Goal: Task Accomplishment & Management: Contribute content

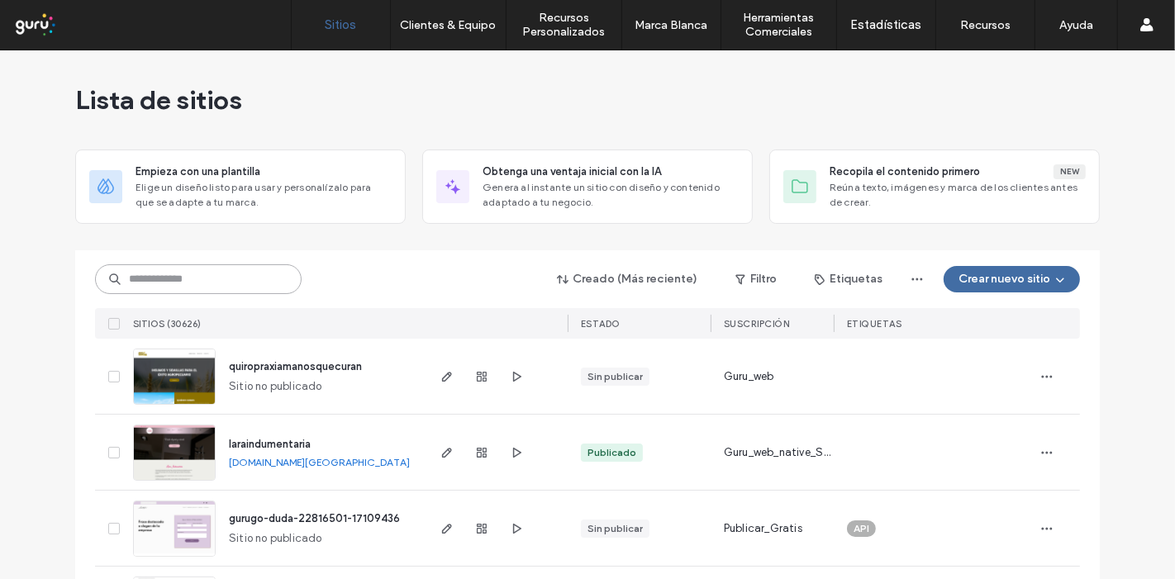
click at [270, 268] on input at bounding box center [198, 280] width 207 height 30
click at [182, 279] on input at bounding box center [198, 280] width 207 height 30
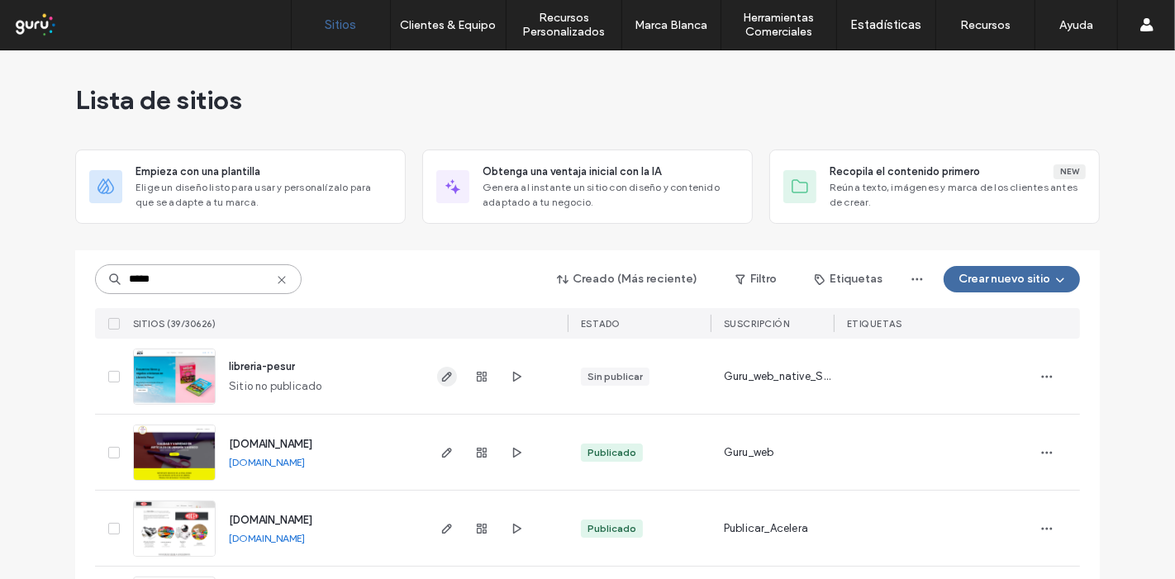
type input "*****"
click at [446, 375] on icon "button" at bounding box center [447, 376] width 13 height 13
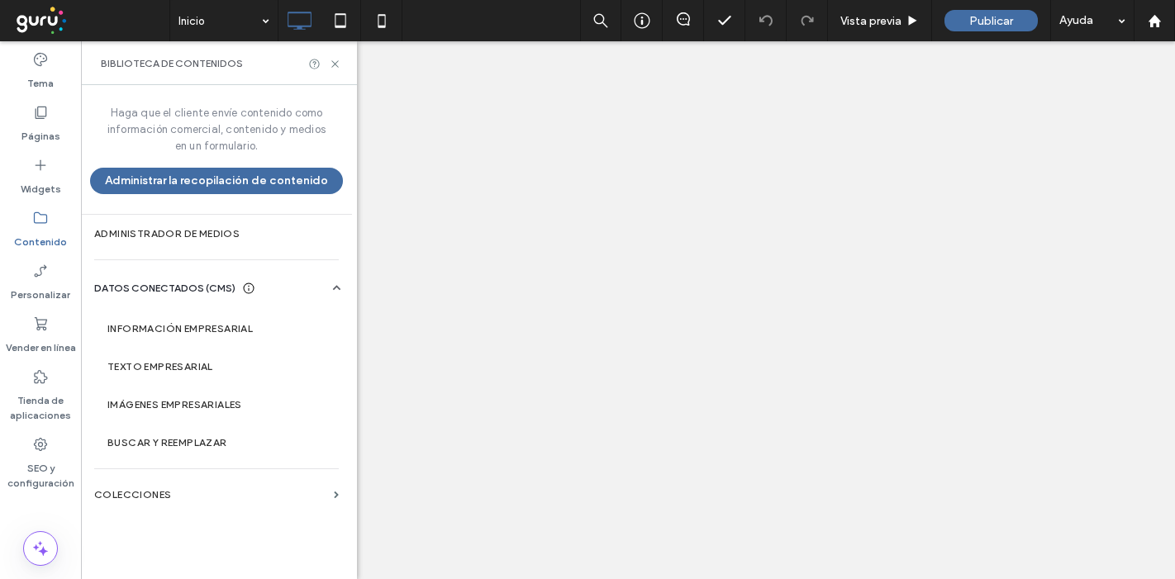
click at [48, 327] on icon at bounding box center [40, 324] width 17 height 17
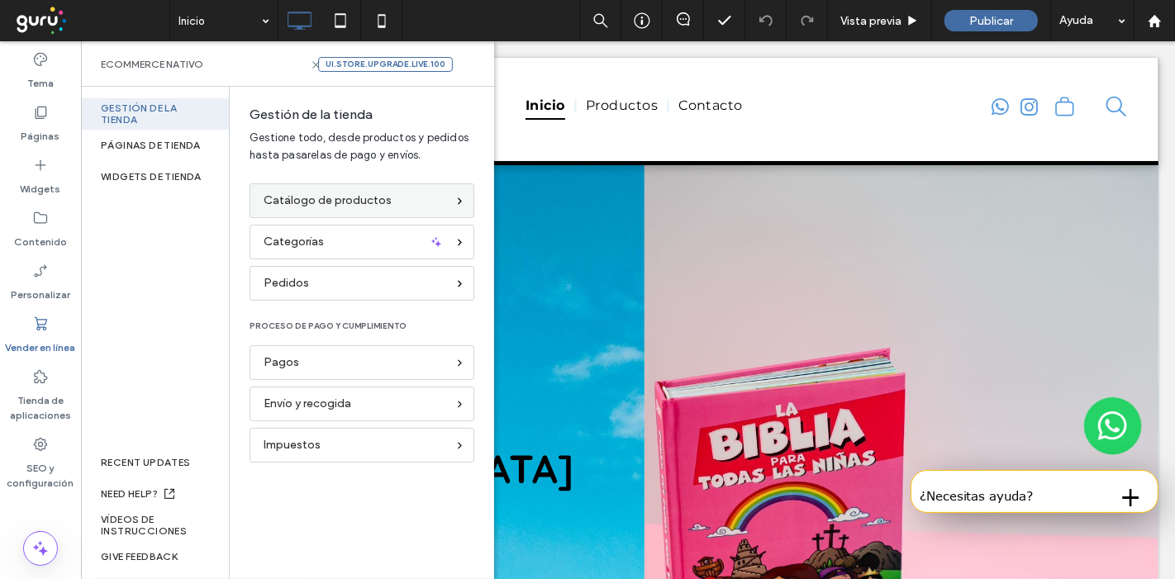
click at [317, 212] on div "Catálogo de productos" at bounding box center [362, 200] width 225 height 35
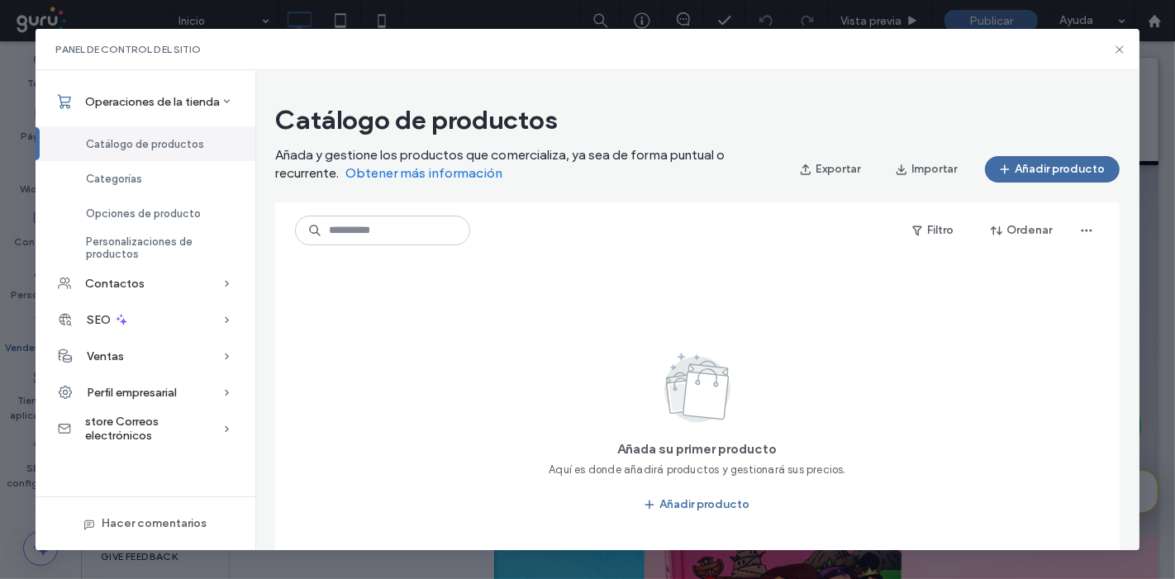
click at [996, 392] on div "Añada su primer producto Aquí es donde añadirá productos y gestionará sus preci…" at bounding box center [698, 433] width 806 height 349
click at [1059, 166] on button "Añadir producto" at bounding box center [1052, 169] width 135 height 26
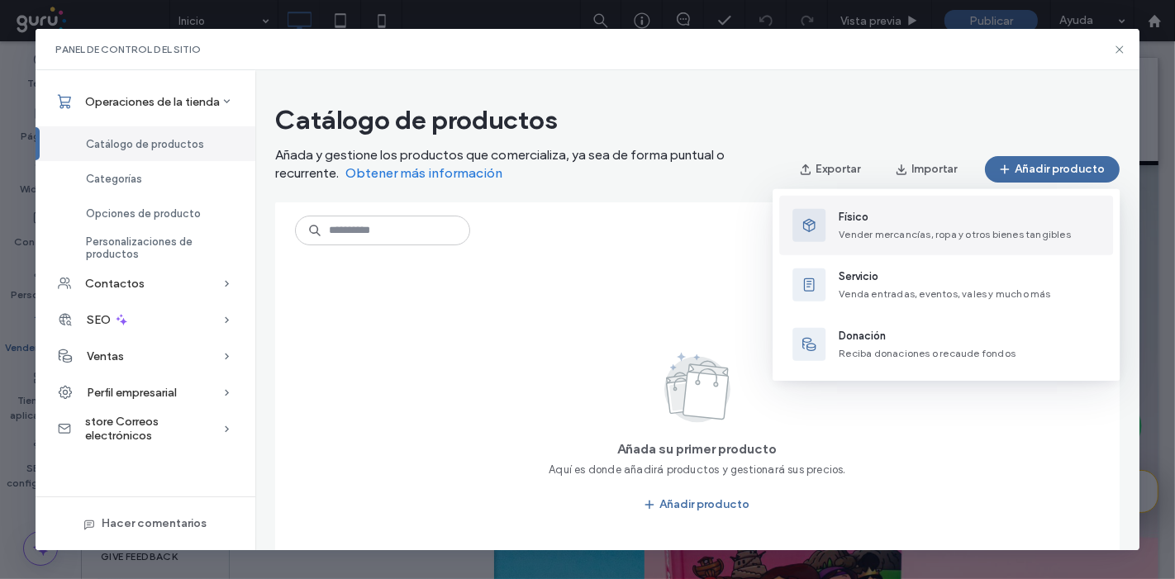
click at [885, 245] on button "Físico Vender mercancías, ropa y otros bienes tangibles" at bounding box center [946, 226] width 334 height 60
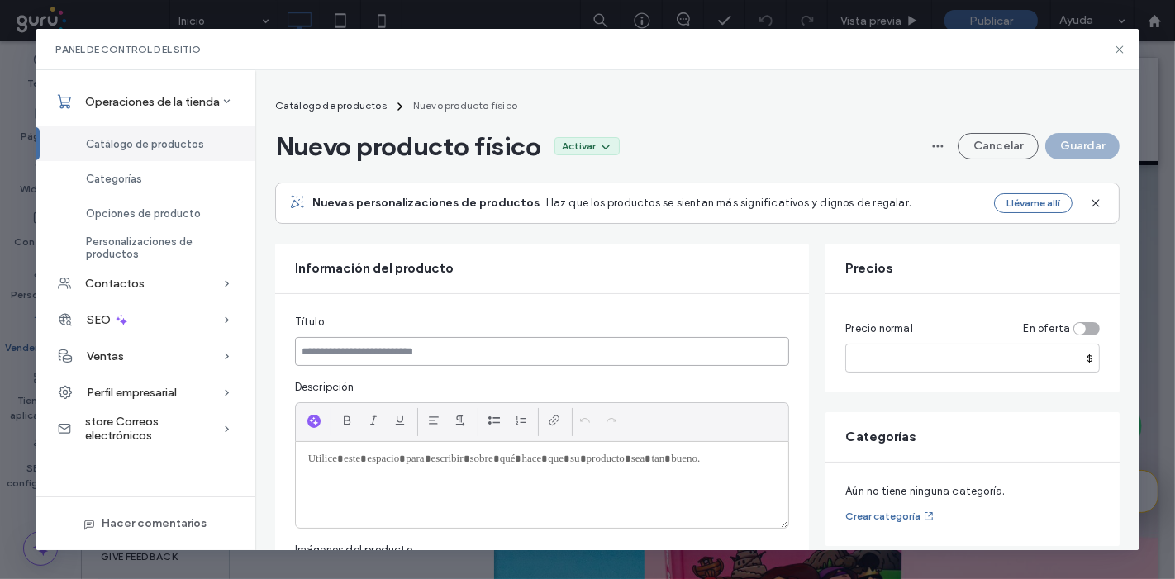
click at [370, 357] on input at bounding box center [542, 351] width 495 height 29
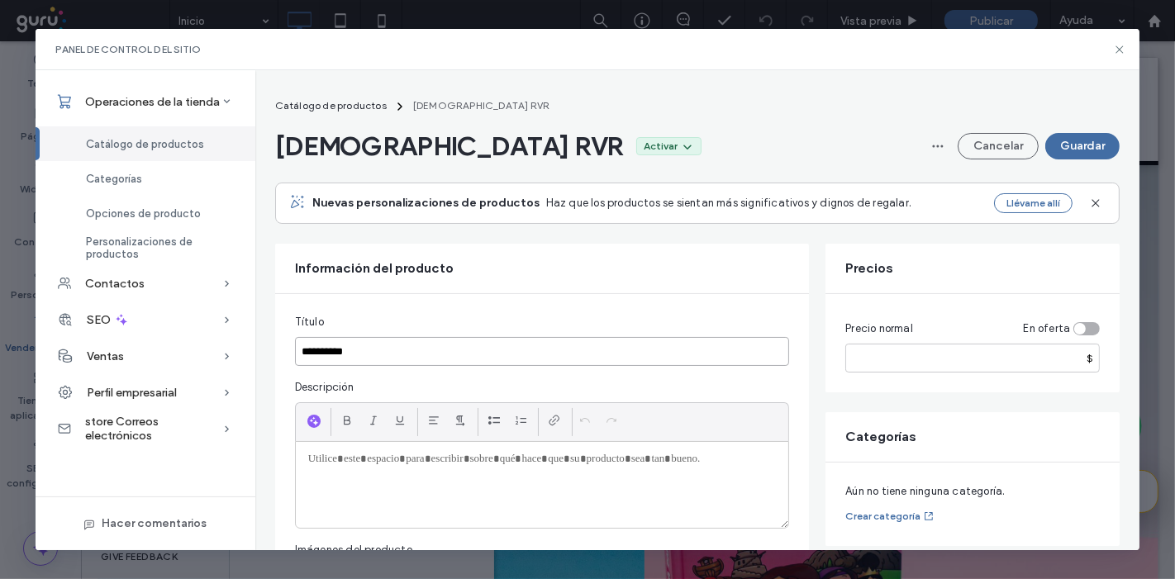
type input "**********"
click at [940, 360] on input "number" at bounding box center [973, 358] width 255 height 29
type input "*****"
click at [579, 155] on div "Biblia RVR Activar Cancelar Guardar" at bounding box center [698, 146] width 846 height 33
click at [345, 452] on p at bounding box center [542, 459] width 469 height 15
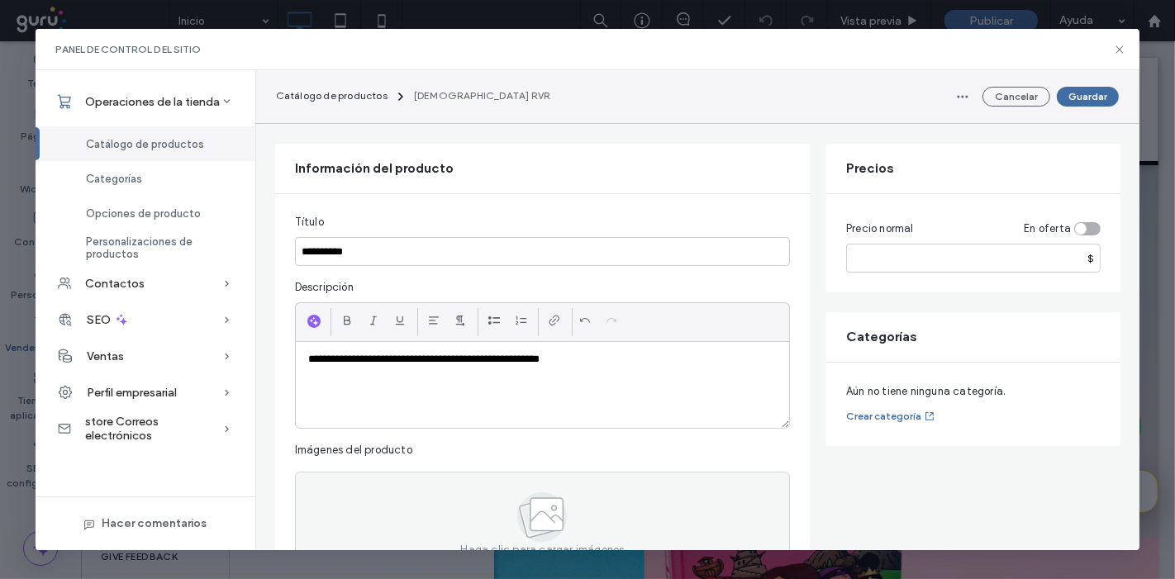
scroll to position [101, 0]
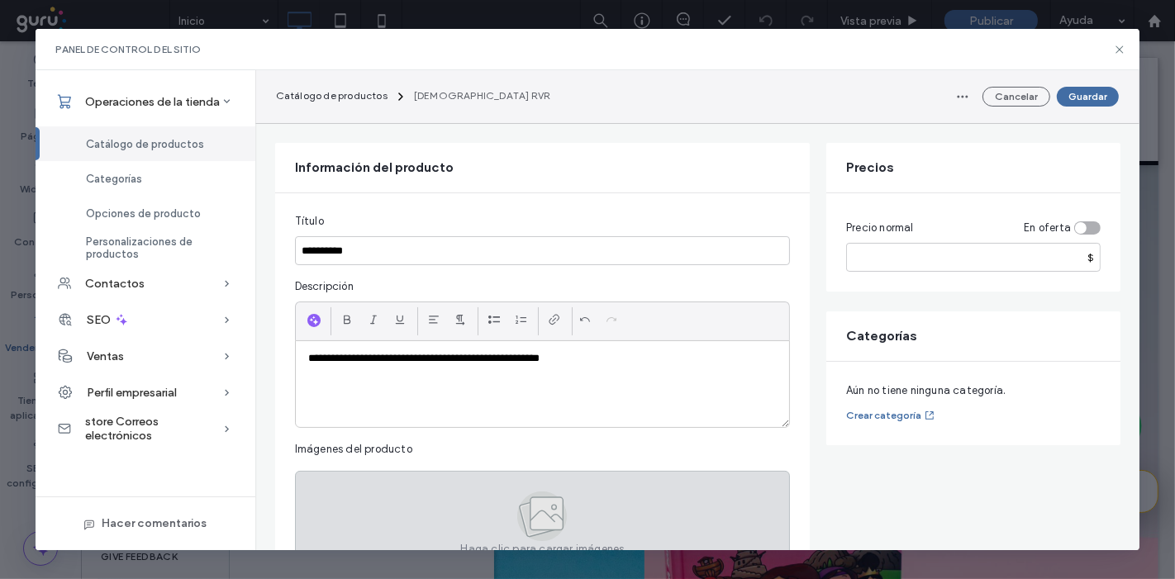
click at [462, 492] on div "Haga clic para cargar imágenes" at bounding box center [542, 523] width 495 height 105
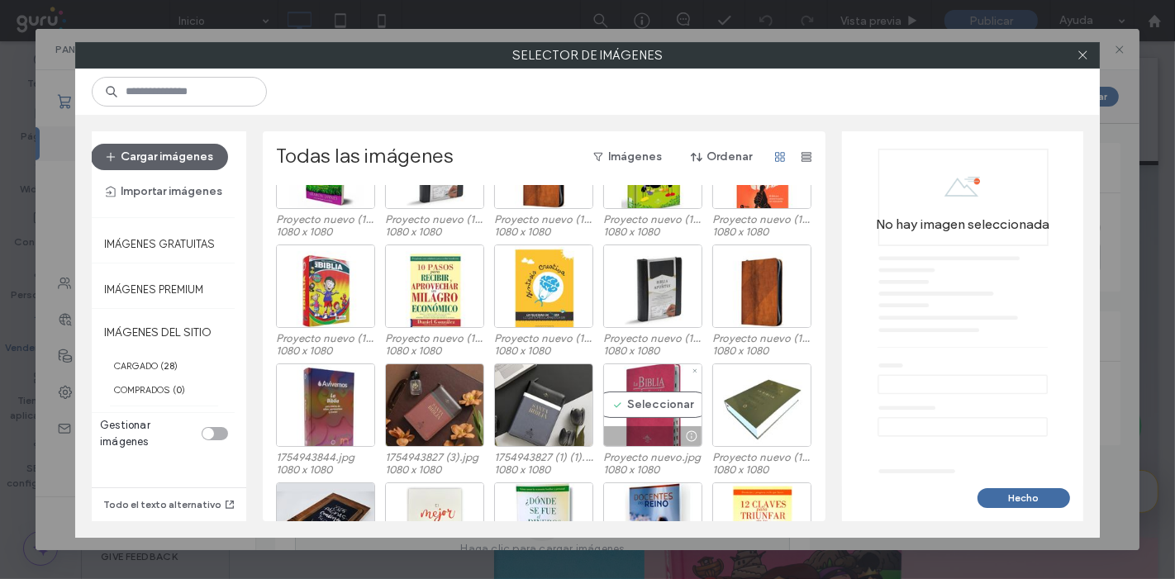
scroll to position [0, 0]
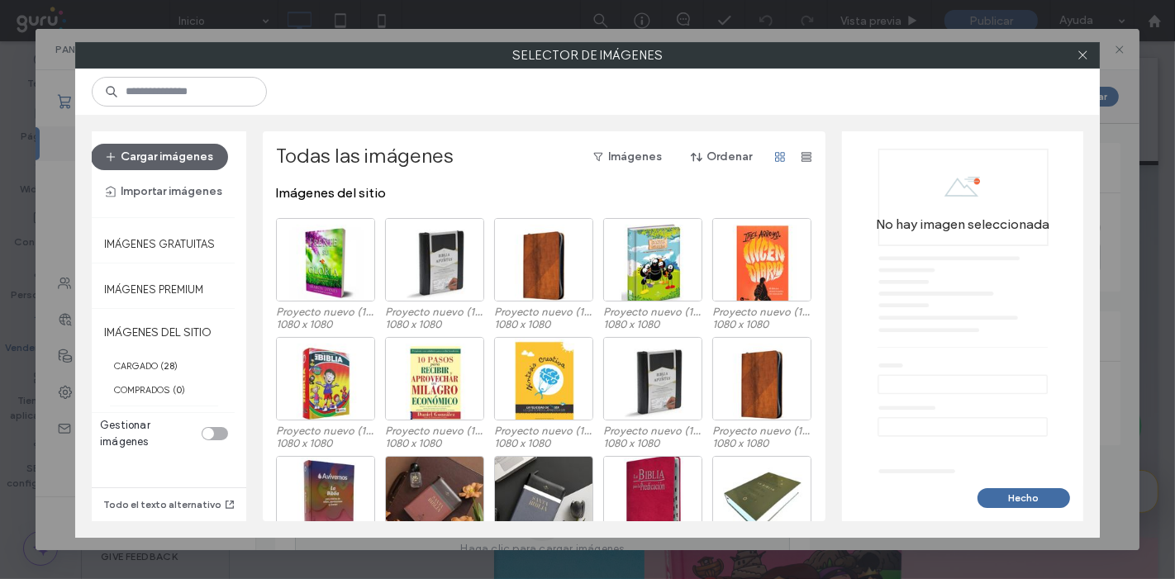
click at [876, 74] on div at bounding box center [587, 92] width 1025 height 46
click at [172, 163] on button "Cargar imágenes" at bounding box center [159, 157] width 137 height 26
click at [191, 150] on button "Cargar imágenes" at bounding box center [159, 157] width 137 height 26
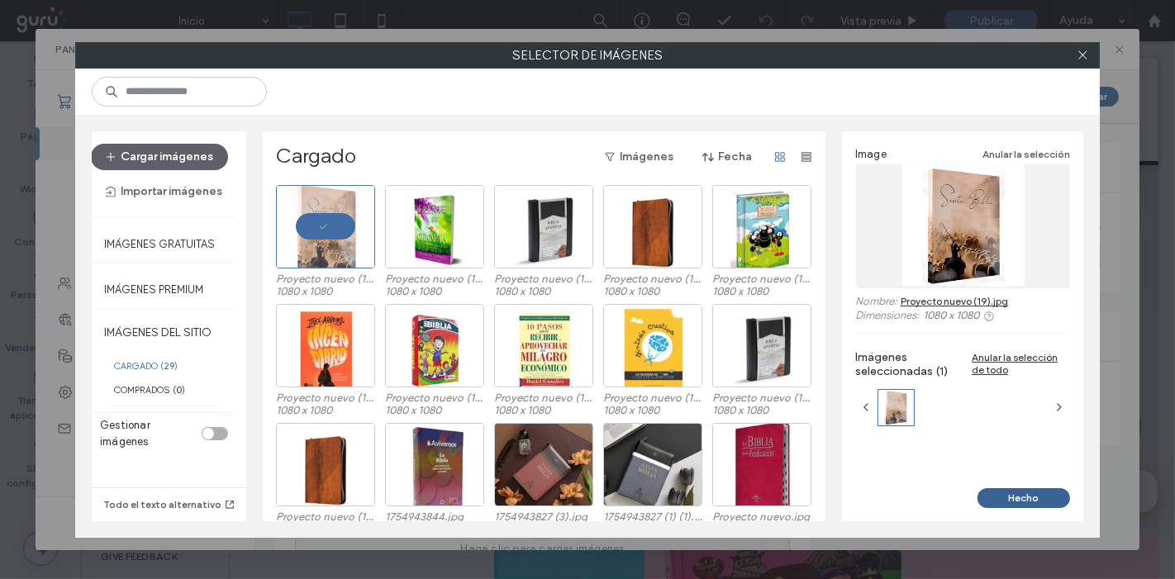
click at [1027, 497] on button "Hecho" at bounding box center [1024, 499] width 93 height 20
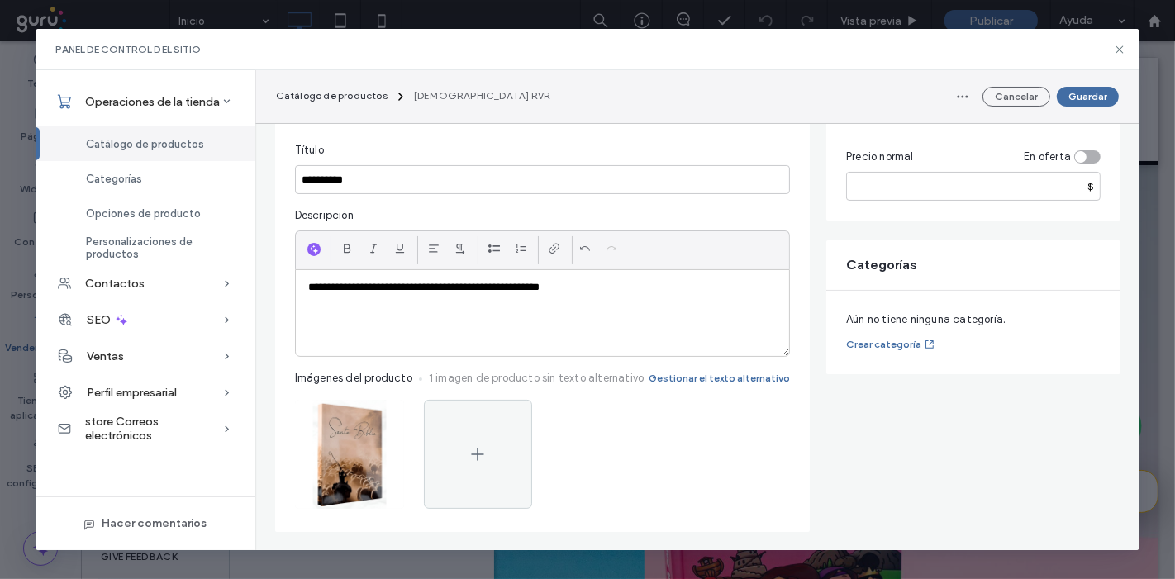
scroll to position [172, 0]
click at [1086, 96] on button "Guardar" at bounding box center [1088, 97] width 62 height 20
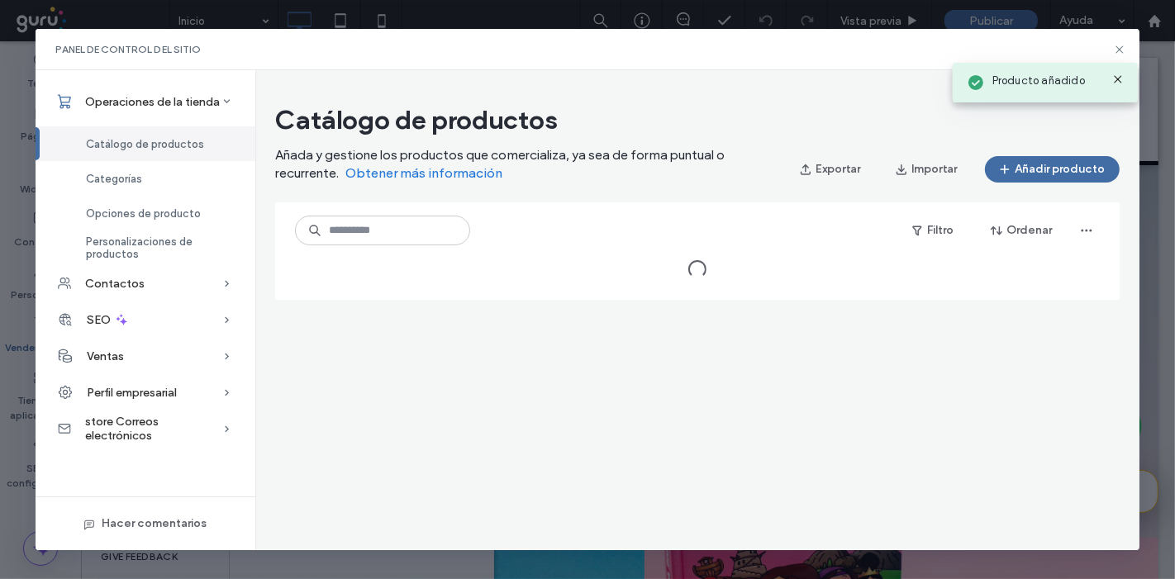
scroll to position [0, 0]
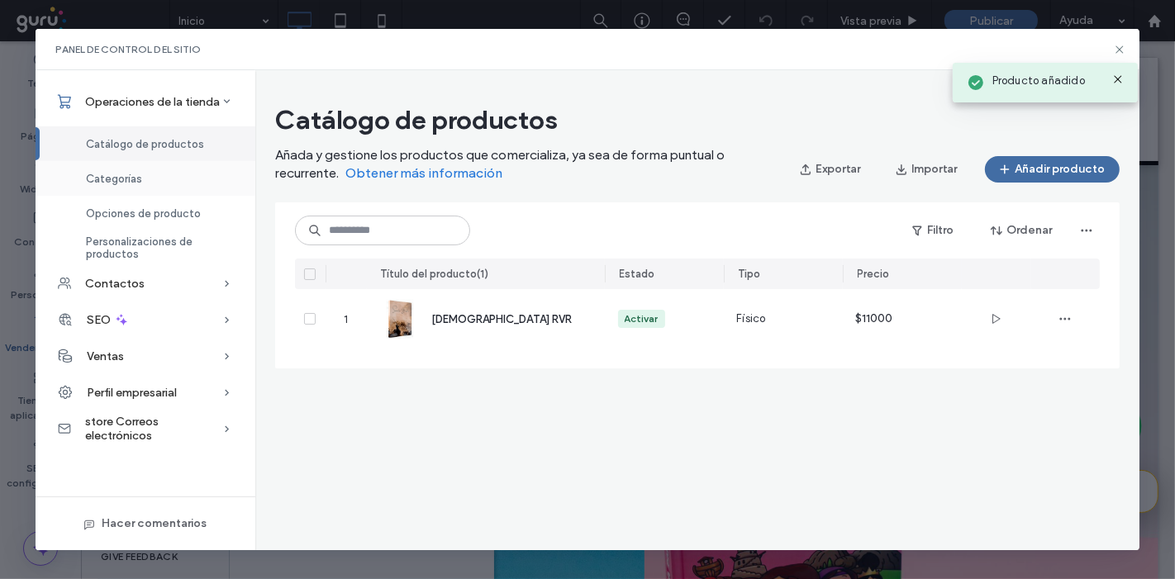
click at [134, 174] on span "Categorías" at bounding box center [114, 179] width 56 height 12
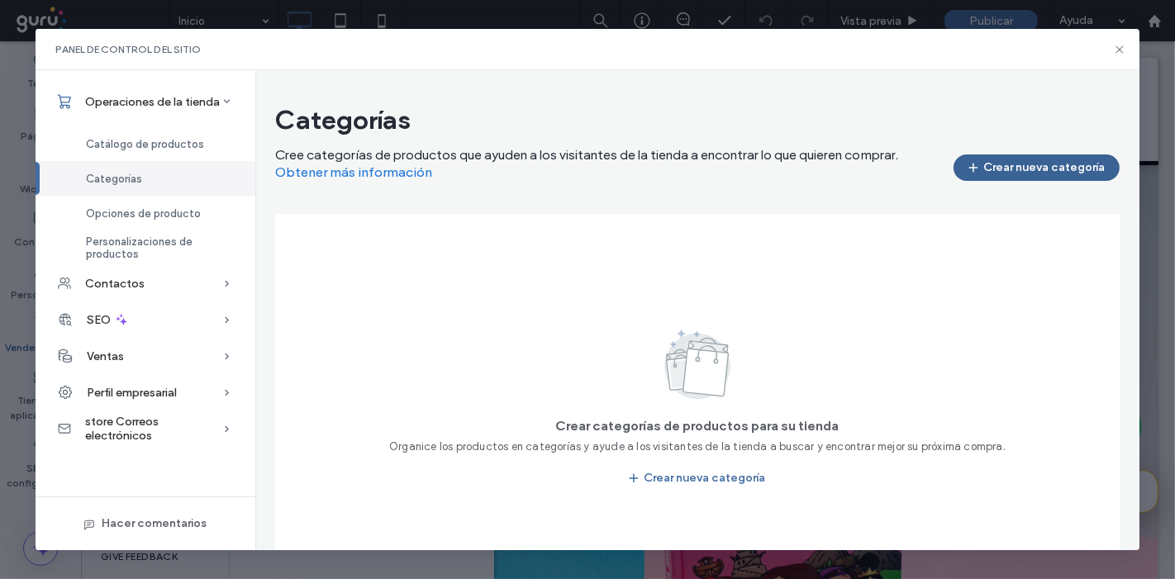
click at [1010, 175] on button "Crear nueva categoría" at bounding box center [1037, 168] width 166 height 26
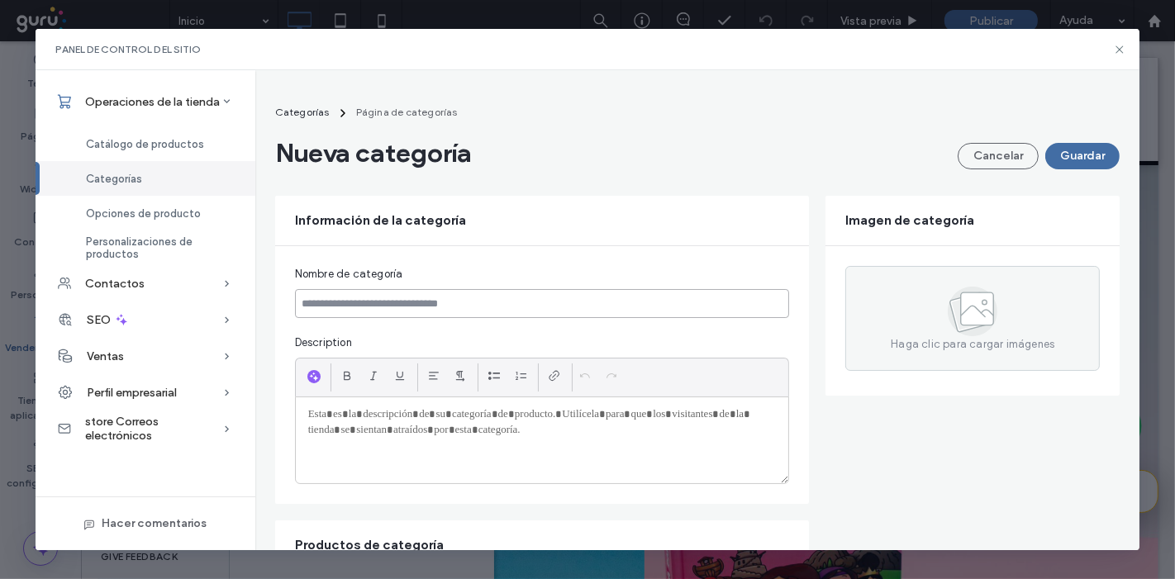
click at [349, 299] on input at bounding box center [542, 303] width 495 height 29
type input "*"
type input "*******"
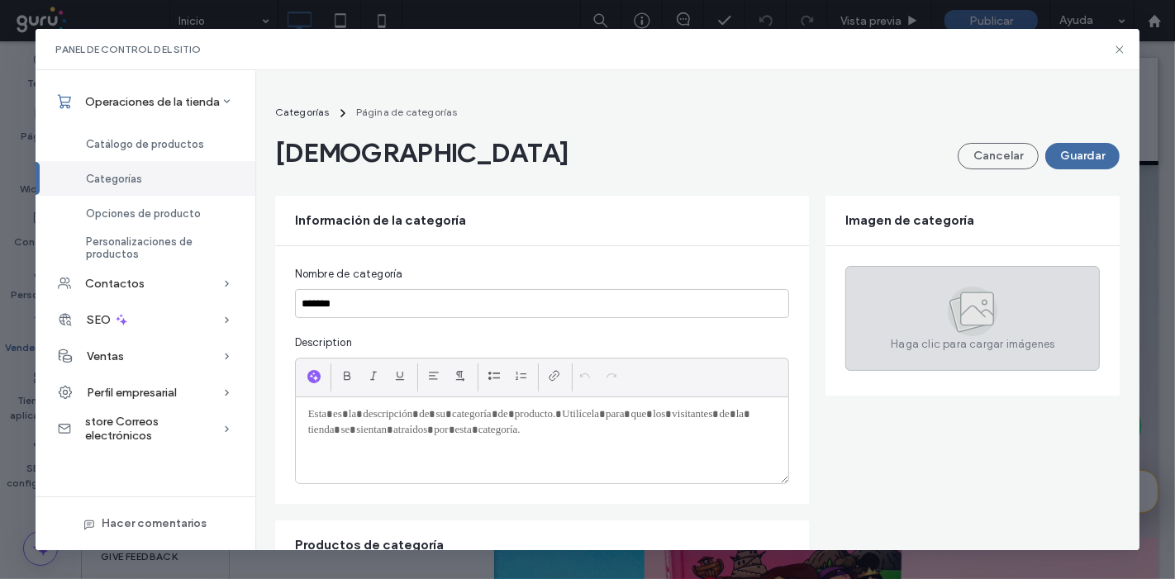
click at [892, 298] on div "Haga clic para cargar imágenes" at bounding box center [973, 318] width 255 height 105
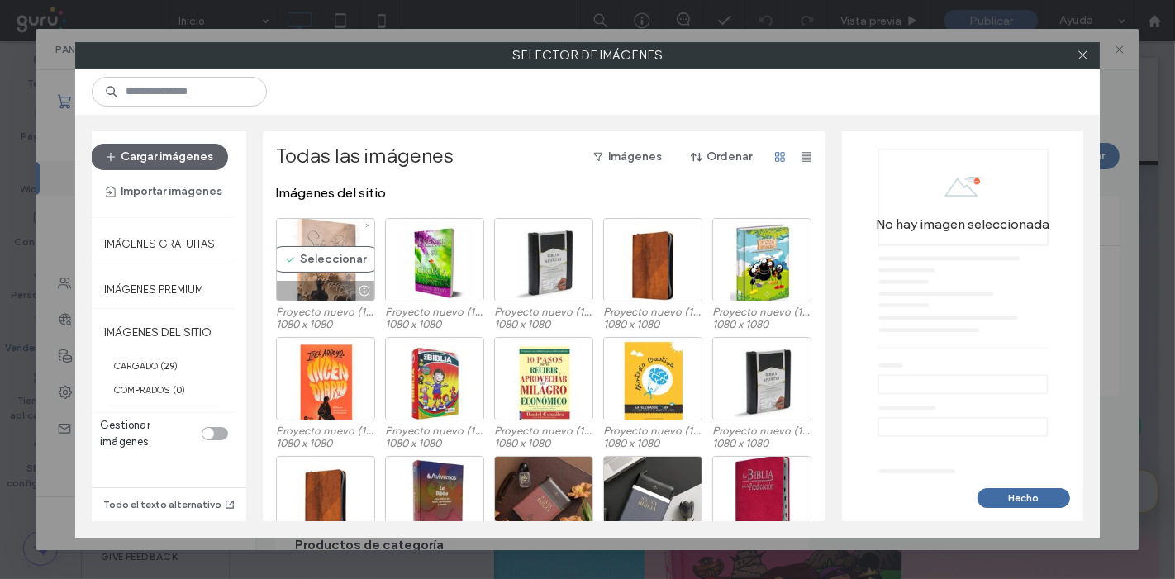
click at [317, 254] on div "Seleccionar" at bounding box center [325, 259] width 99 height 83
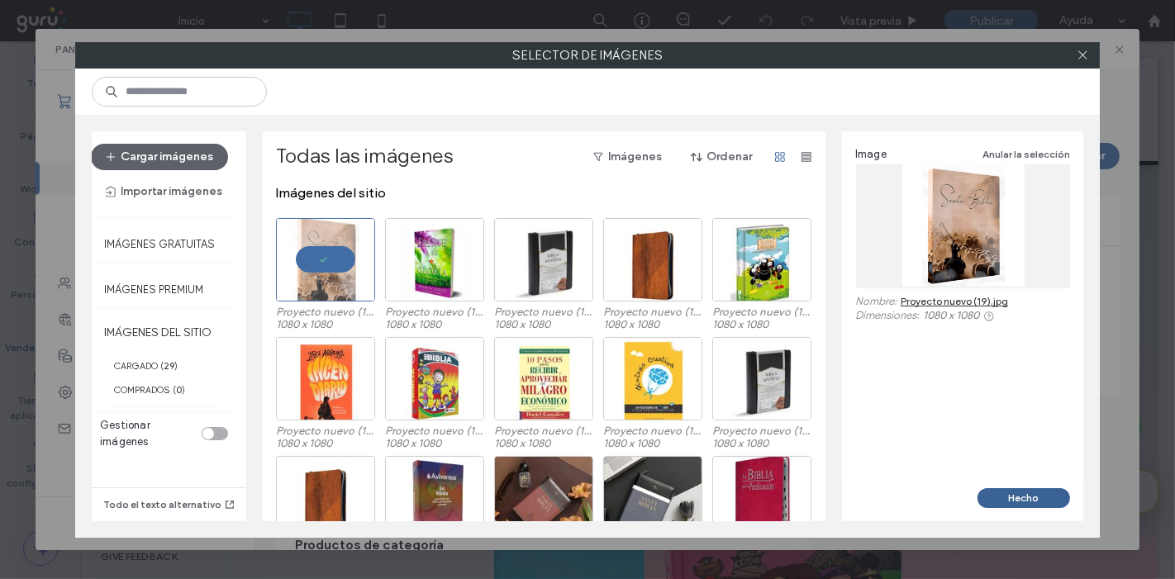
click at [1023, 493] on button "Hecho" at bounding box center [1024, 499] width 93 height 20
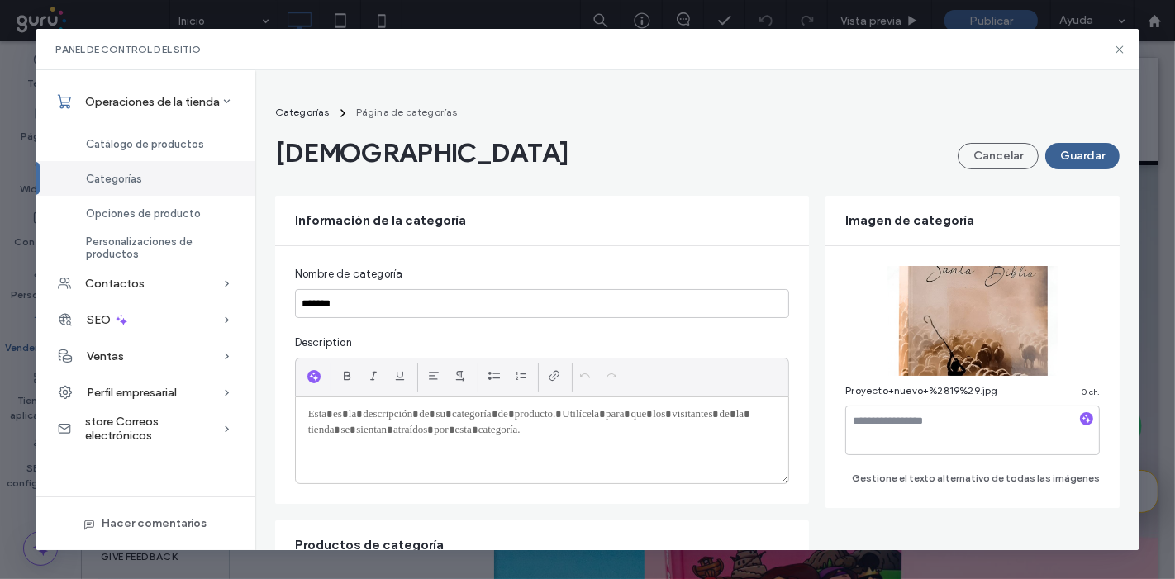
click at [1058, 157] on button "Guardar" at bounding box center [1083, 156] width 74 height 26
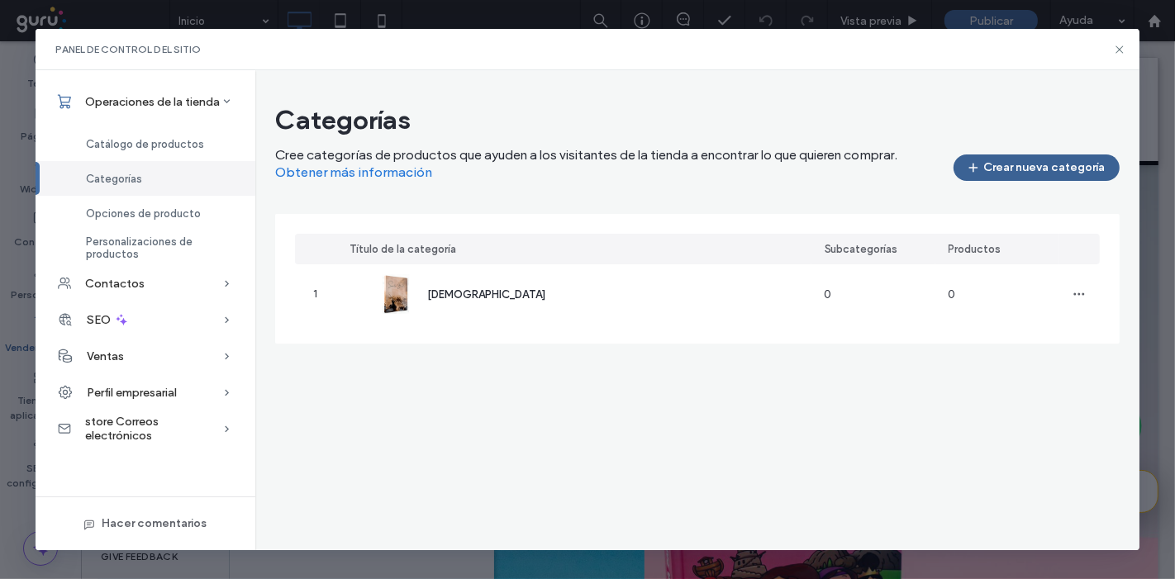
click at [1001, 163] on button "Crear nueva categoría" at bounding box center [1037, 168] width 166 height 26
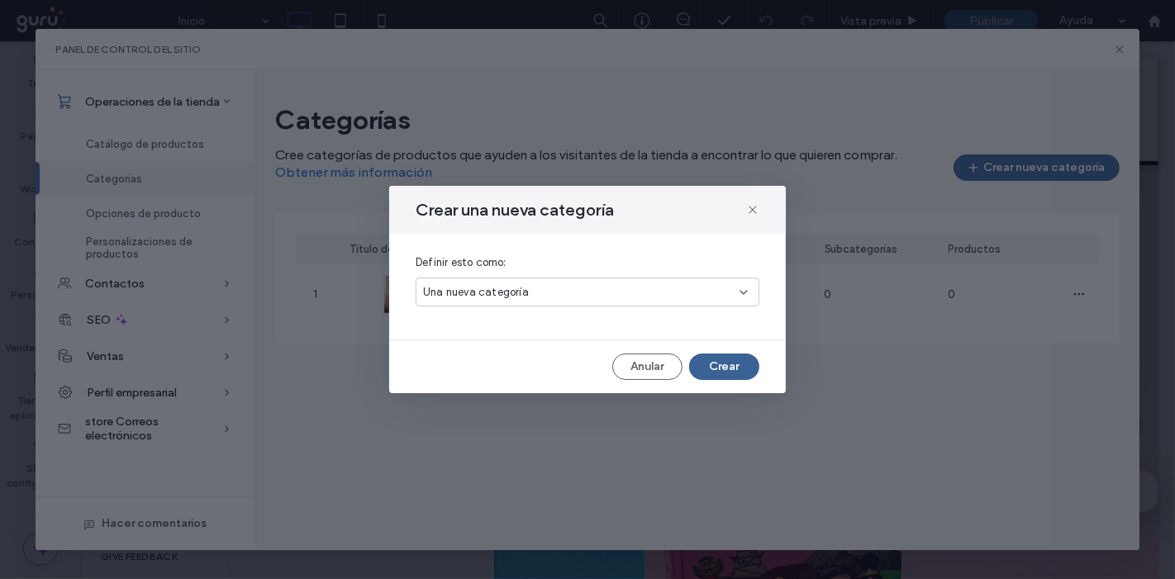
click at [746, 371] on button "Crear" at bounding box center [724, 367] width 70 height 26
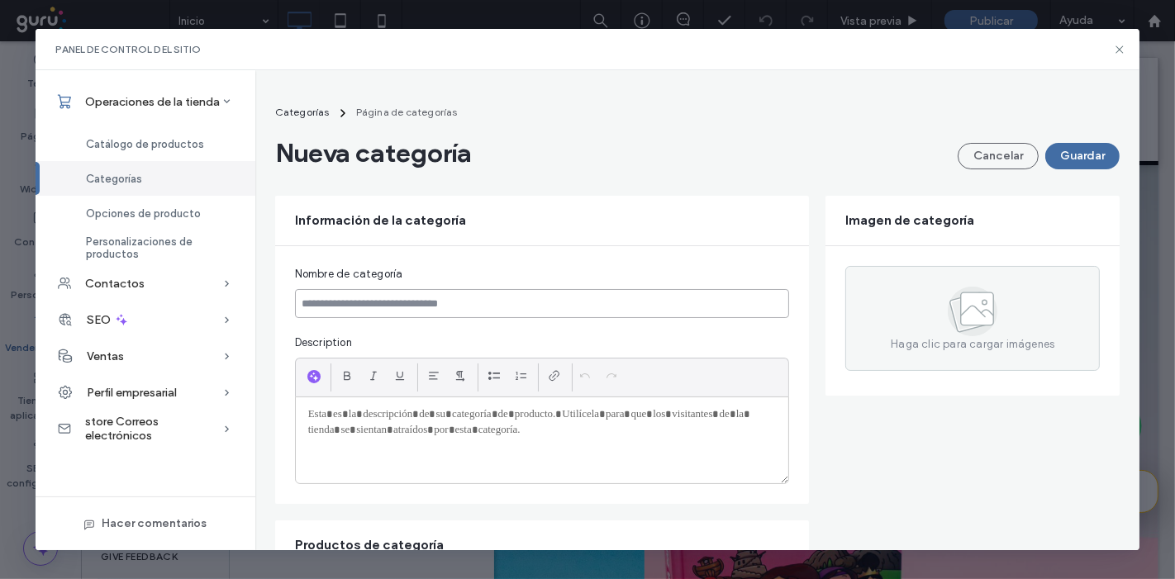
click at [653, 291] on input at bounding box center [542, 303] width 495 height 29
paste input "**********"
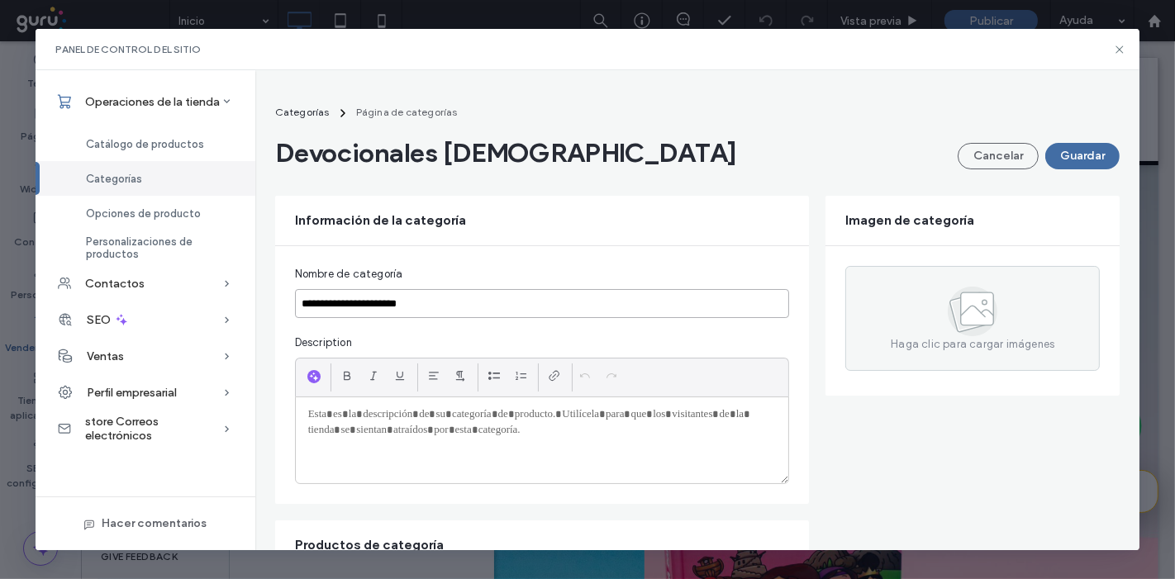
type input "**********"
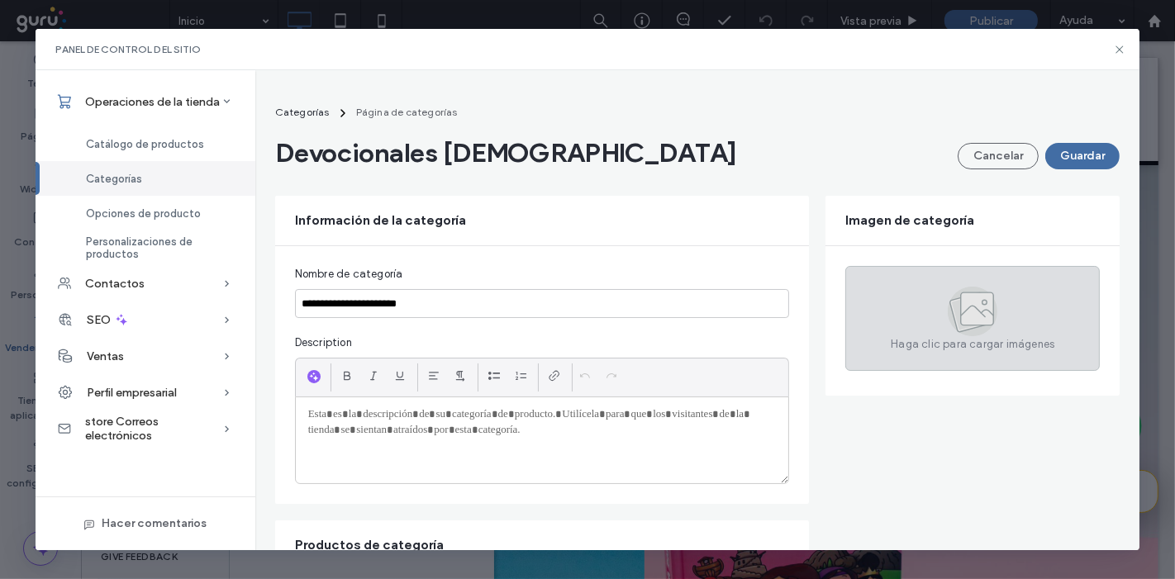
click at [952, 334] on icon at bounding box center [973, 312] width 50 height 50
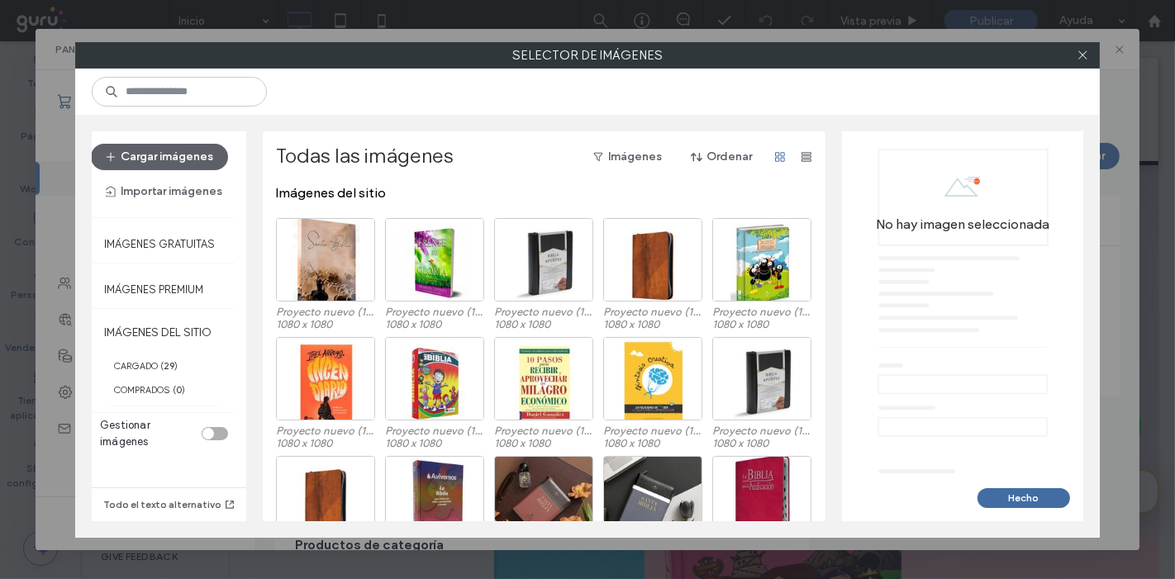
click at [587, 102] on div at bounding box center [587, 92] width 1025 height 46
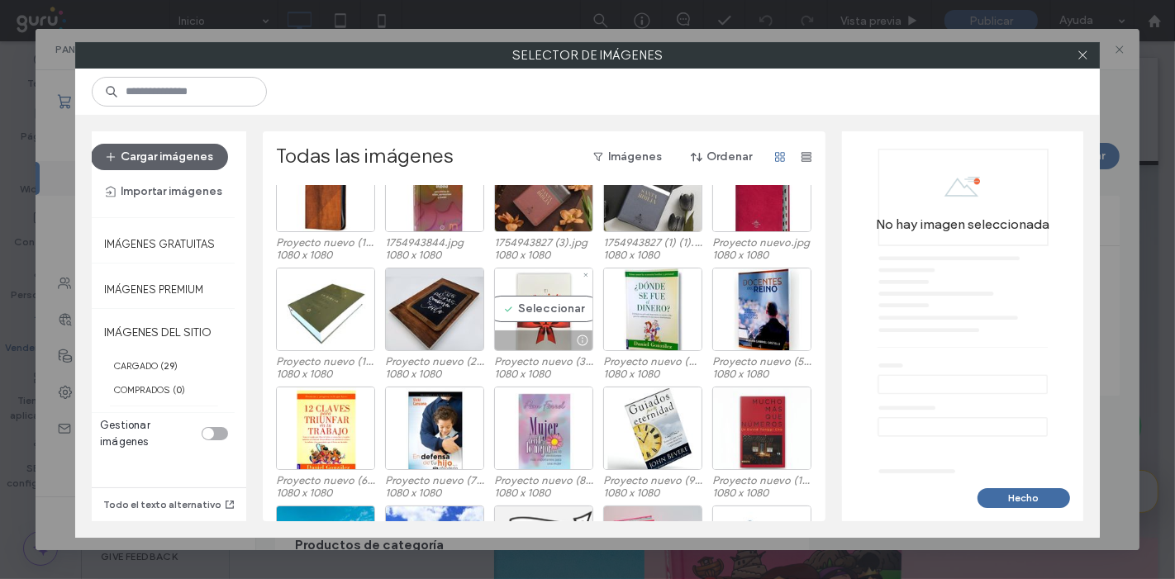
scroll to position [482, 0]
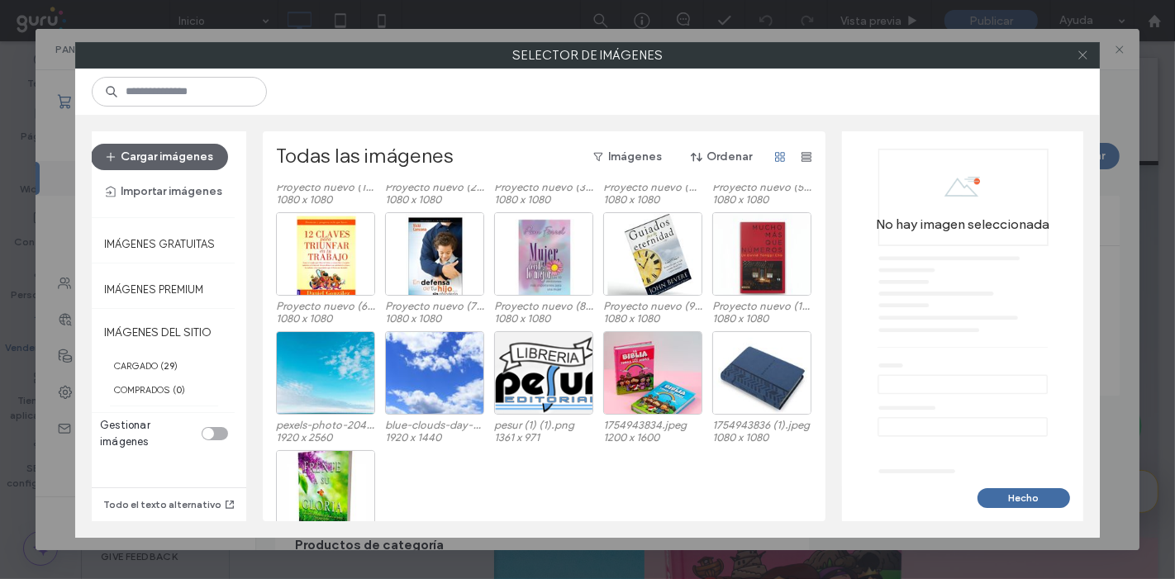
click at [1081, 61] on span at bounding box center [1083, 55] width 12 height 25
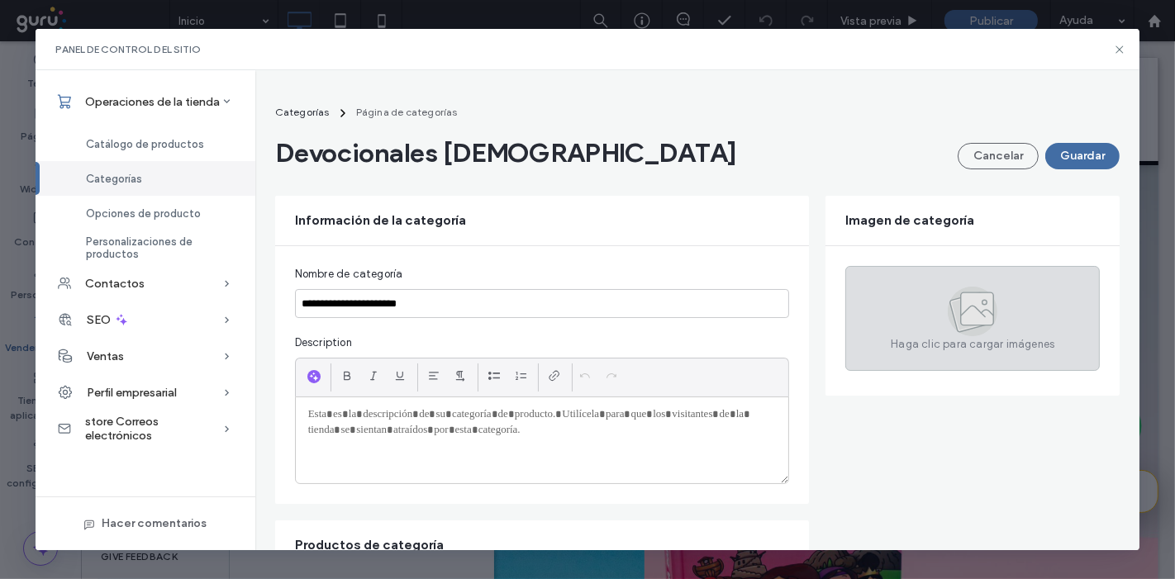
click at [905, 297] on div "Haga clic para cargar imágenes" at bounding box center [973, 318] width 255 height 105
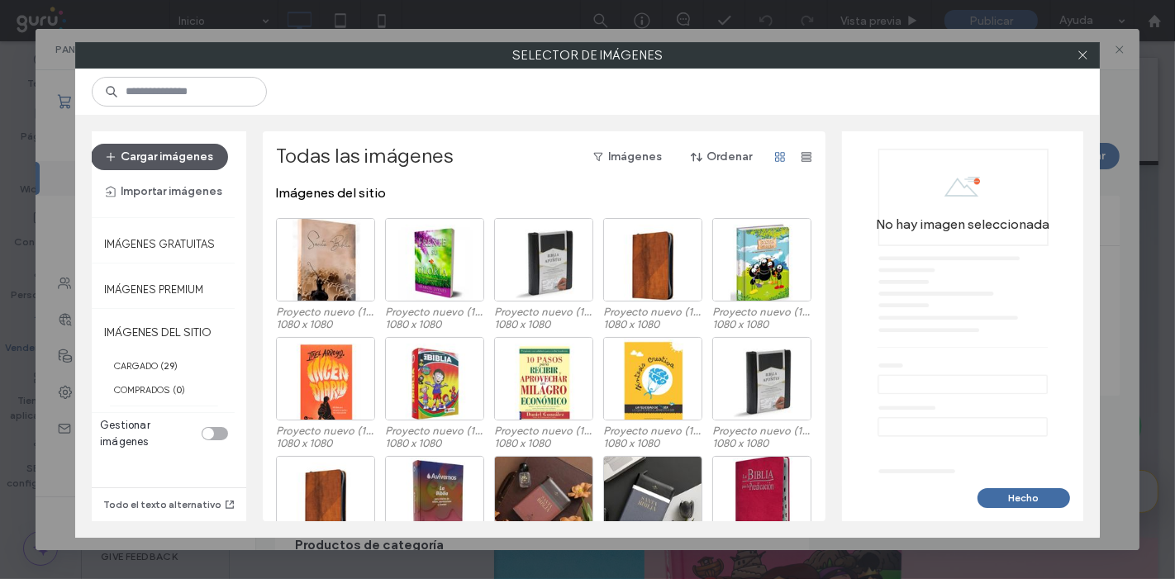
click at [174, 148] on button "Cargar imágenes" at bounding box center [159, 157] width 137 height 26
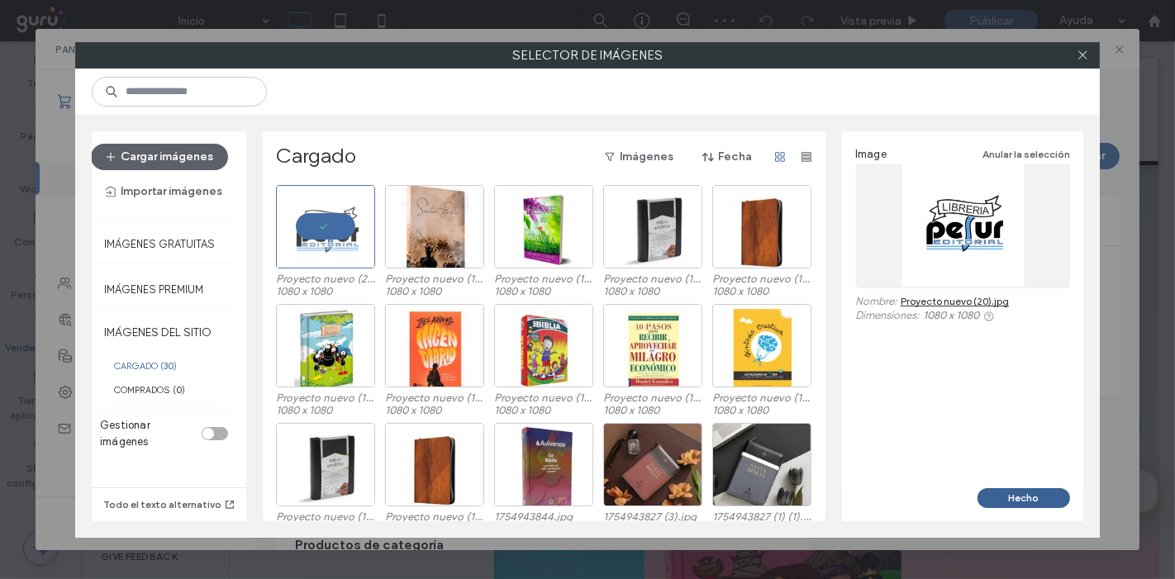
click at [1038, 493] on button "Hecho" at bounding box center [1024, 499] width 93 height 20
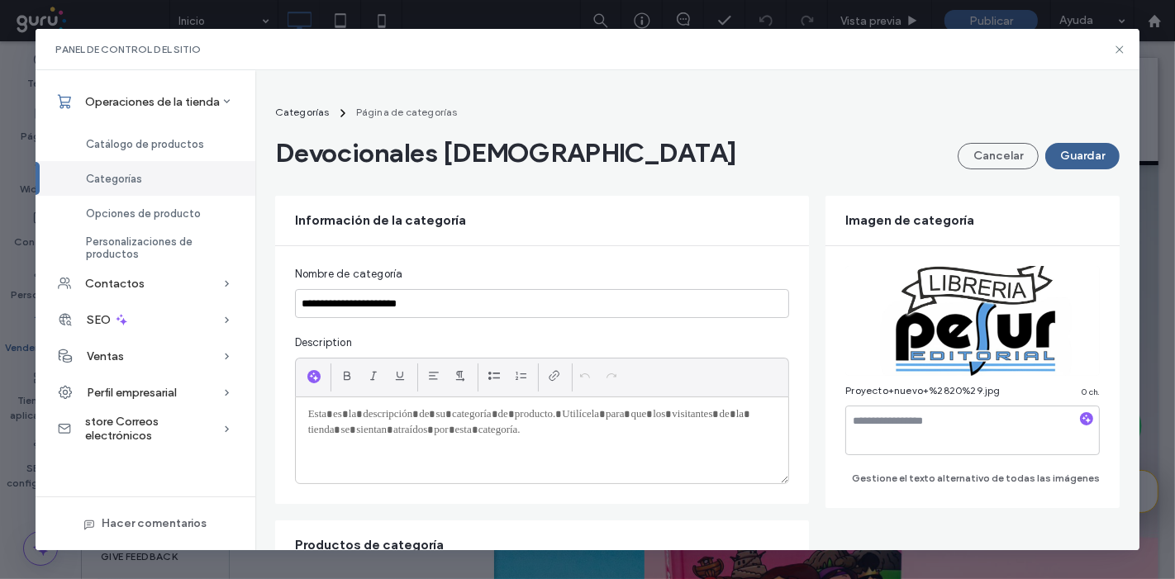
click at [1067, 150] on button "Guardar" at bounding box center [1083, 156] width 74 height 26
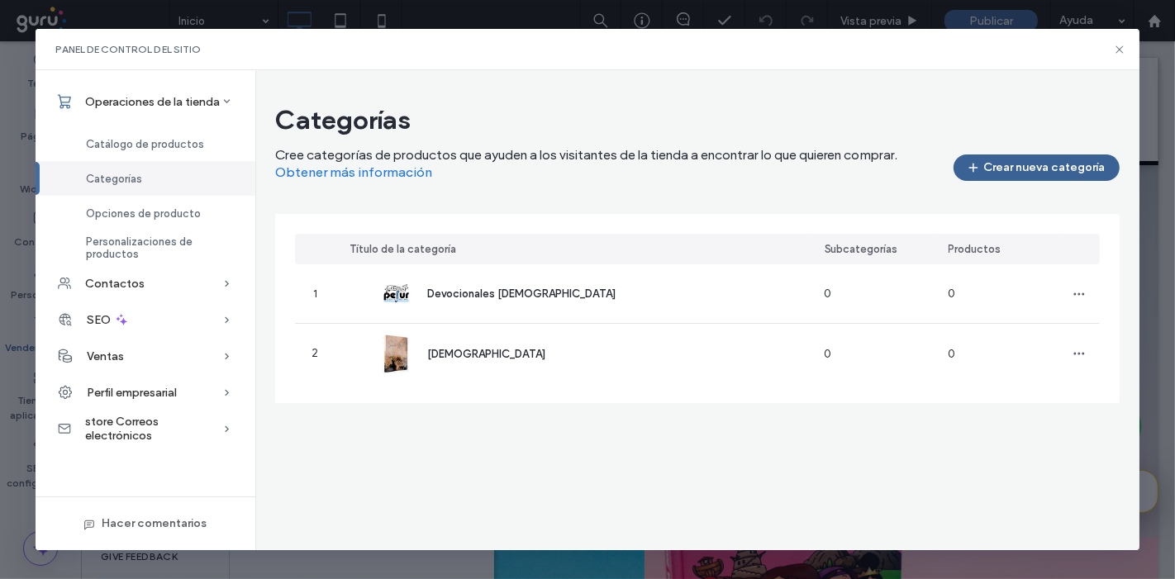
click at [1037, 162] on button "Crear nueva categoría" at bounding box center [1037, 168] width 166 height 26
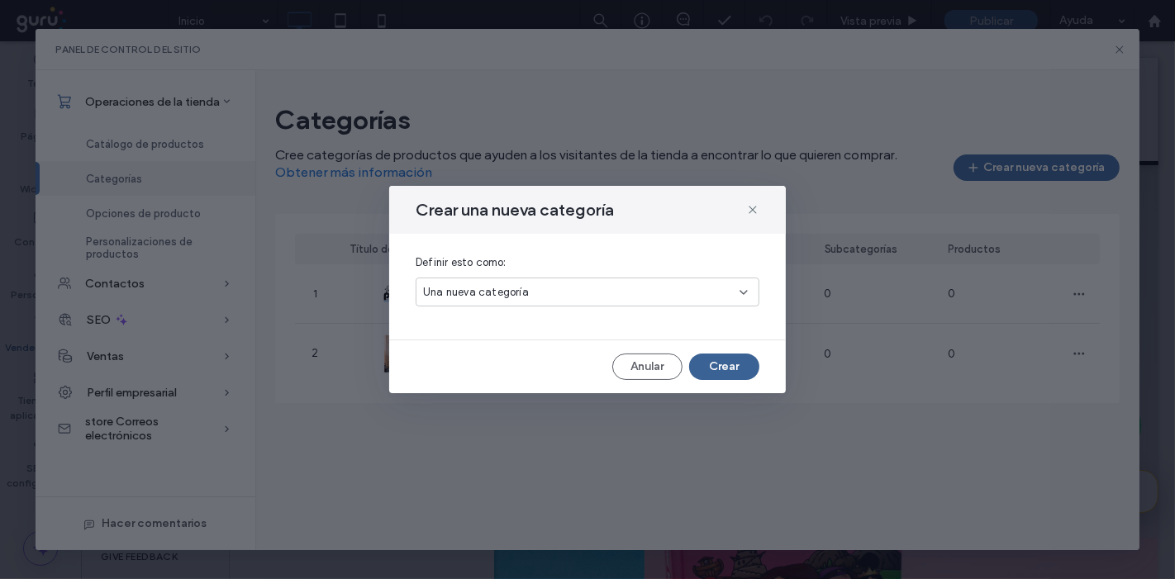
click at [713, 358] on button "Crear" at bounding box center [724, 367] width 70 height 26
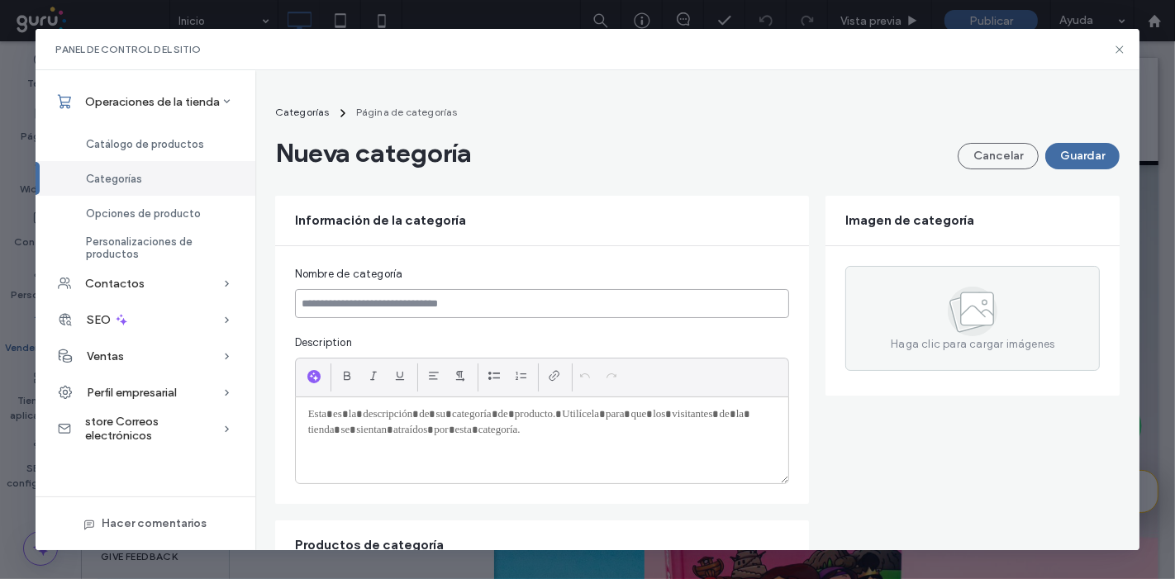
click at [580, 307] on input at bounding box center [542, 303] width 495 height 29
paste input "**********"
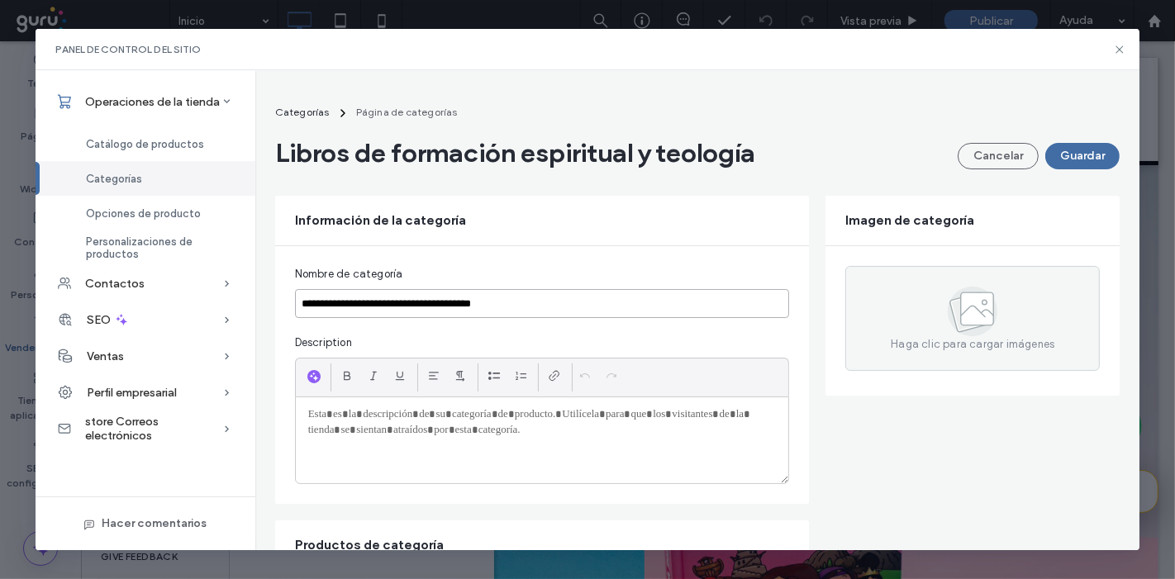
type input "**********"
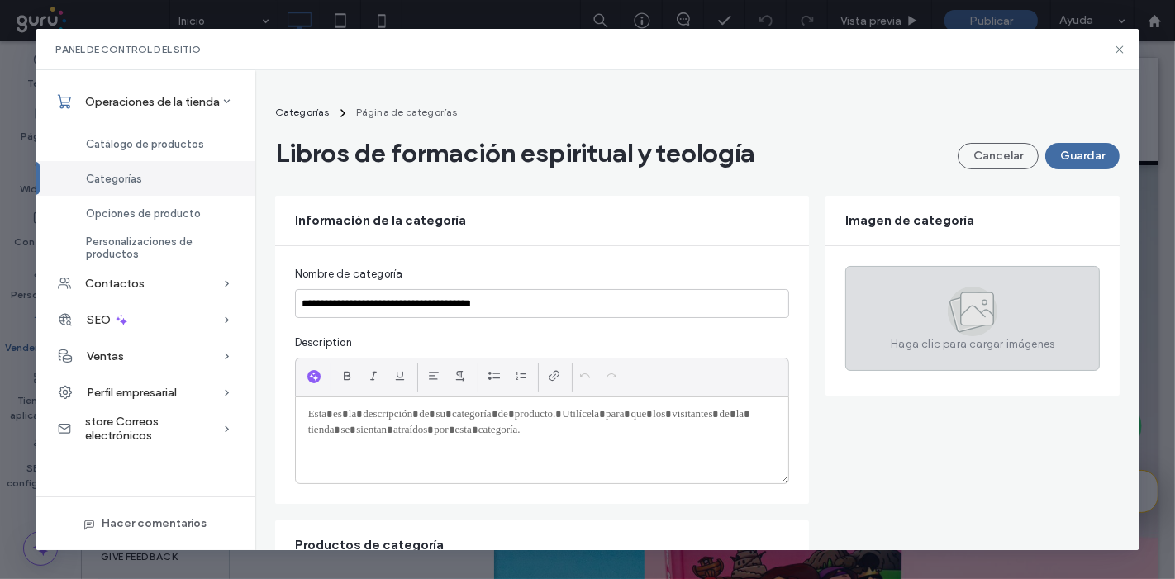
click at [1019, 353] on span "Haga clic para cargar imágenes" at bounding box center [973, 344] width 164 height 17
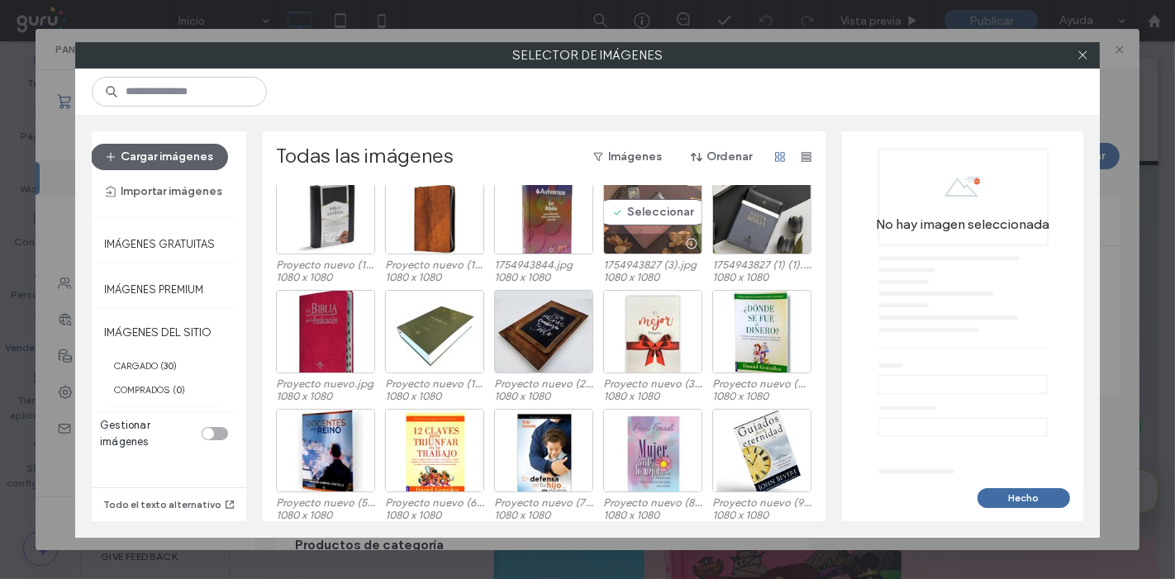
scroll to position [287, 0]
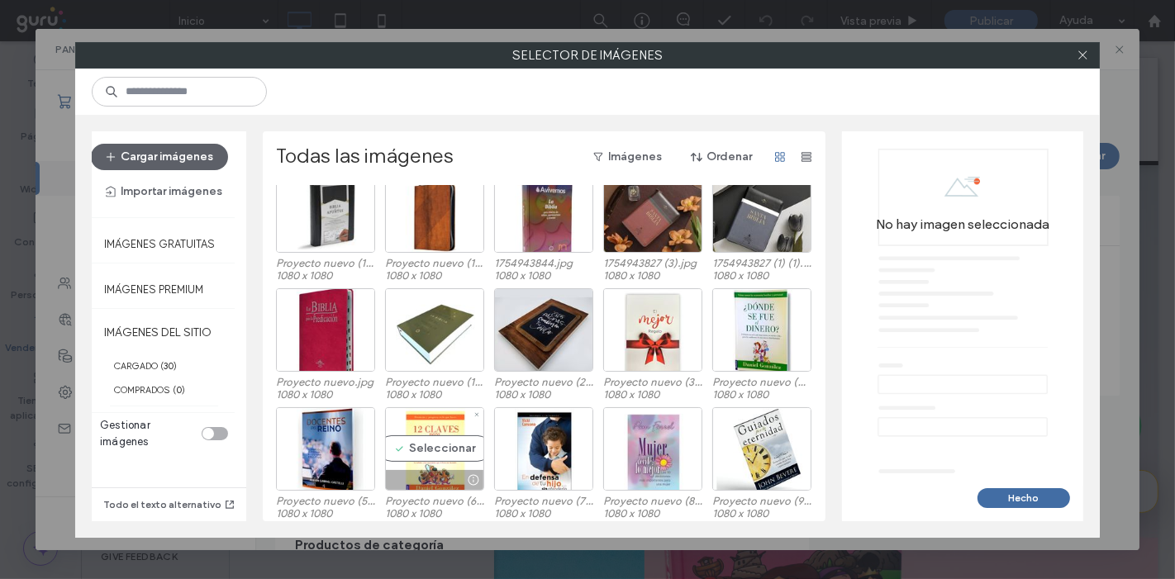
click at [439, 450] on div "Seleccionar" at bounding box center [434, 448] width 99 height 83
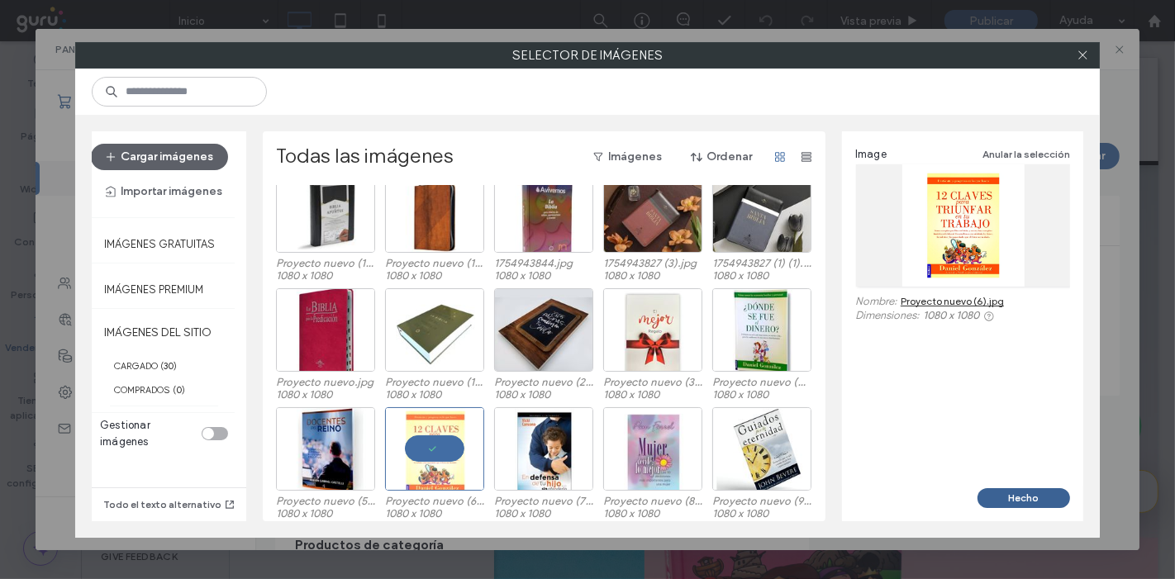
click at [1042, 493] on button "Hecho" at bounding box center [1024, 499] width 93 height 20
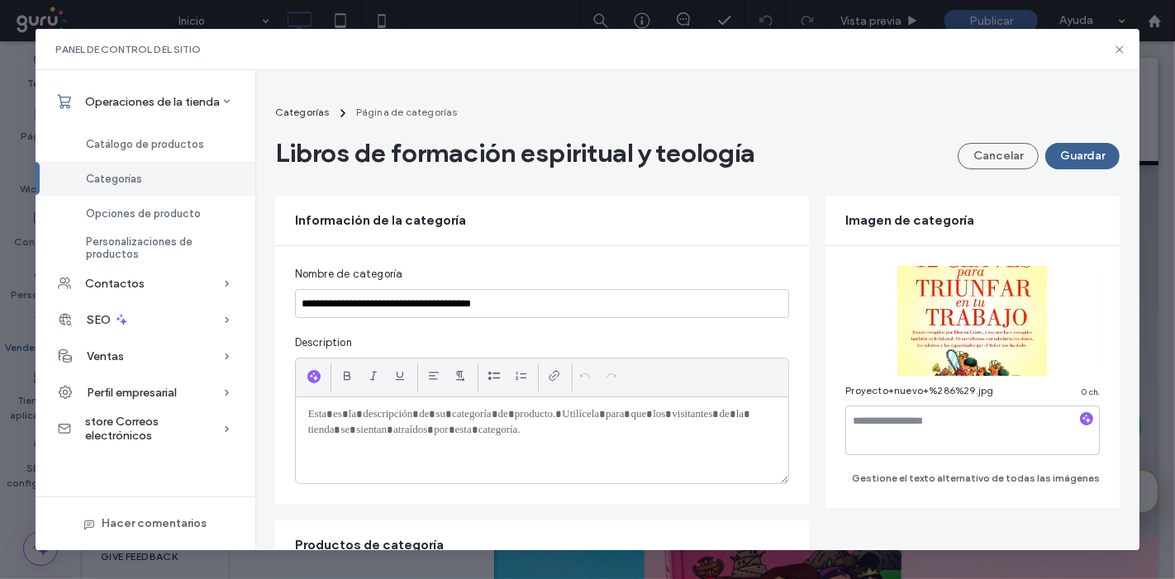
click at [1083, 169] on button "Guardar" at bounding box center [1083, 156] width 74 height 26
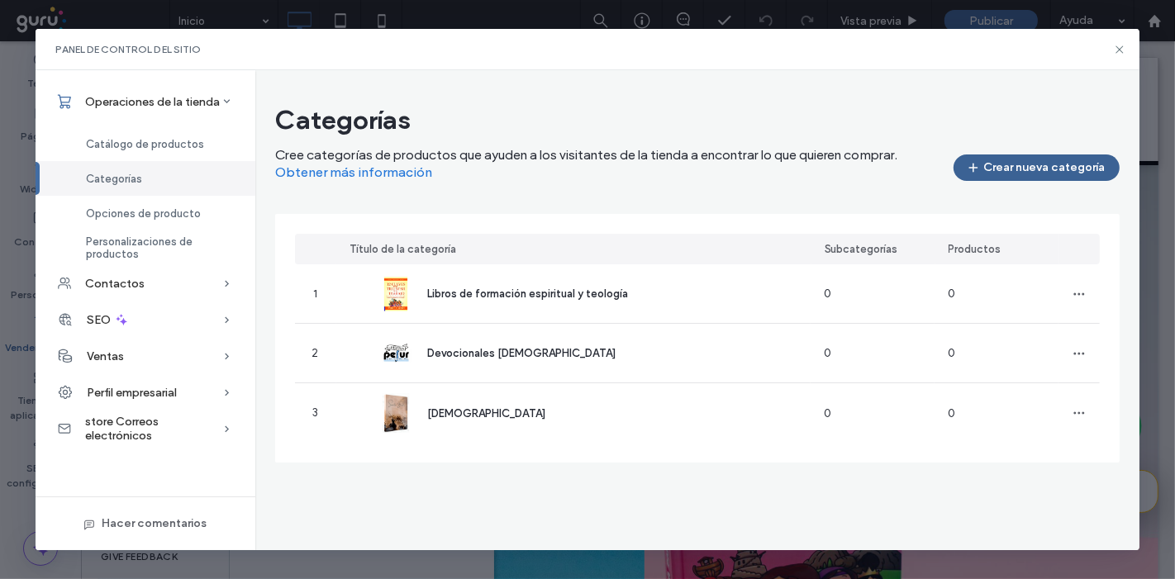
click at [1045, 166] on button "Crear nueva categoría" at bounding box center [1037, 168] width 166 height 26
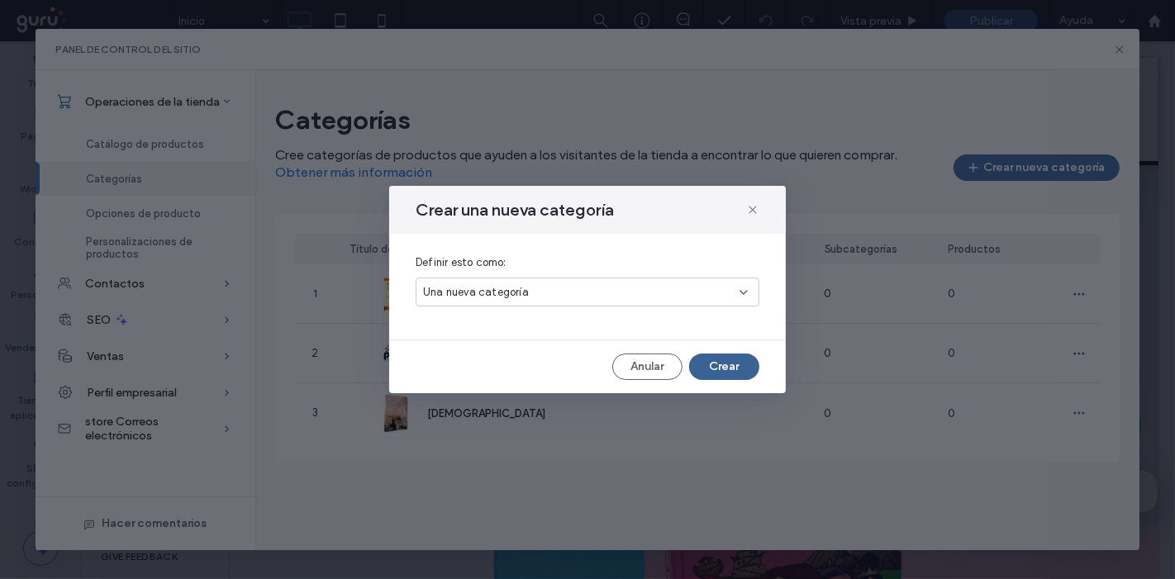
click at [722, 372] on button "Crear" at bounding box center [724, 367] width 70 height 26
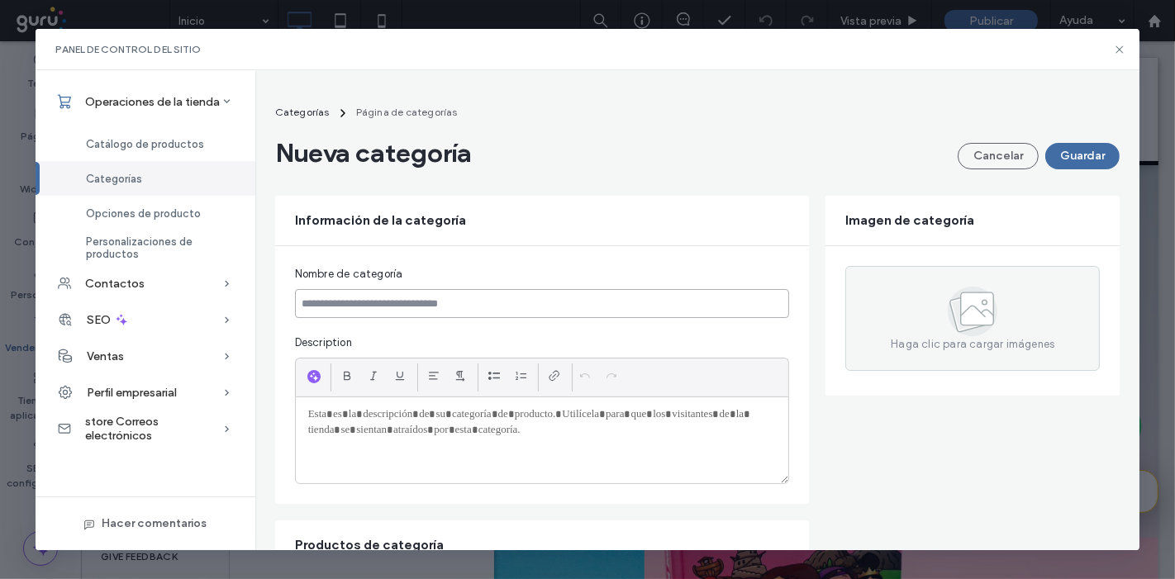
click at [362, 300] on input at bounding box center [542, 303] width 495 height 29
paste input "**********"
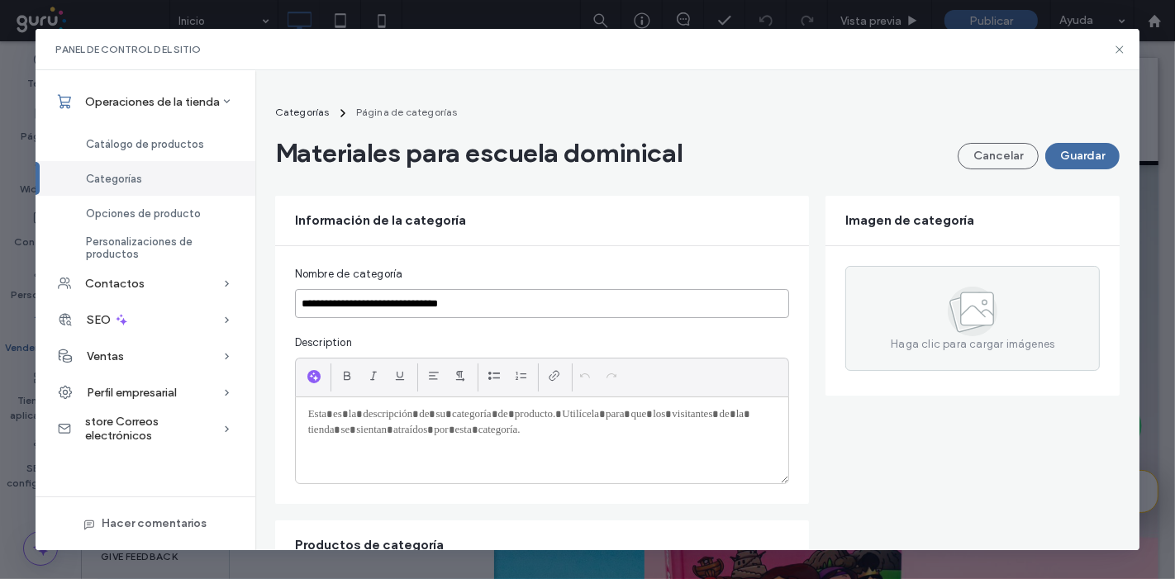
type input "**********"
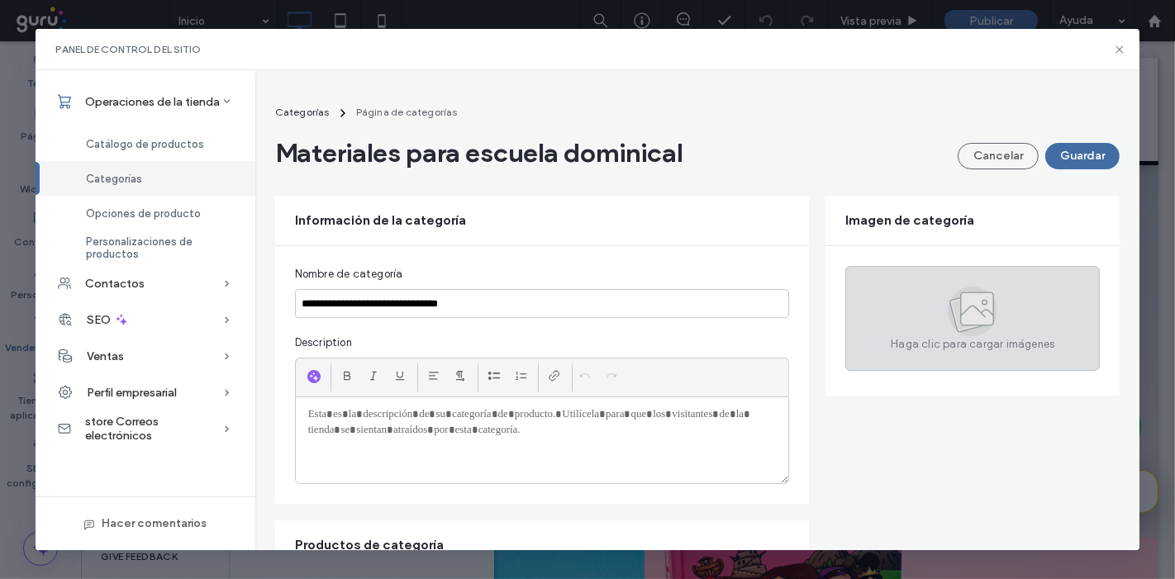
click at [1001, 304] on div "Haga clic para cargar imágenes" at bounding box center [973, 318] width 255 height 105
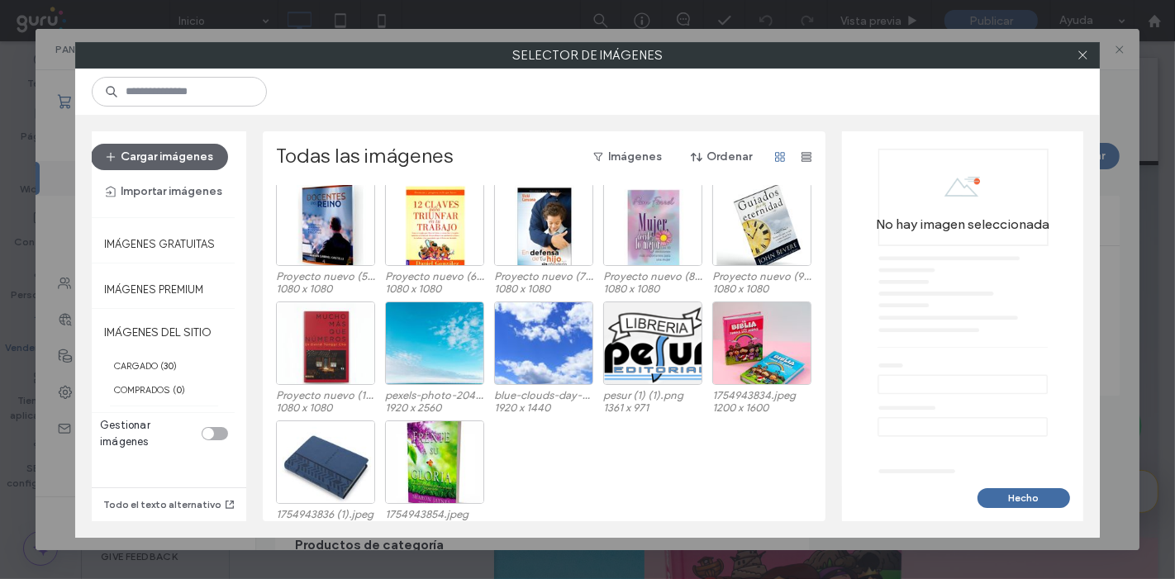
scroll to position [0, 0]
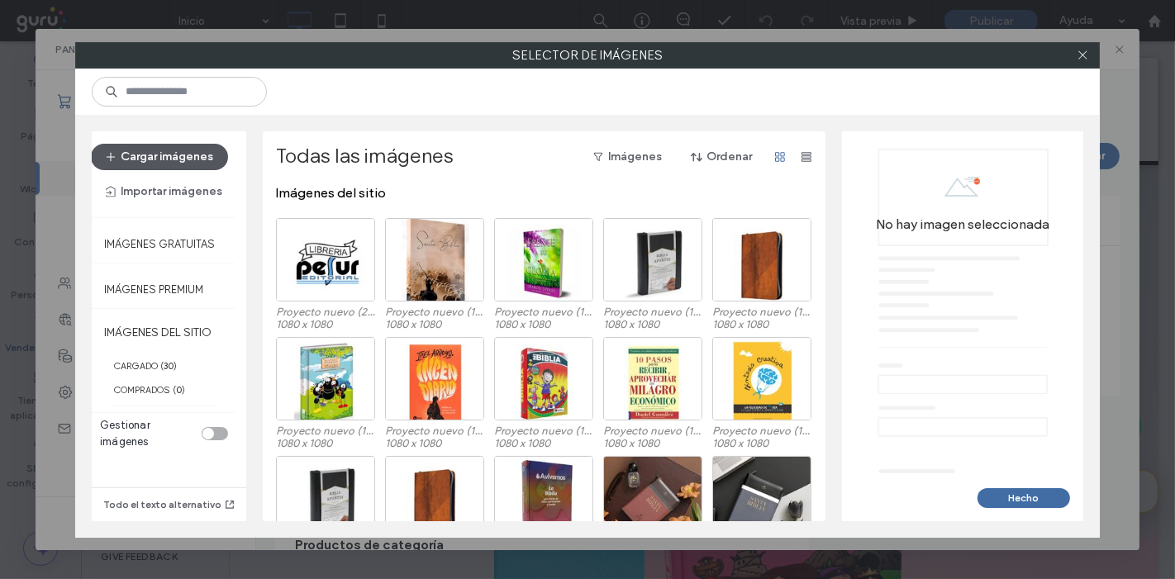
click at [184, 155] on button "Cargar imágenes" at bounding box center [159, 157] width 137 height 26
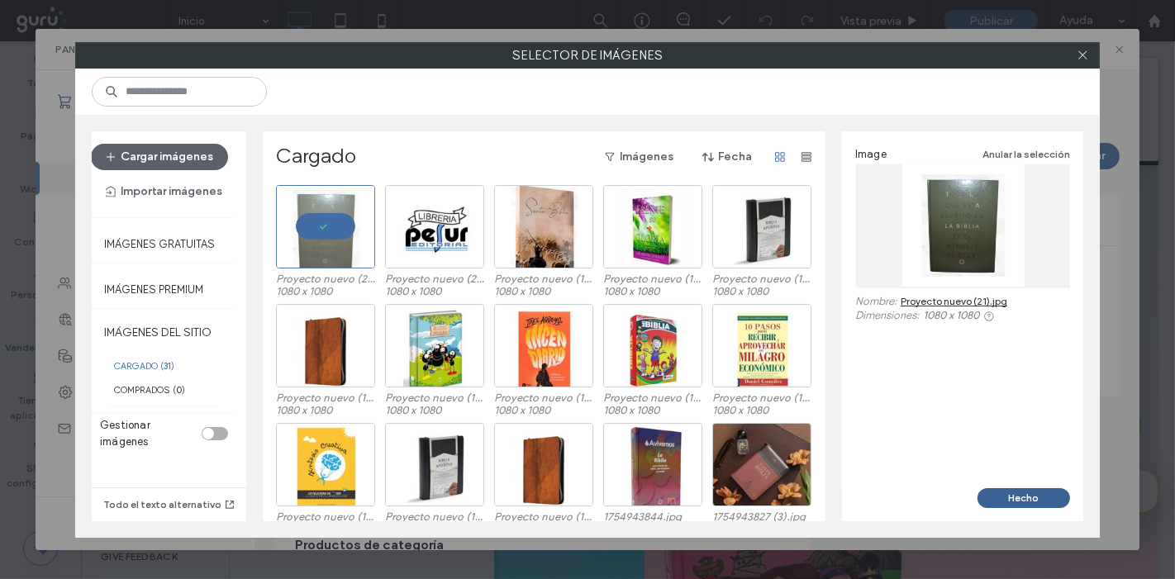
click at [1046, 489] on button "Hecho" at bounding box center [1024, 499] width 93 height 20
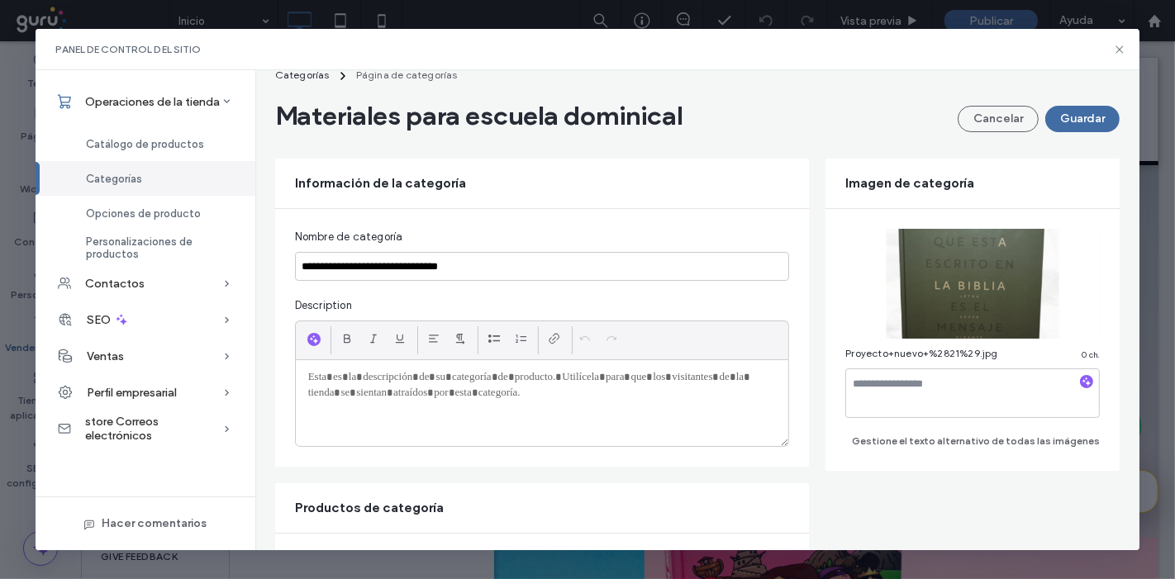
scroll to position [40, 0]
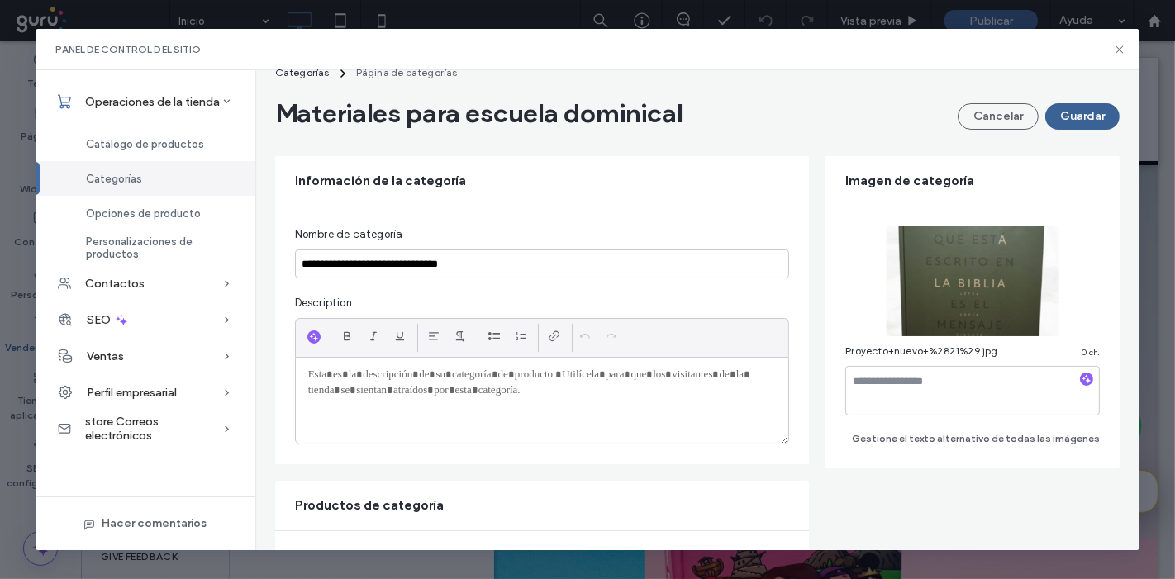
click at [1060, 110] on button "Guardar" at bounding box center [1083, 116] width 74 height 26
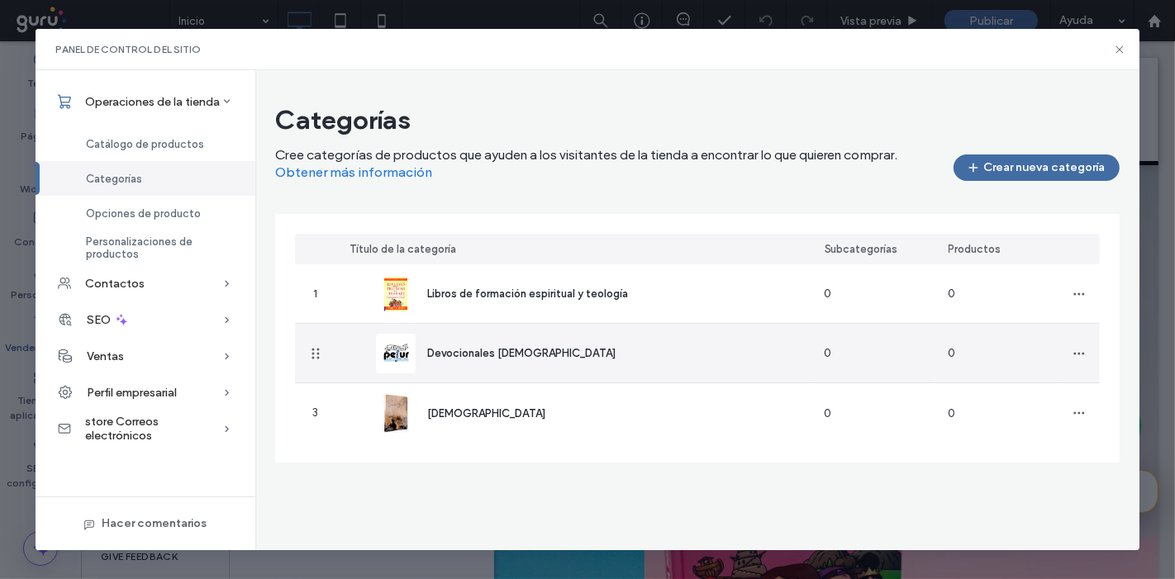
scroll to position [0, 0]
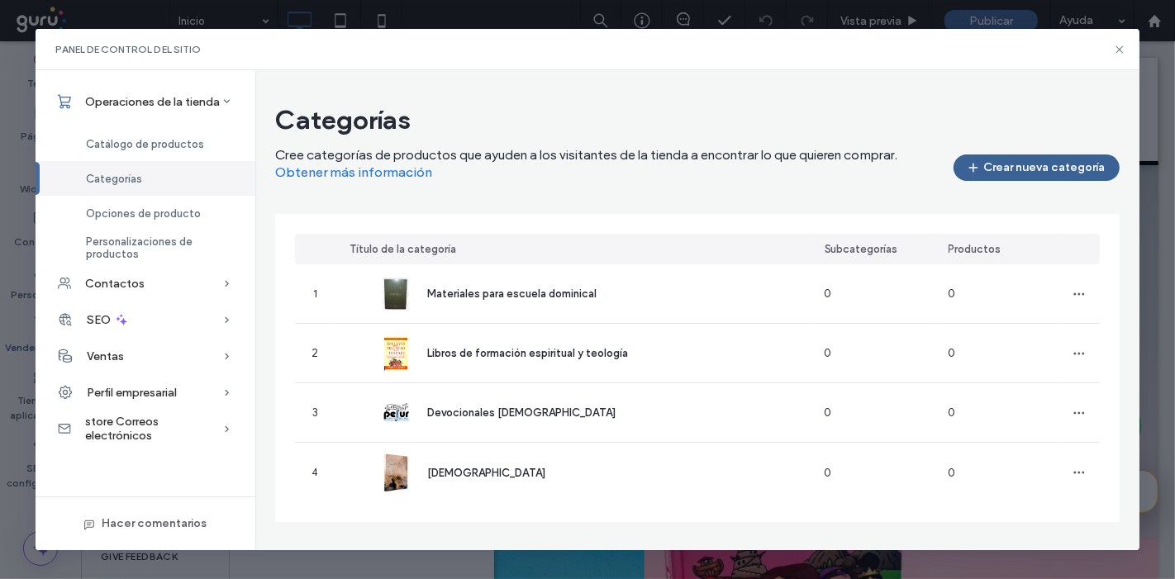
click at [1060, 171] on button "Crear nueva categoría" at bounding box center [1037, 168] width 166 height 26
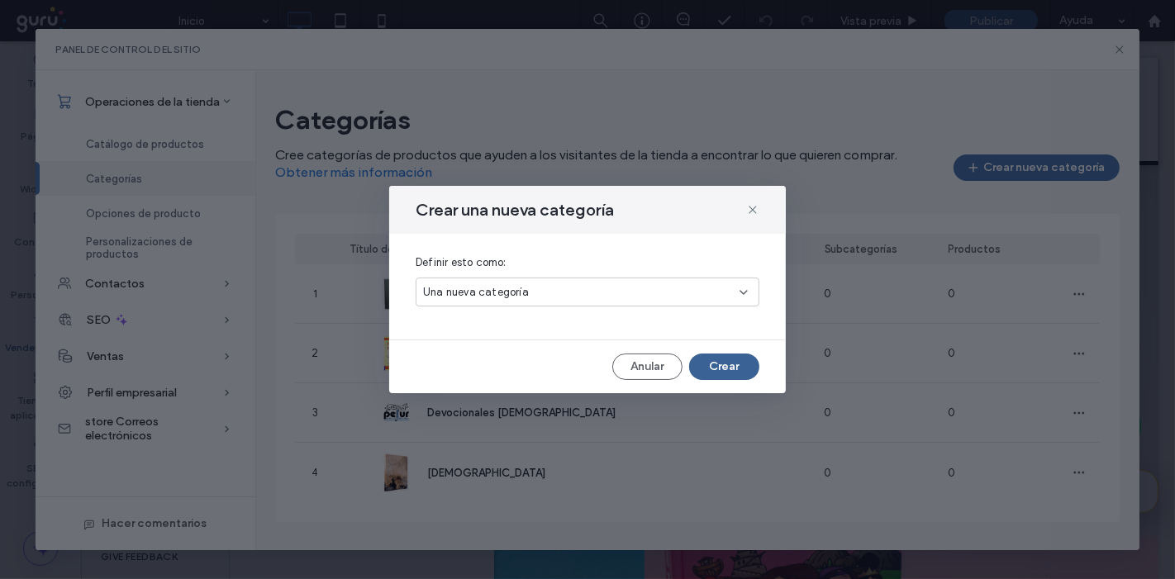
click at [735, 365] on button "Crear" at bounding box center [724, 367] width 70 height 26
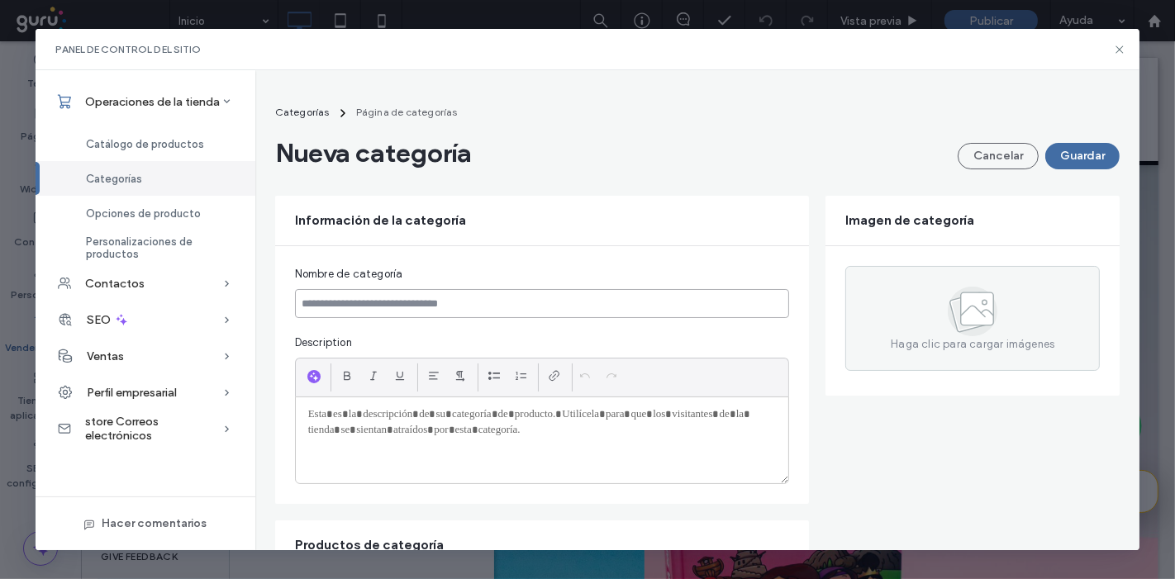
click at [453, 294] on input at bounding box center [542, 303] width 495 height 29
paste input "**********"
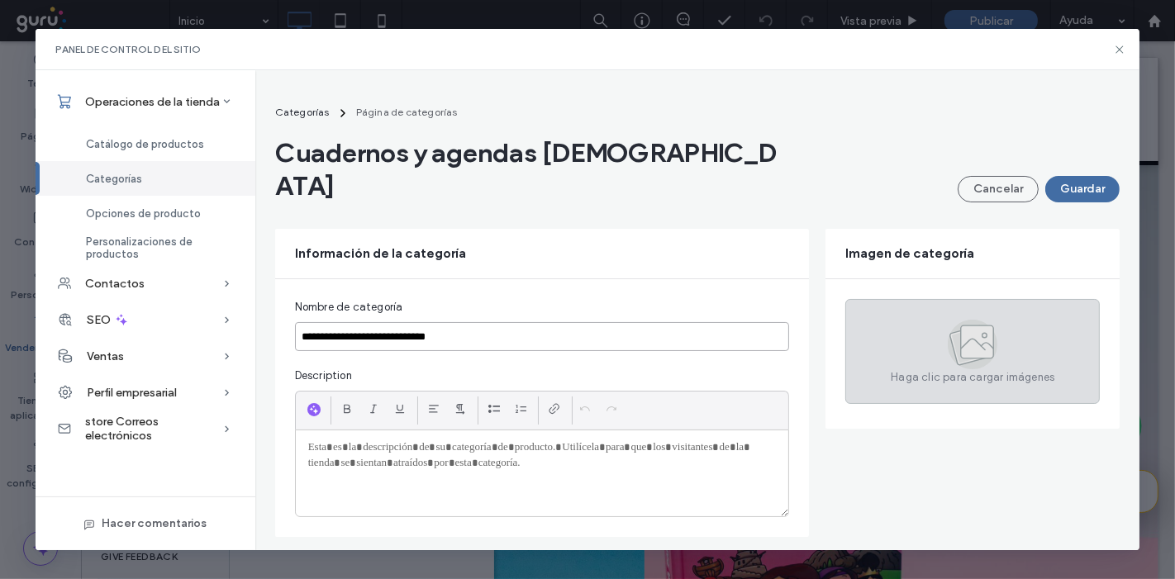
type input "**********"
click at [951, 369] on span "Haga clic para cargar imágenes" at bounding box center [973, 377] width 164 height 17
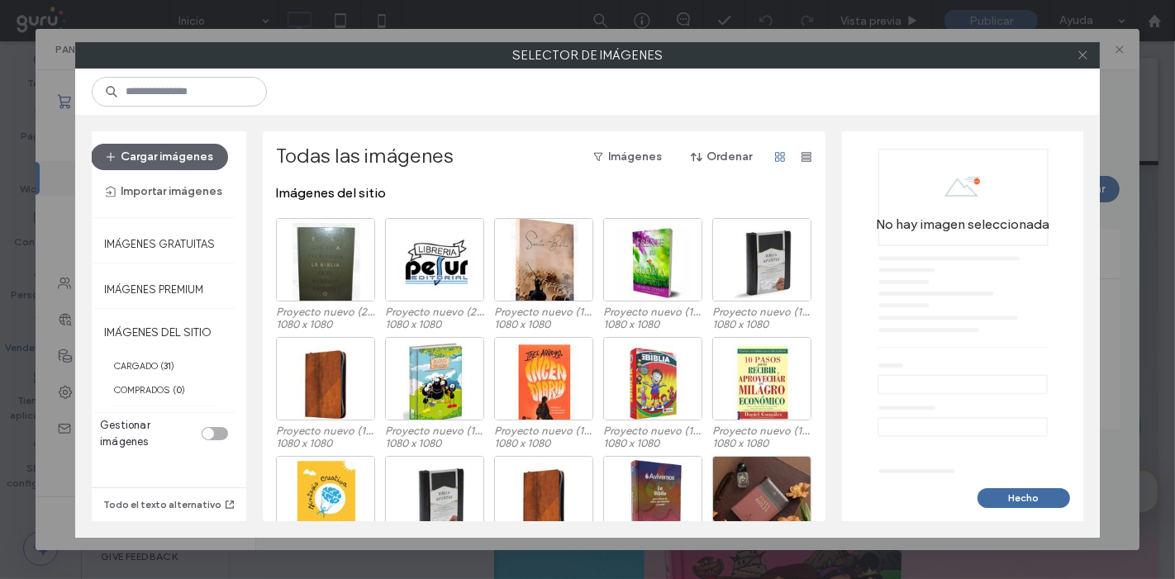
click at [1087, 50] on icon at bounding box center [1083, 55] width 12 height 12
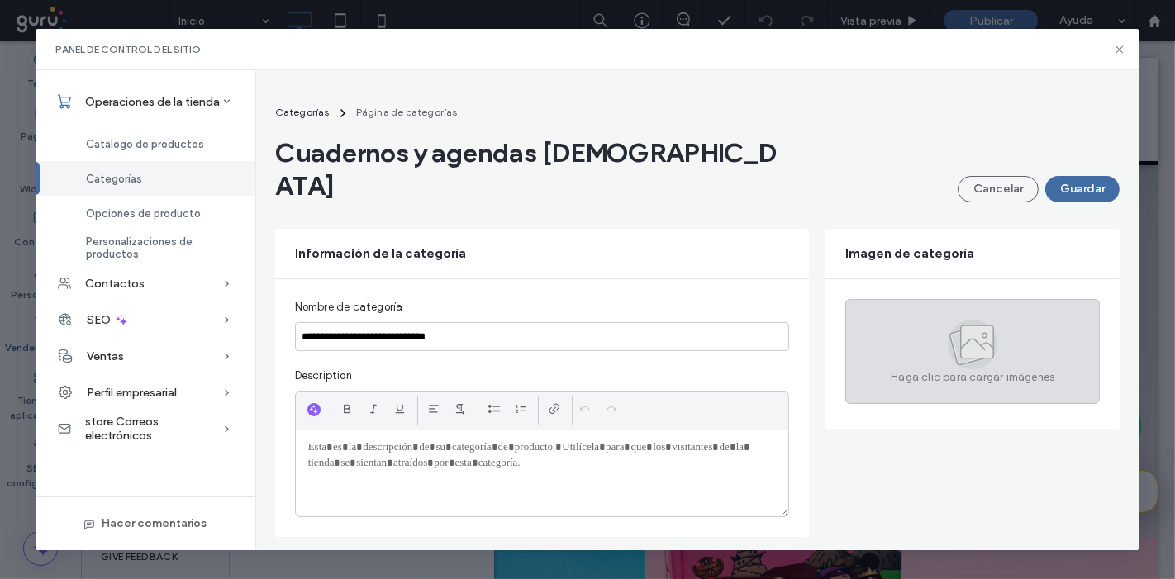
click at [930, 324] on div "Haga clic para cargar imágenes" at bounding box center [973, 351] width 255 height 105
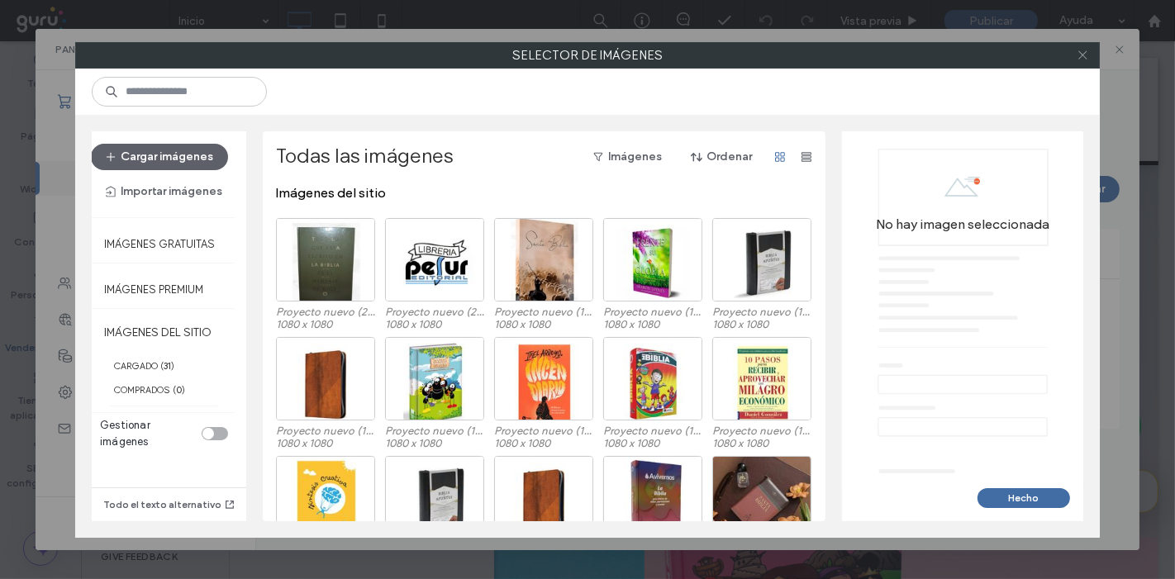
click at [1080, 54] on icon at bounding box center [1083, 55] width 12 height 12
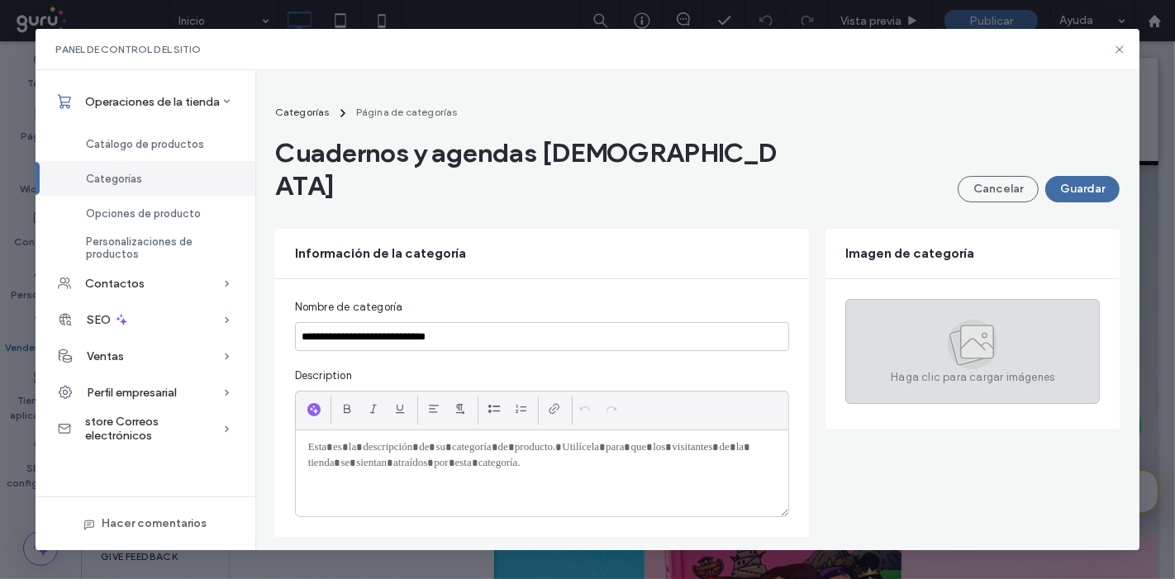
click at [920, 301] on div "Haga clic para cargar imágenes" at bounding box center [973, 351] width 255 height 105
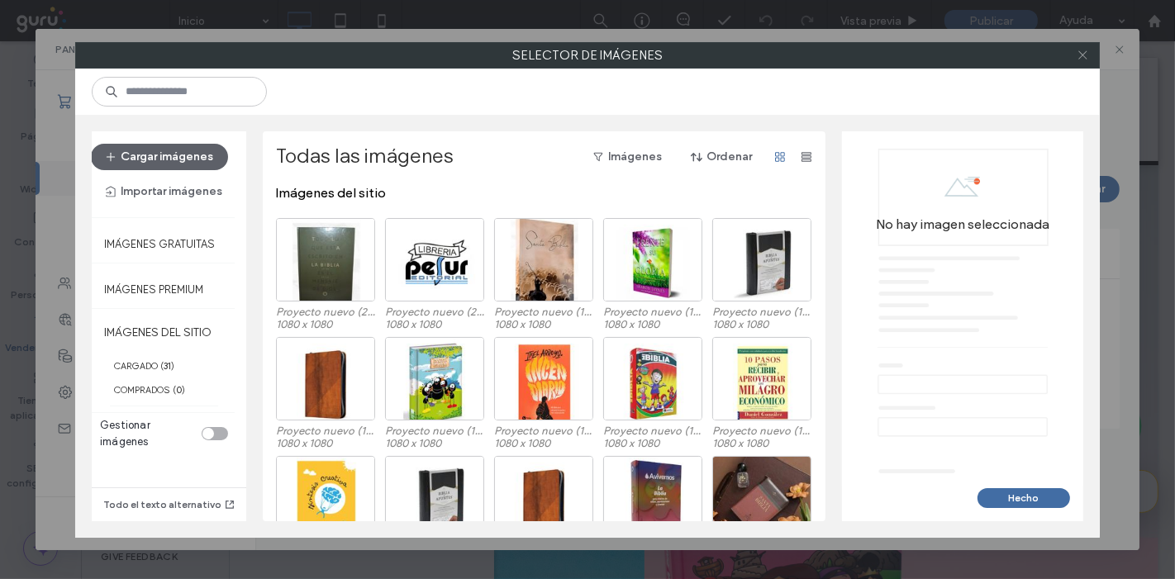
click at [1081, 58] on icon at bounding box center [1083, 55] width 12 height 12
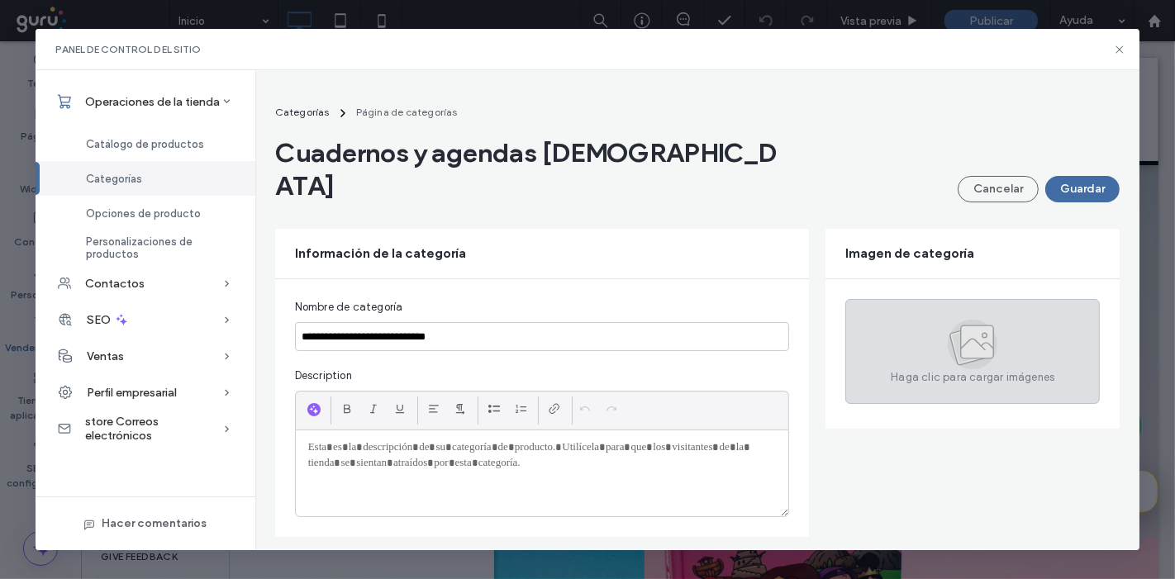
click at [919, 332] on div "Haga clic para cargar imágenes" at bounding box center [973, 351] width 255 height 105
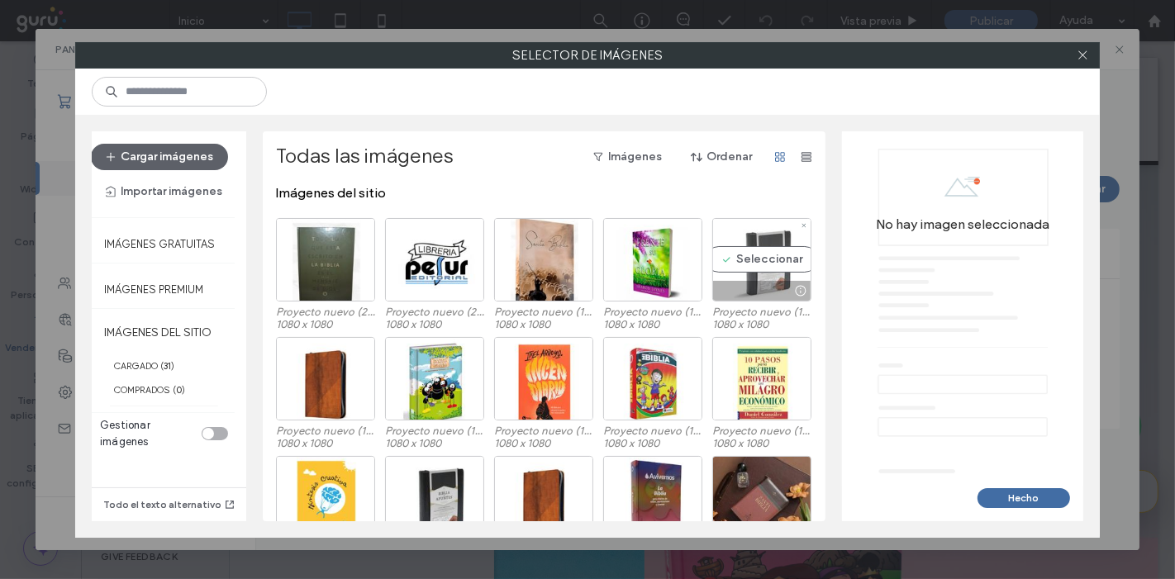
click at [765, 268] on div "Seleccionar" at bounding box center [762, 259] width 99 height 83
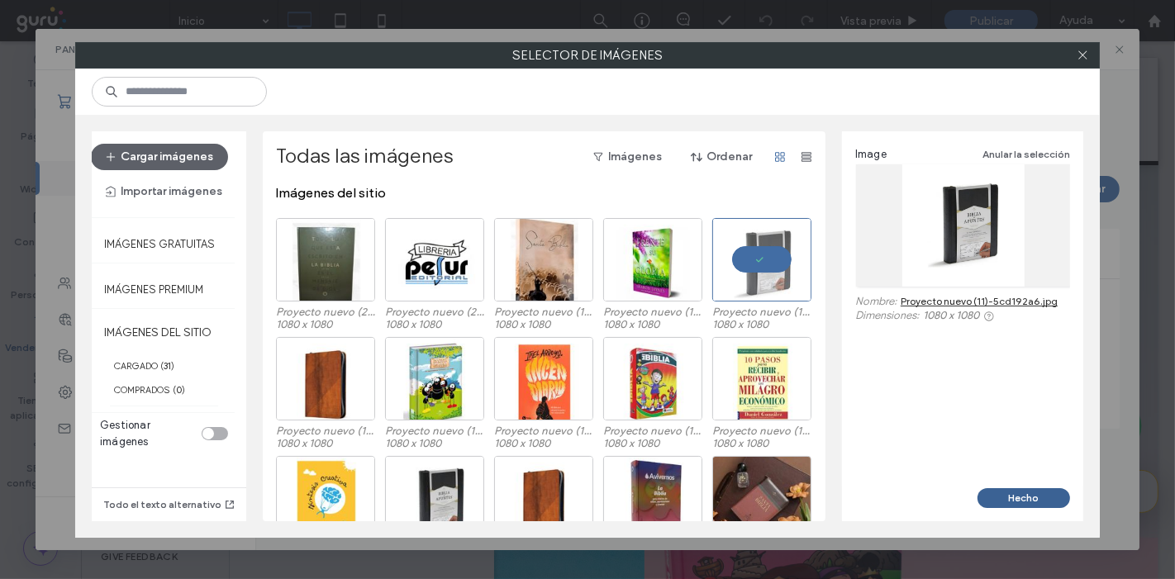
click at [1060, 503] on button "Hecho" at bounding box center [1024, 499] width 93 height 20
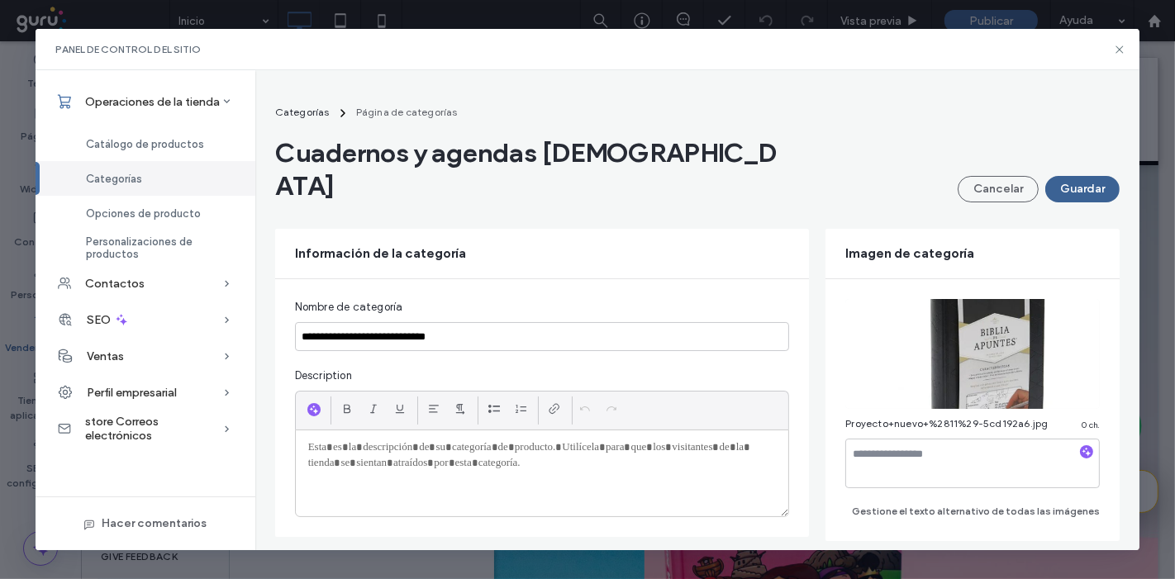
click at [1065, 176] on button "Guardar" at bounding box center [1083, 189] width 74 height 26
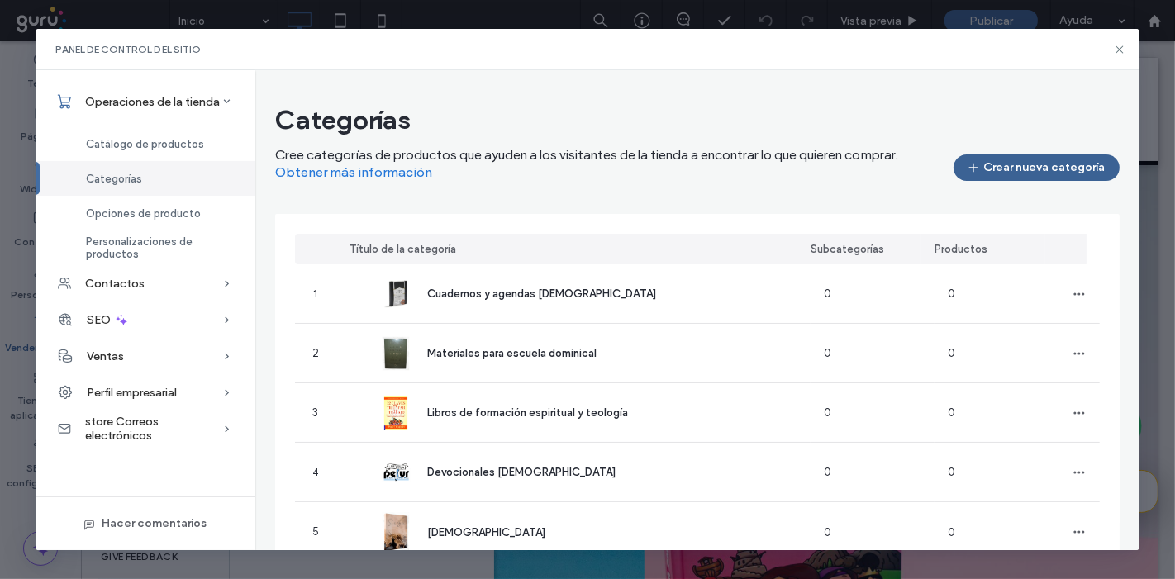
click at [1041, 171] on button "Crear nueva categoría" at bounding box center [1037, 168] width 166 height 26
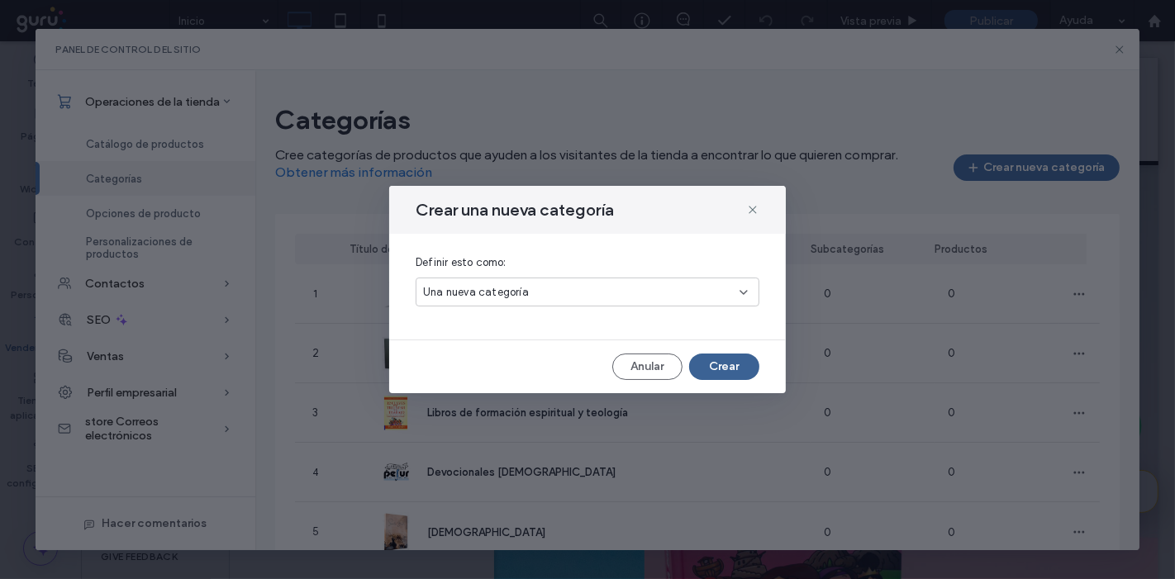
click at [727, 360] on button "Crear" at bounding box center [724, 367] width 70 height 26
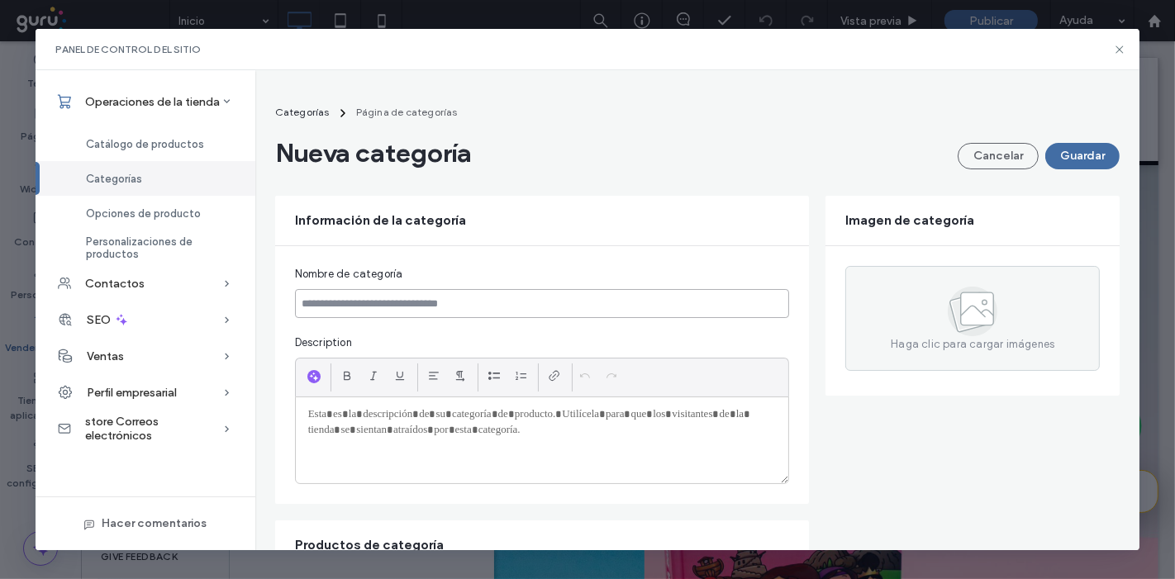
click at [588, 296] on input at bounding box center [542, 303] width 495 height 29
paste input "**********"
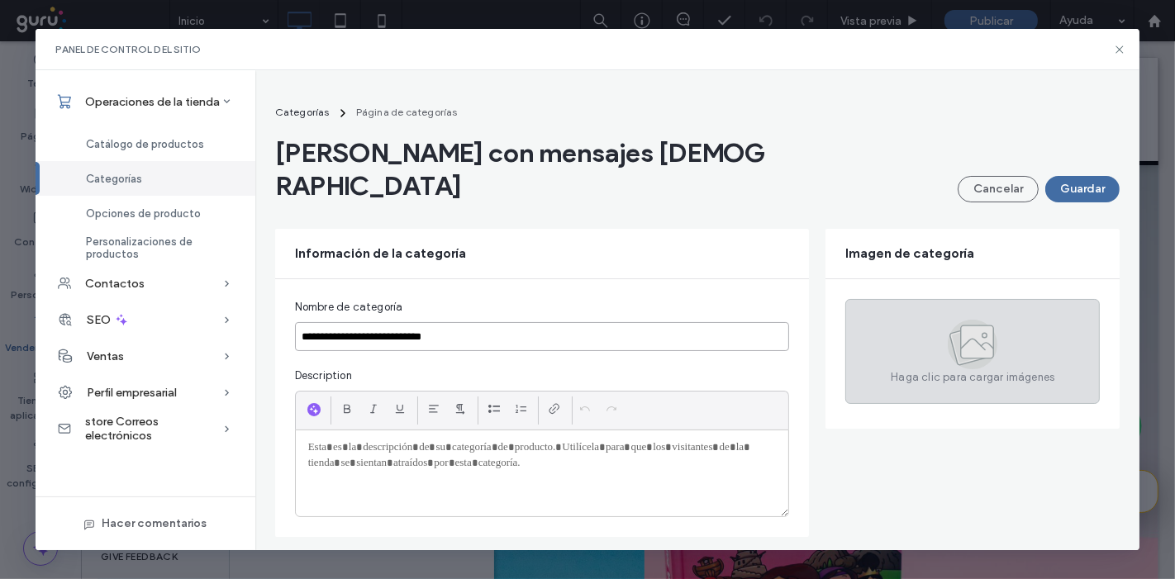
type input "**********"
click at [995, 360] on div "Haga clic para cargar imágenes" at bounding box center [973, 351] width 255 height 105
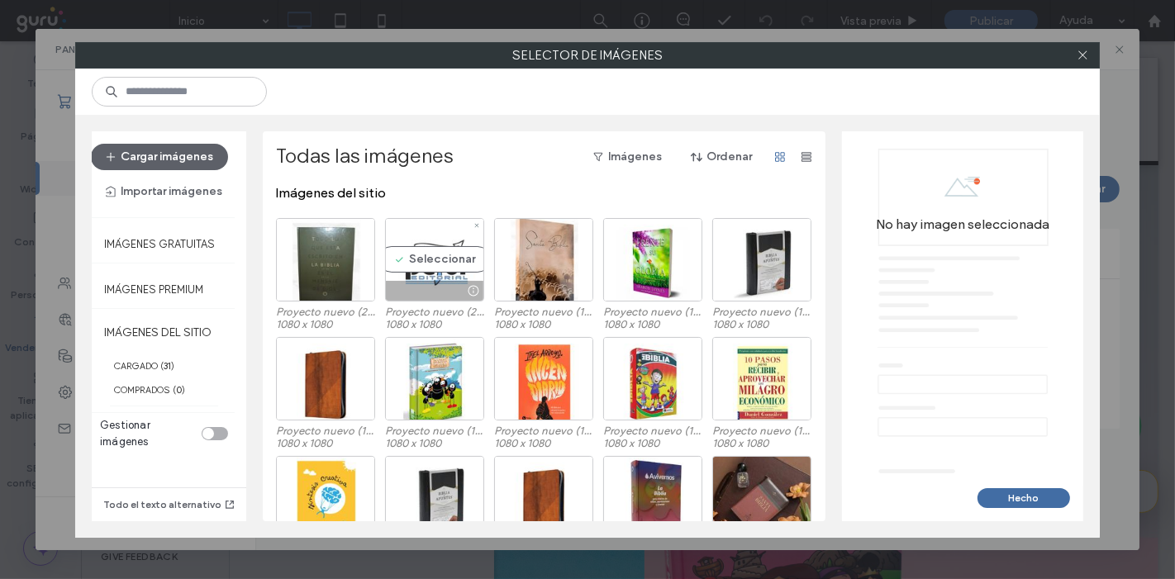
click at [448, 271] on div "Seleccionar" at bounding box center [434, 259] width 99 height 83
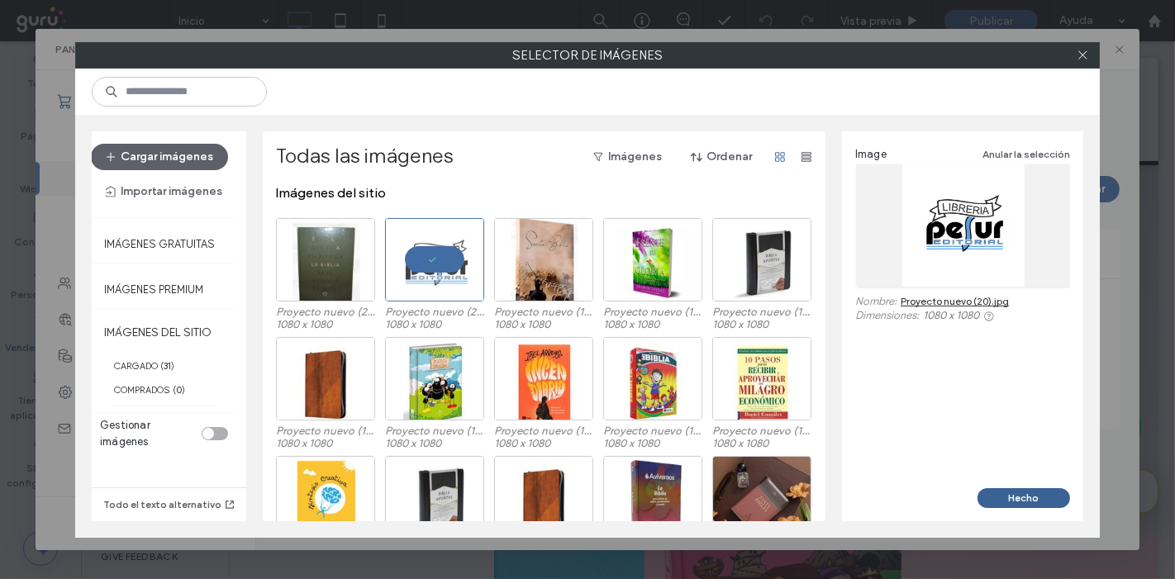
click at [1006, 498] on button "Hecho" at bounding box center [1024, 499] width 93 height 20
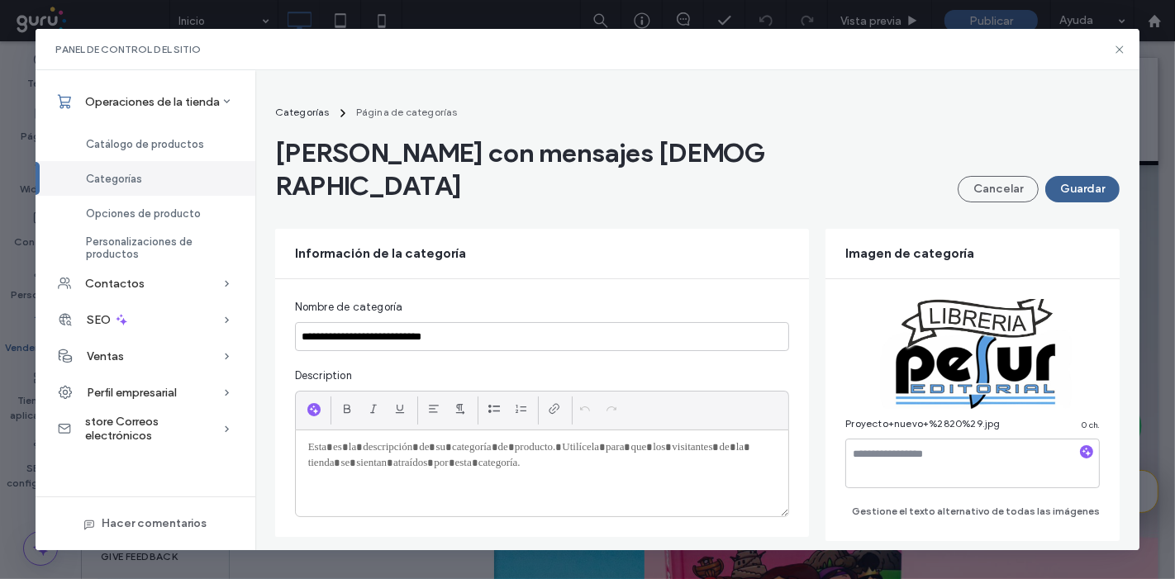
drag, startPoint x: 1093, startPoint y: 138, endPoint x: 1078, endPoint y: 154, distance: 21.6
click at [1078, 154] on div "Regalos con mensajes bíblicos Cancelar Guardar" at bounding box center [698, 169] width 846 height 66
click at [1078, 176] on button "Guardar" at bounding box center [1083, 189] width 74 height 26
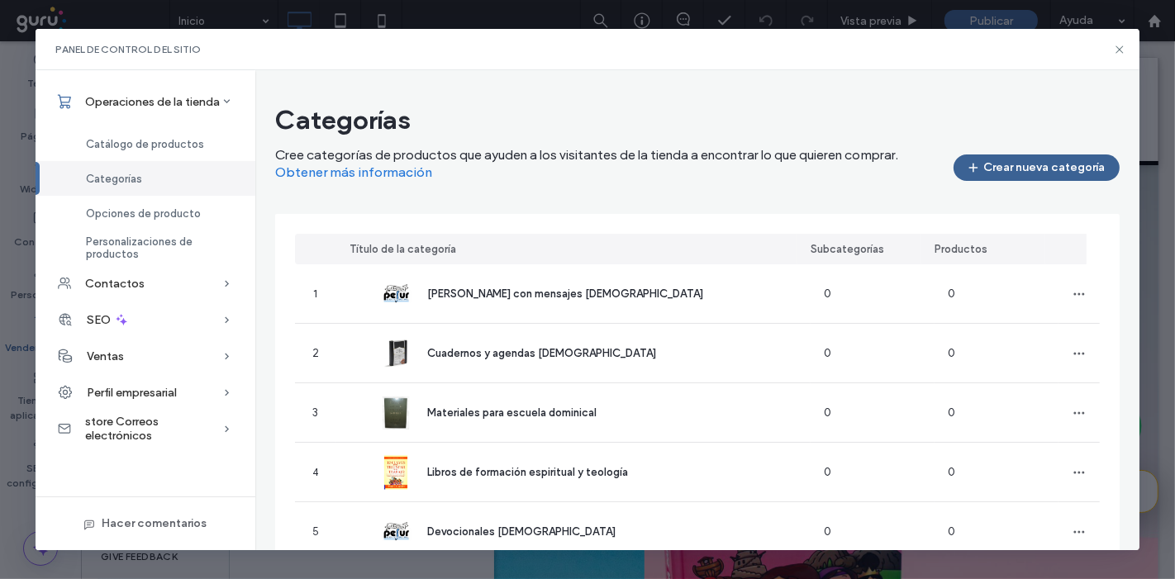
click at [1012, 161] on button "Crear nueva categoría" at bounding box center [1037, 168] width 166 height 26
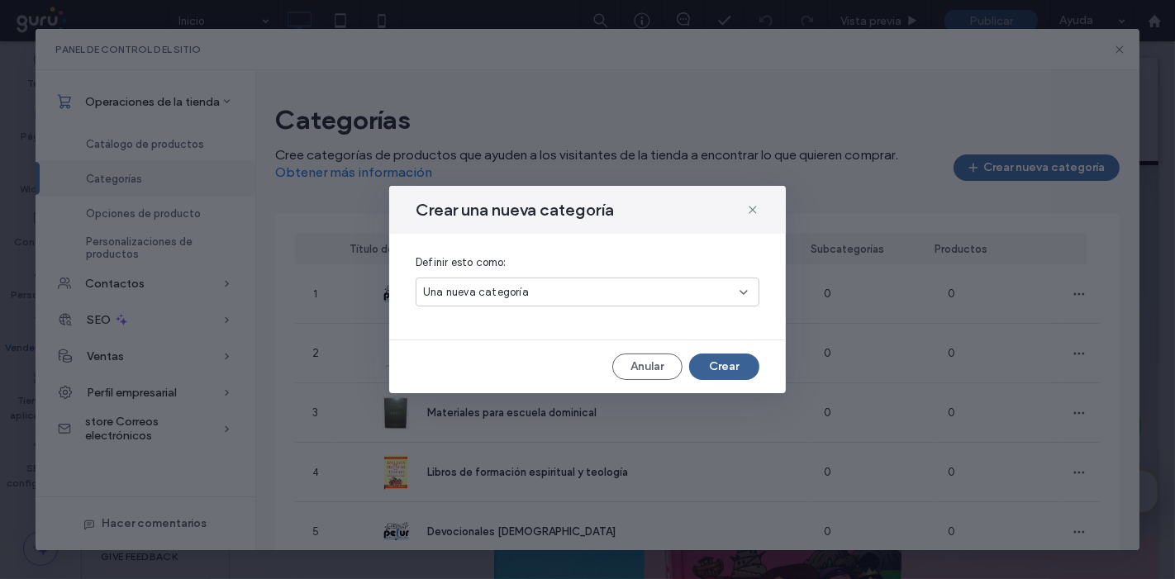
click at [734, 365] on button "Crear" at bounding box center [724, 367] width 70 height 26
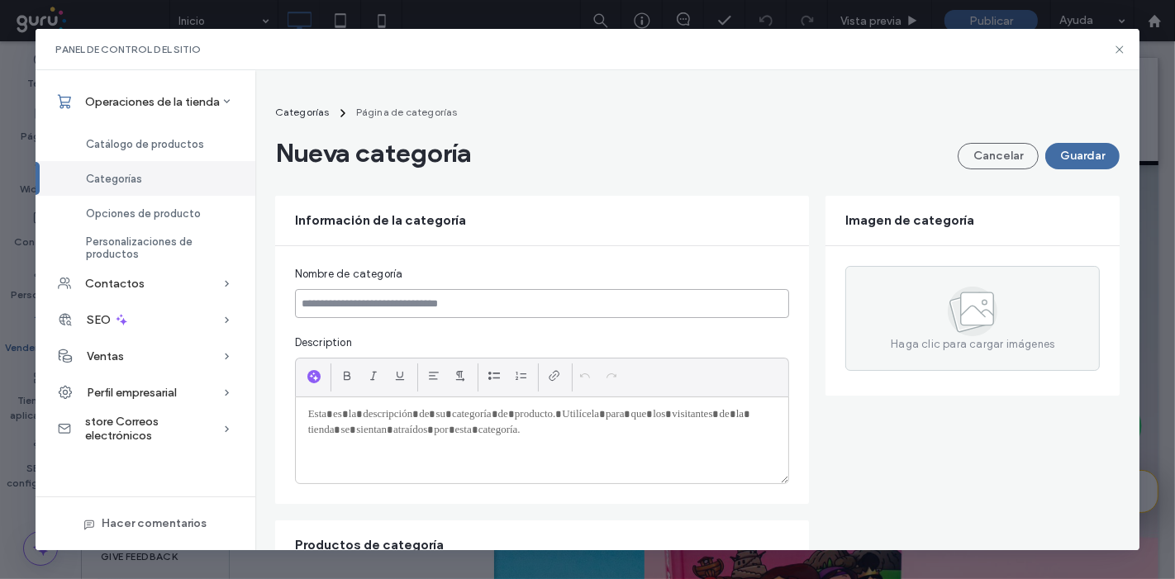
click at [505, 295] on input at bounding box center [542, 303] width 495 height 29
paste input "**********"
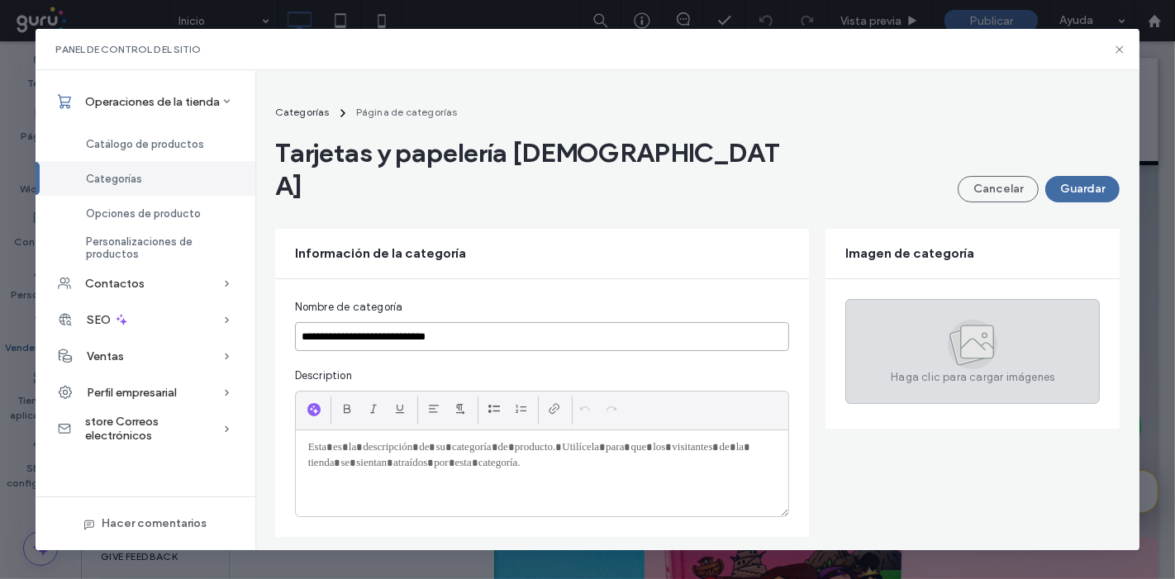
type input "**********"
click at [948, 320] on icon at bounding box center [973, 345] width 50 height 50
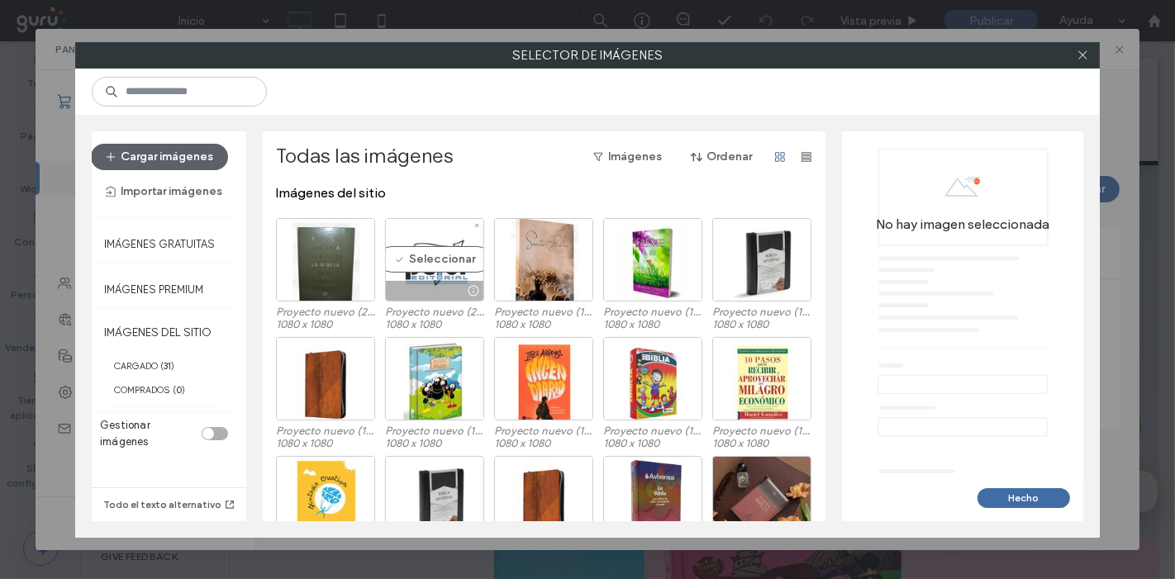
click at [415, 253] on div "Seleccionar" at bounding box center [434, 259] width 99 height 83
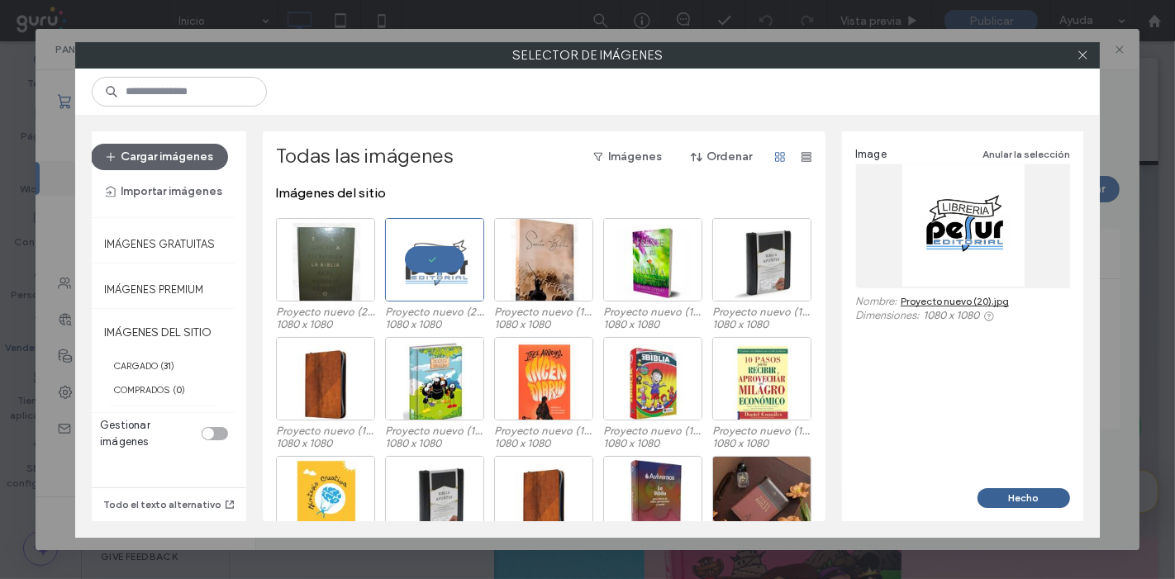
click at [1018, 499] on button "Hecho" at bounding box center [1024, 499] width 93 height 20
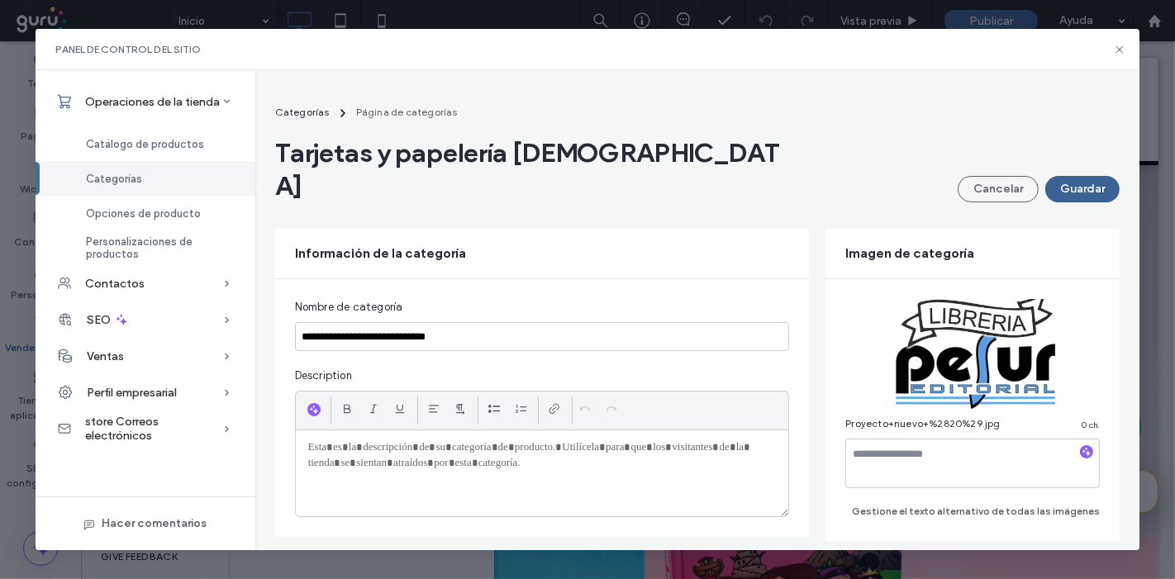
drag, startPoint x: 1018, startPoint y: 499, endPoint x: 1060, endPoint y: 155, distance: 347.3
click at [1060, 176] on button "Guardar" at bounding box center [1083, 189] width 74 height 26
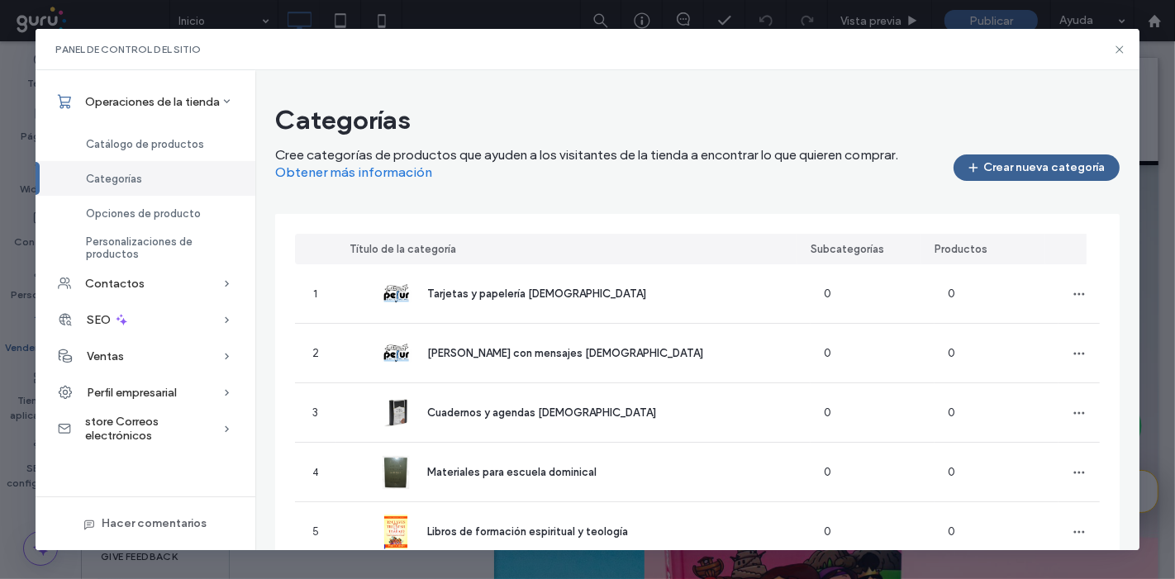
click at [1050, 174] on button "Crear nueva categoría" at bounding box center [1037, 168] width 166 height 26
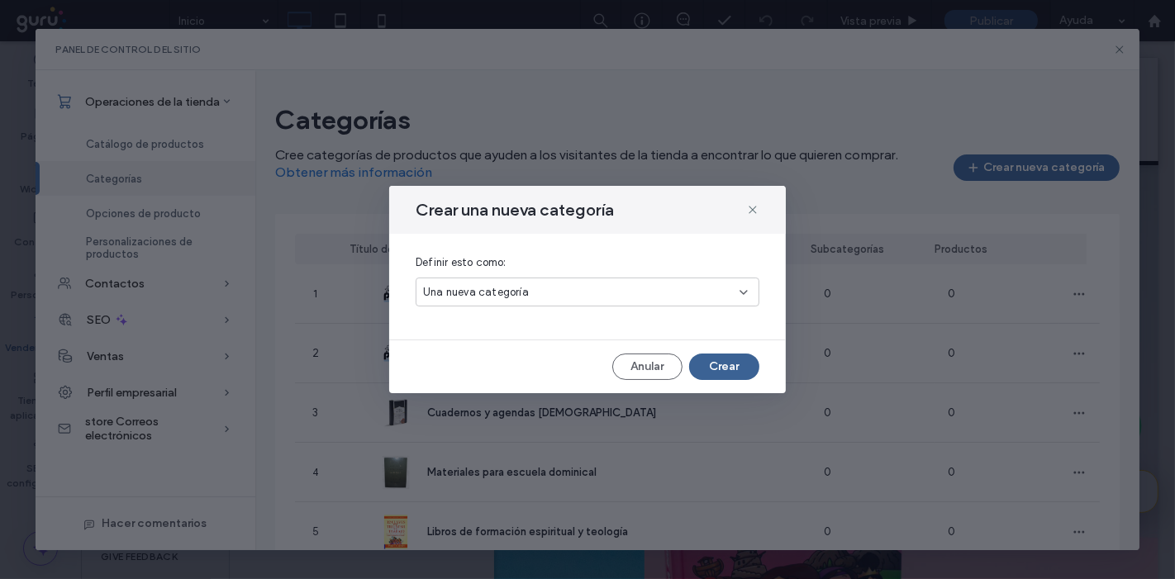
click at [725, 359] on button "Crear" at bounding box center [724, 367] width 70 height 26
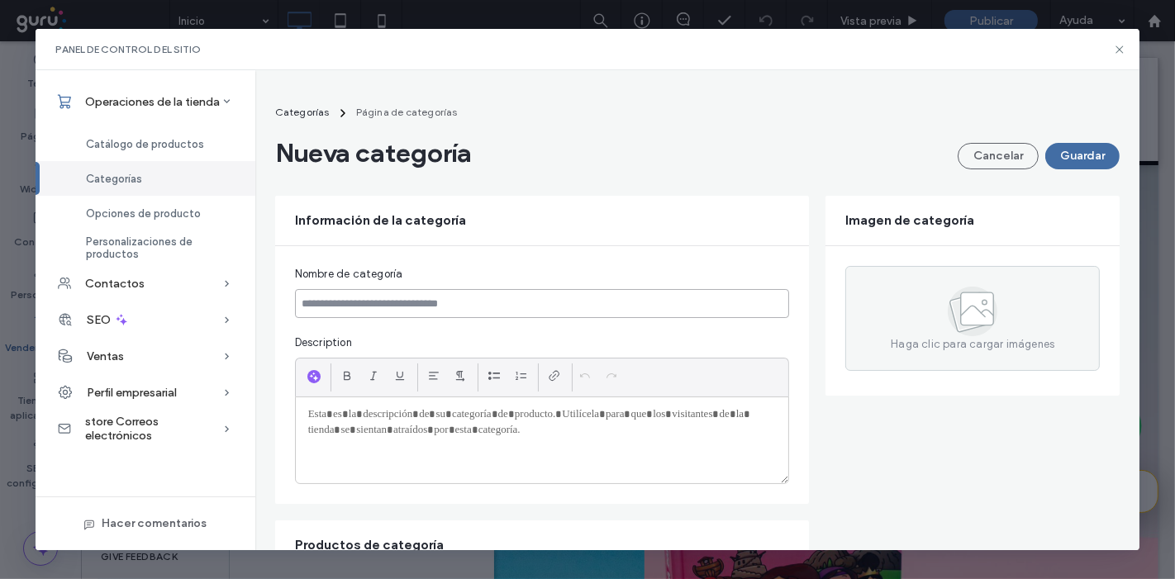
click at [431, 303] on input at bounding box center [542, 303] width 495 height 29
paste input "**********"
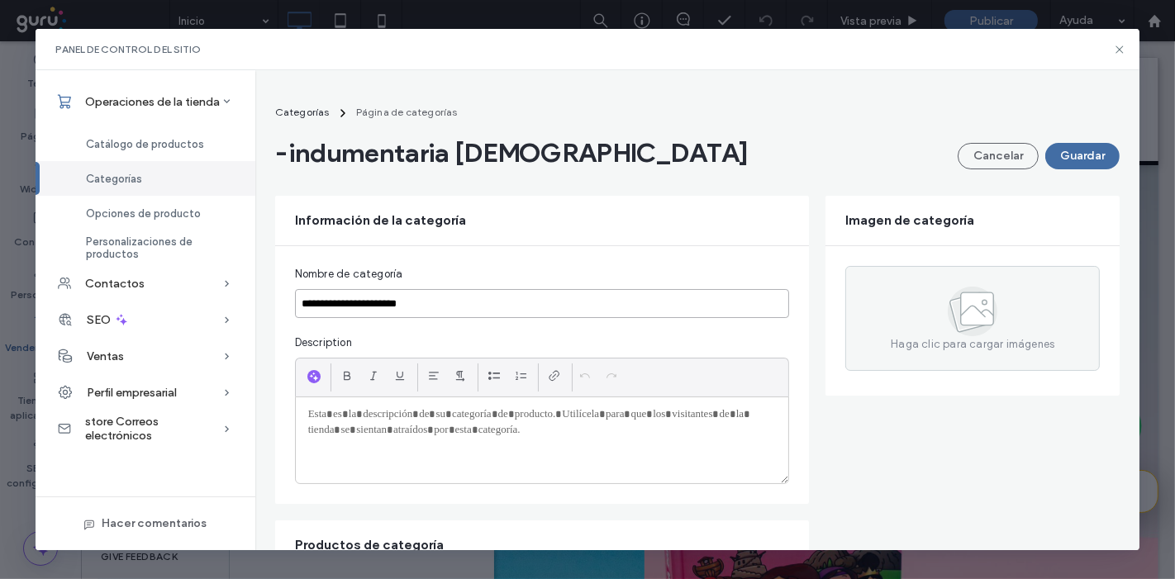
click at [312, 303] on input "**********" at bounding box center [542, 303] width 495 height 29
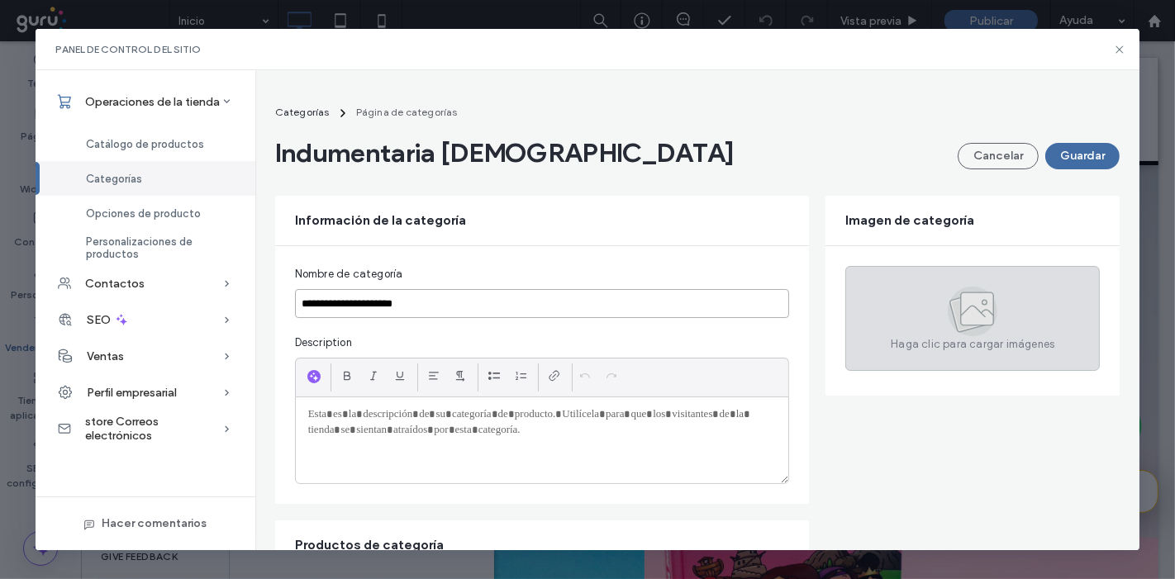
type input "**********"
click at [964, 308] on icon at bounding box center [974, 311] width 24 height 11
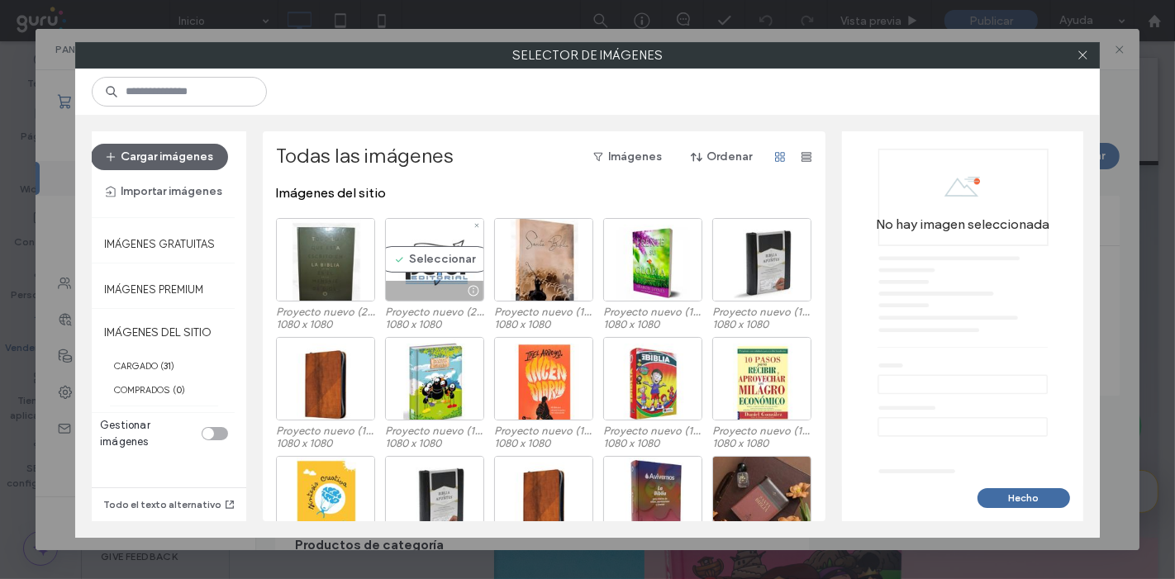
click at [397, 268] on div "Seleccionar" at bounding box center [434, 259] width 99 height 83
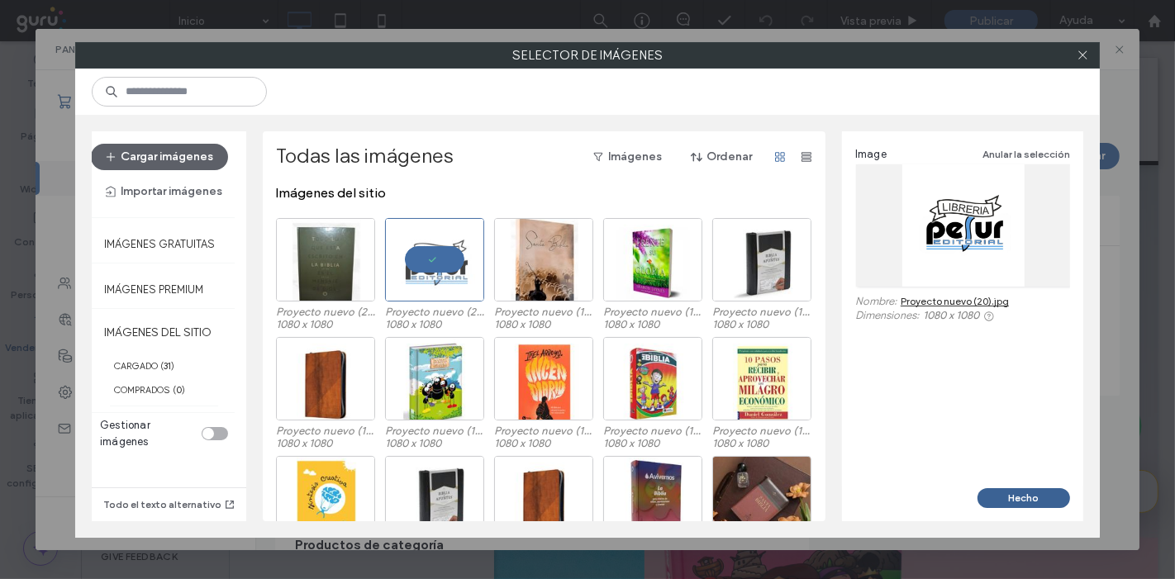
click at [1001, 492] on button "Hecho" at bounding box center [1024, 499] width 93 height 20
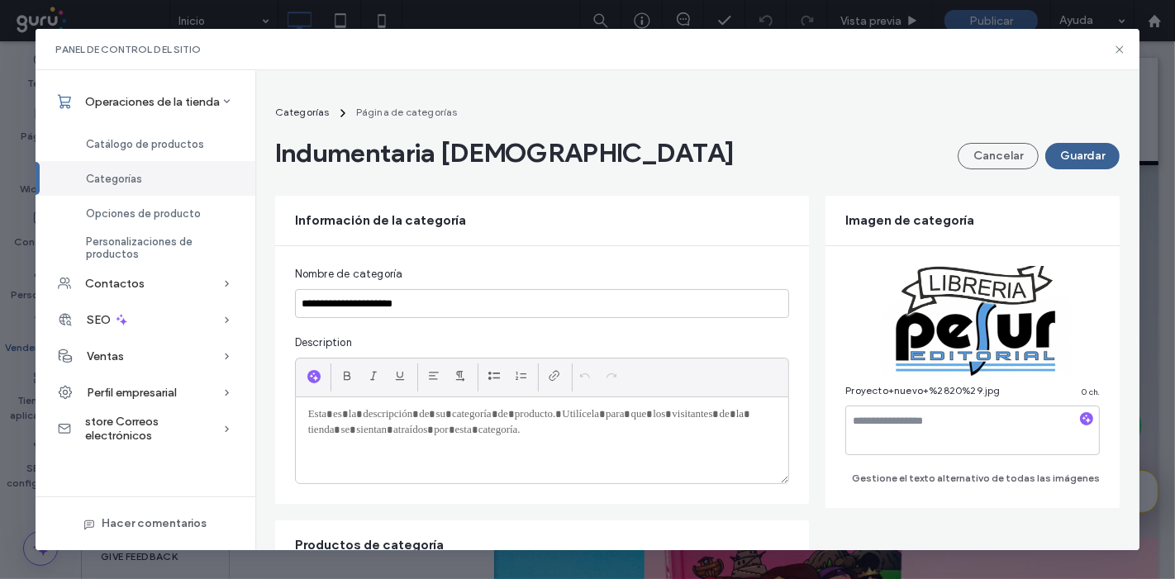
click at [1069, 152] on button "Guardar" at bounding box center [1083, 156] width 74 height 26
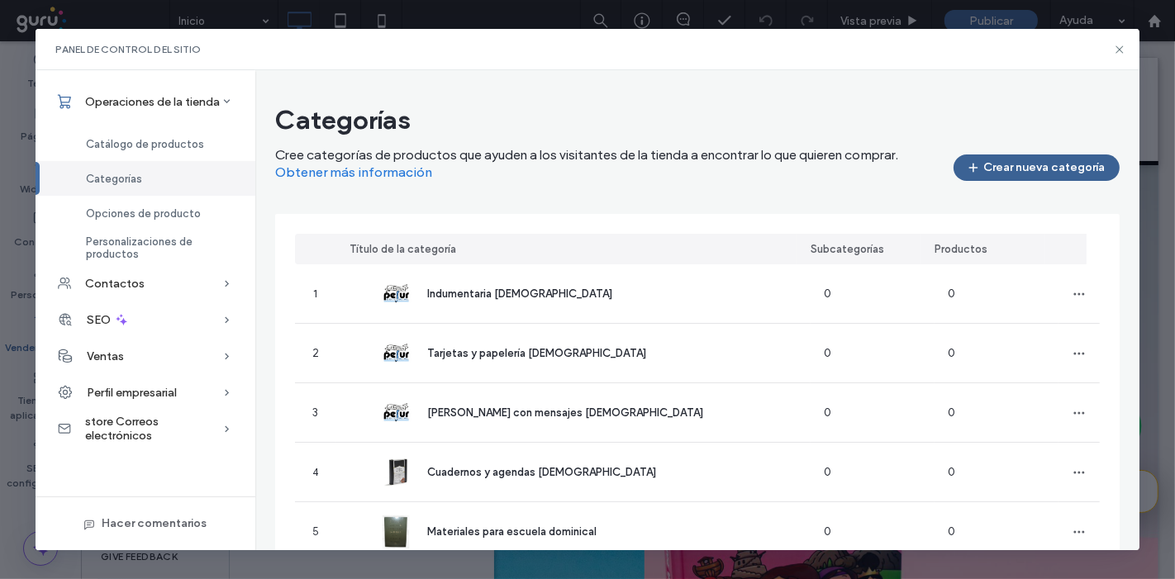
click at [987, 174] on button "Crear nueva categoría" at bounding box center [1037, 168] width 166 height 26
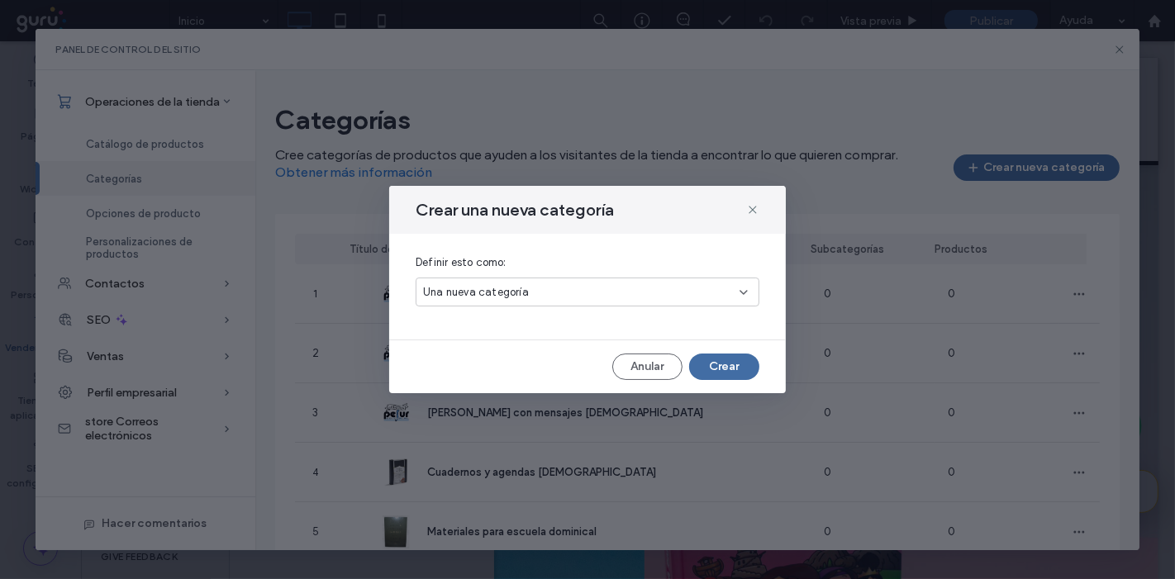
click at [741, 351] on div "Crear una nueva categoría Definir esto como: Una nueva categoría Anular Crear" at bounding box center [587, 289] width 397 height 207
click at [736, 364] on button "Crear" at bounding box center [724, 367] width 70 height 26
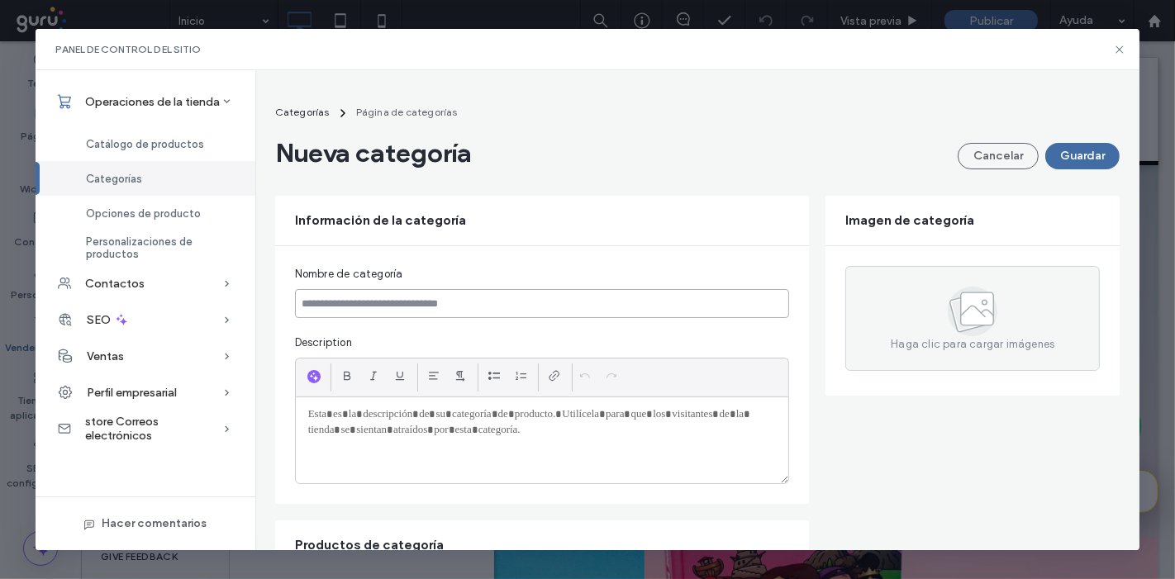
click at [540, 301] on input at bounding box center [542, 303] width 495 height 29
paste input "**********"
click at [306, 300] on input "**********" at bounding box center [542, 303] width 495 height 29
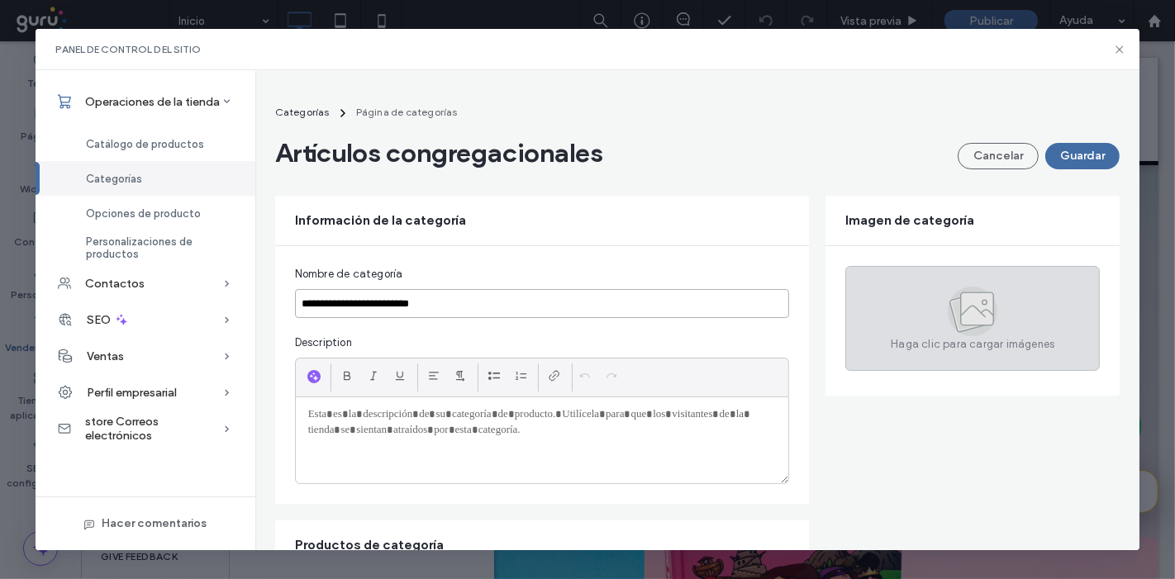
type input "**********"
click at [910, 310] on div "Haga clic para cargar imágenes" at bounding box center [973, 318] width 255 height 105
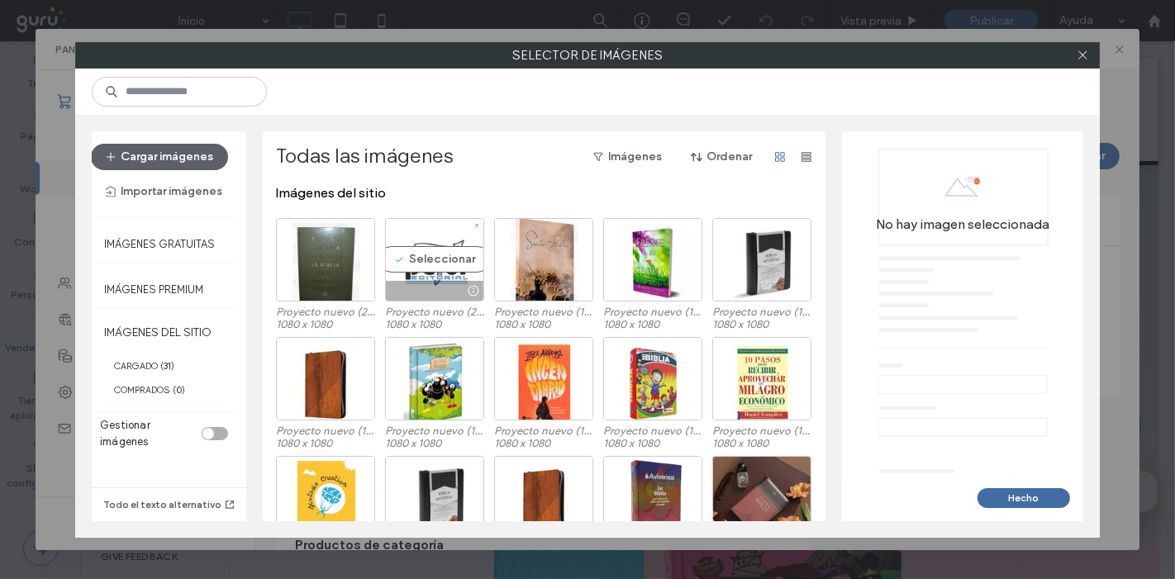
click at [450, 261] on div "Seleccionar" at bounding box center [434, 259] width 99 height 83
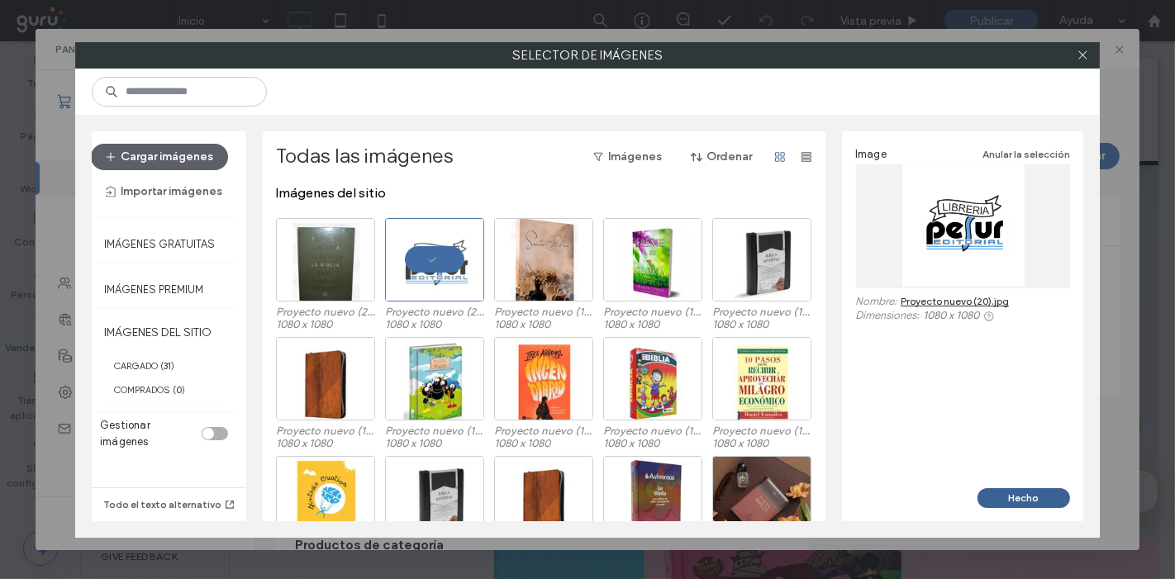
click at [1027, 500] on button "Hecho" at bounding box center [1024, 499] width 93 height 20
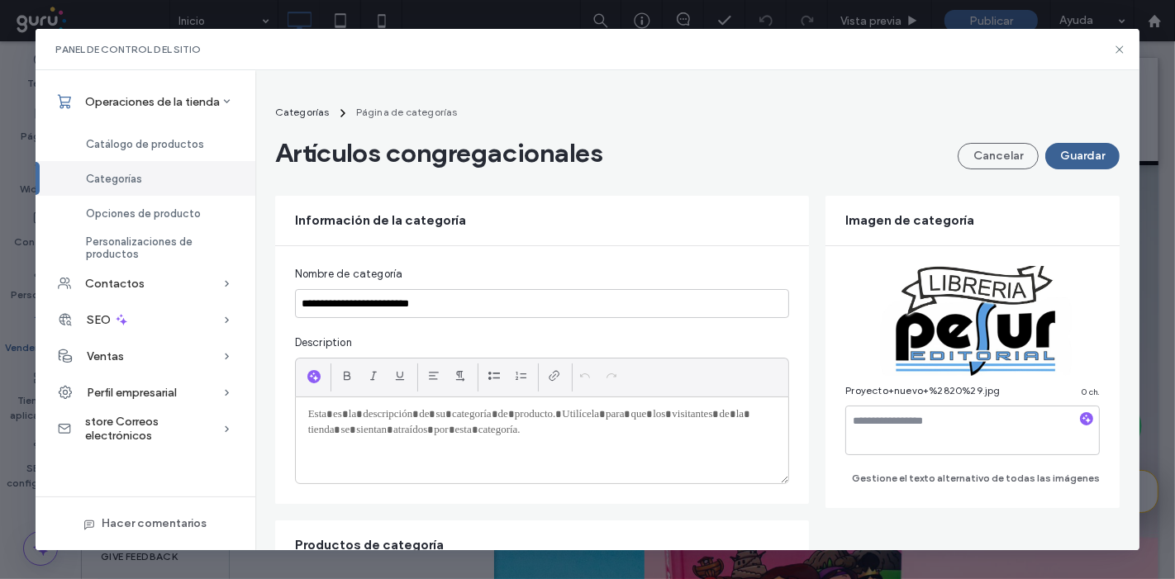
click at [1075, 158] on button "Guardar" at bounding box center [1083, 156] width 74 height 26
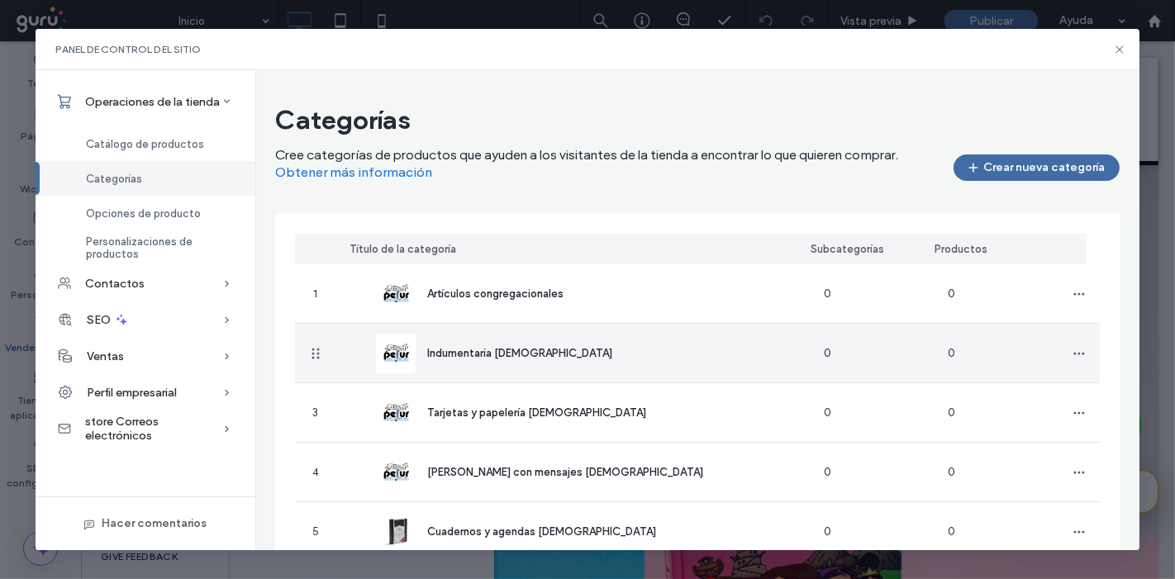
scroll to position [290, 0]
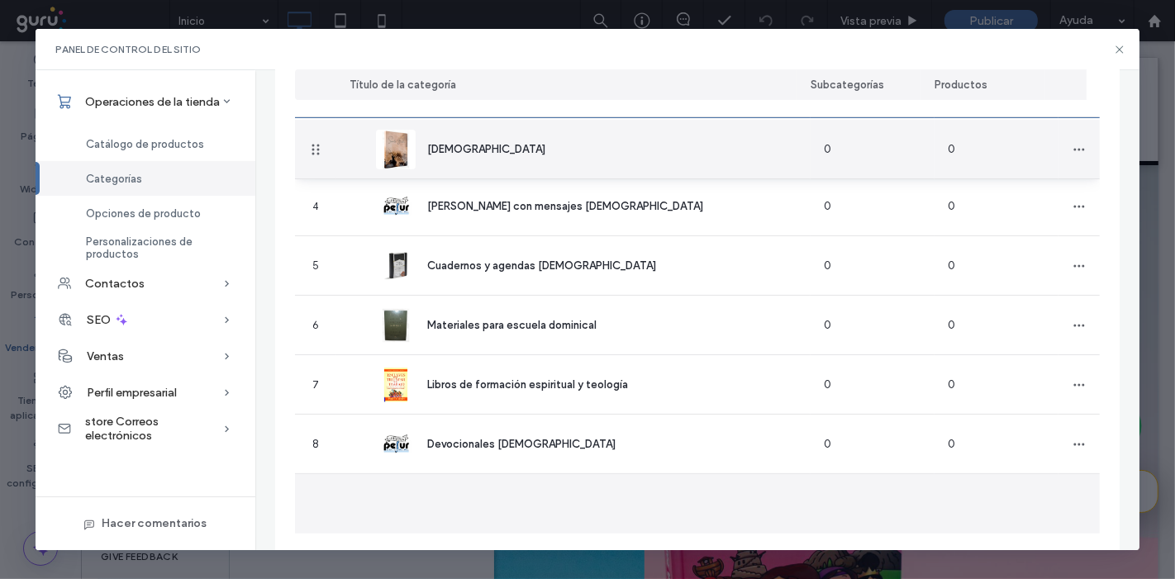
drag, startPoint x: 311, startPoint y: 475, endPoint x: 336, endPoint y: 136, distance: 339.8
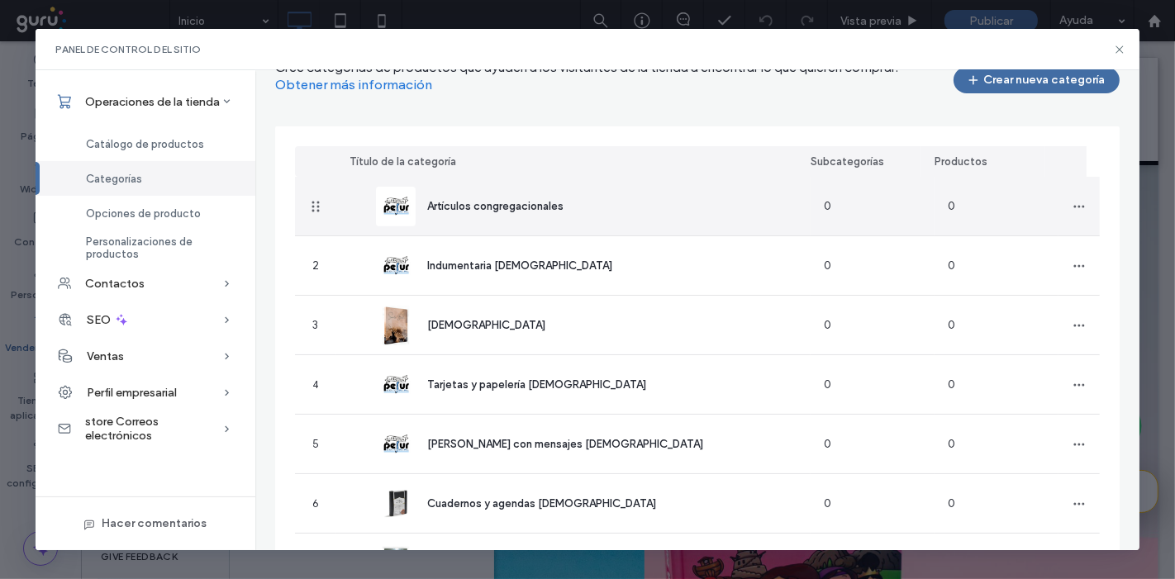
scroll to position [87, 0]
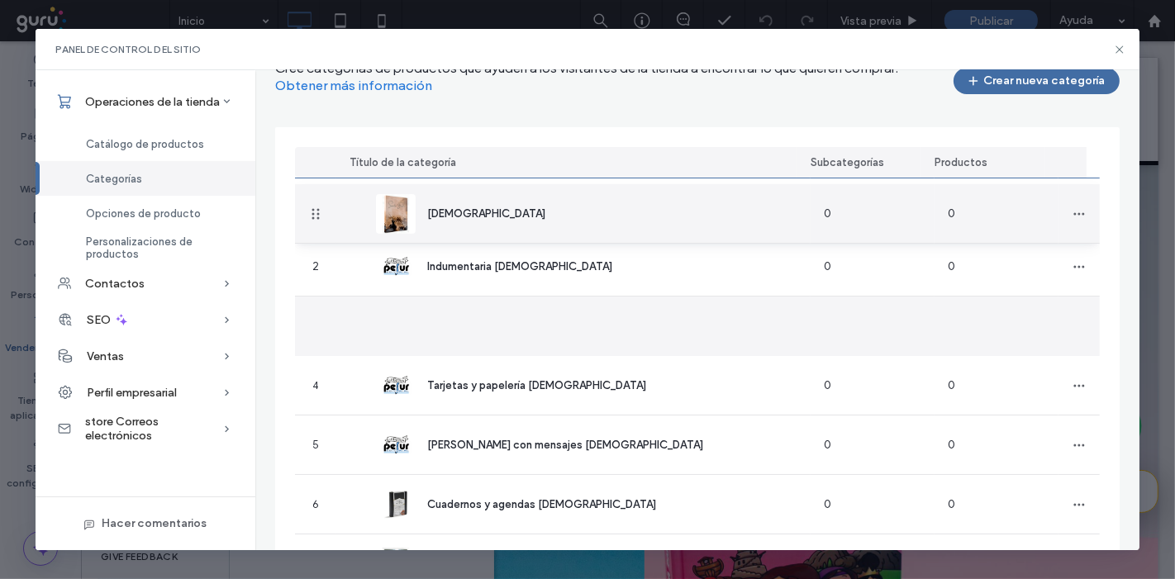
drag, startPoint x: 318, startPoint y: 306, endPoint x: 312, endPoint y: 216, distance: 90.3
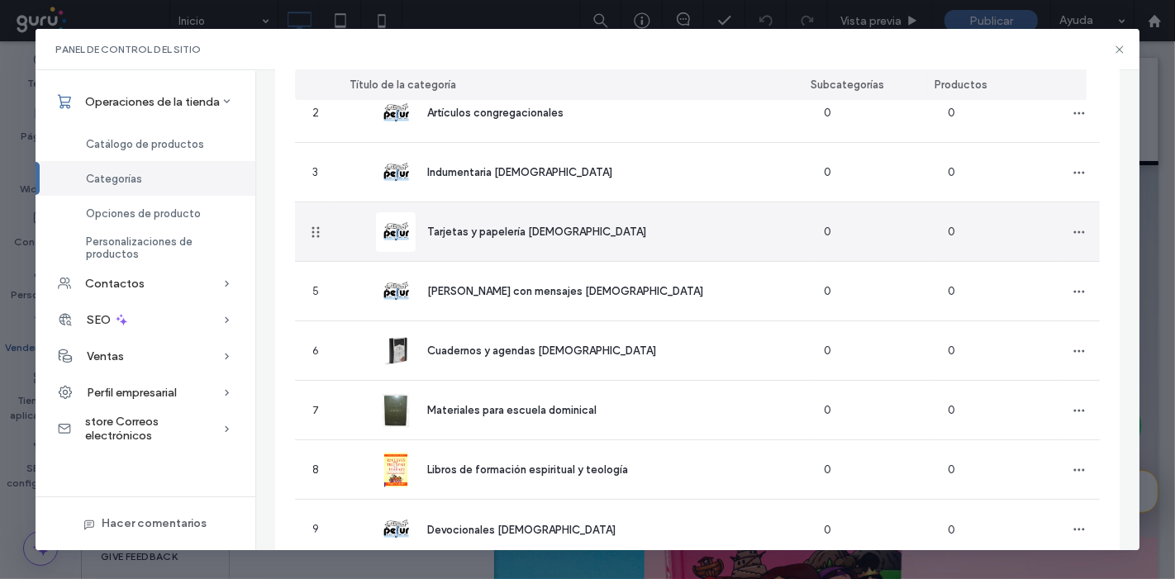
scroll to position [285, 0]
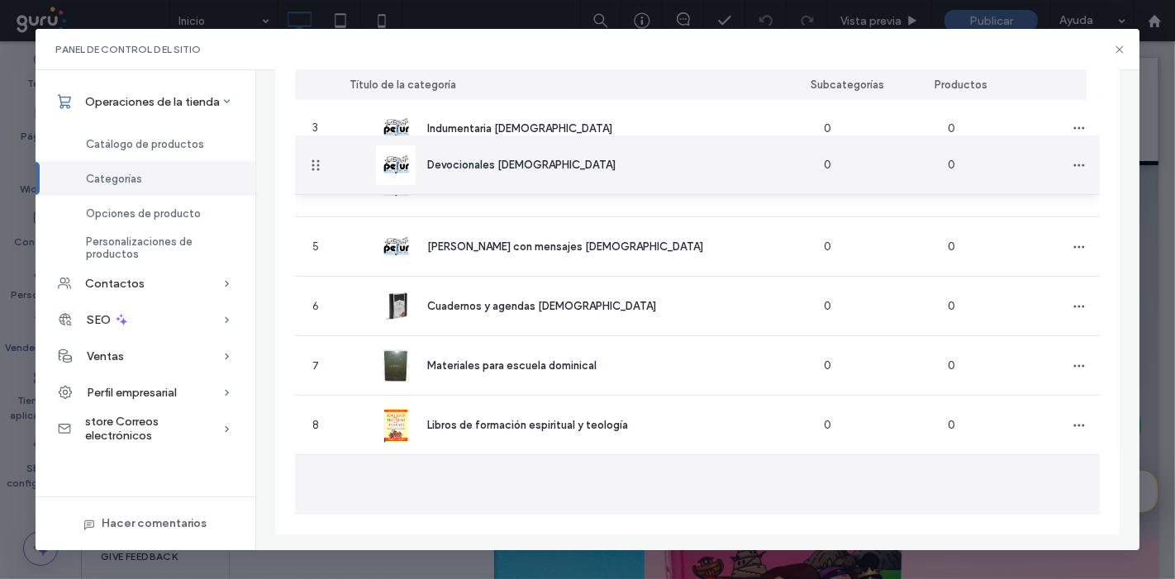
drag, startPoint x: 318, startPoint y: 484, endPoint x: 330, endPoint y: 107, distance: 377.9
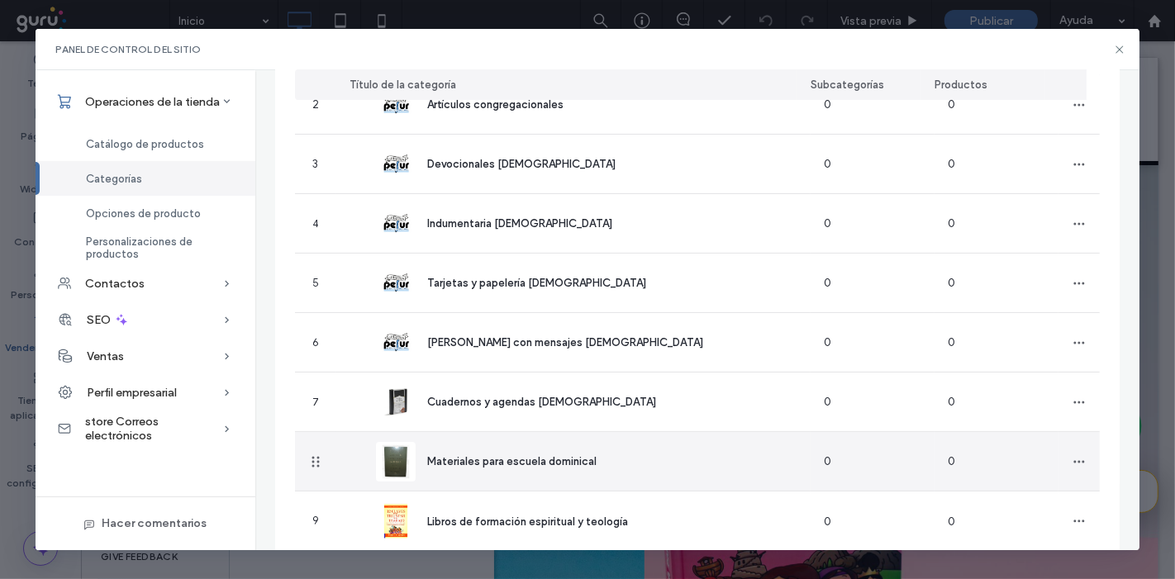
scroll to position [247, 0]
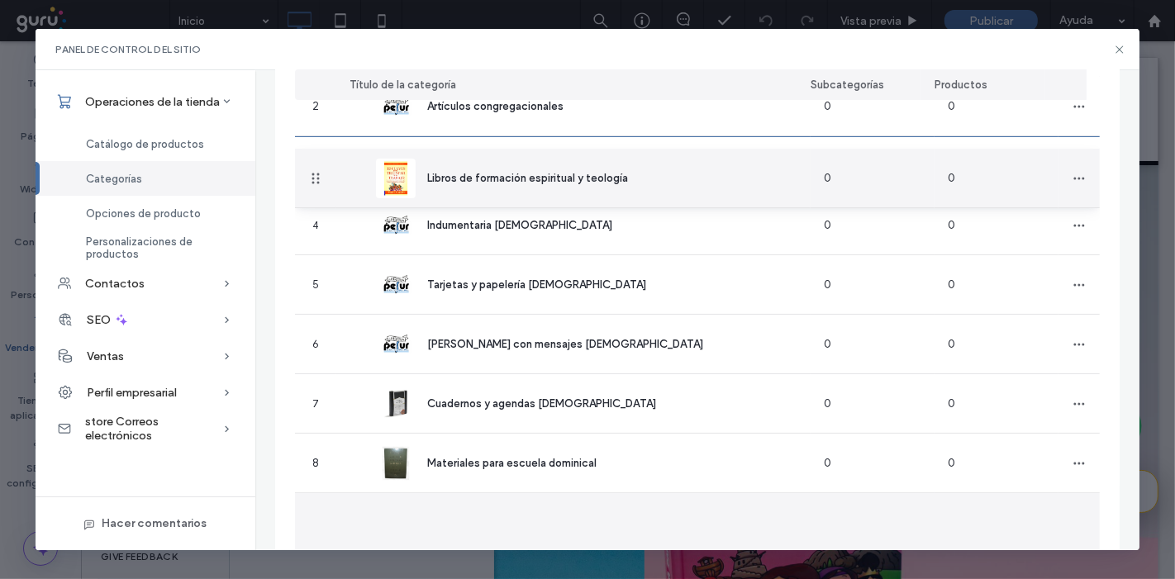
drag, startPoint x: 316, startPoint y: 520, endPoint x: 311, endPoint y: 179, distance: 340.6
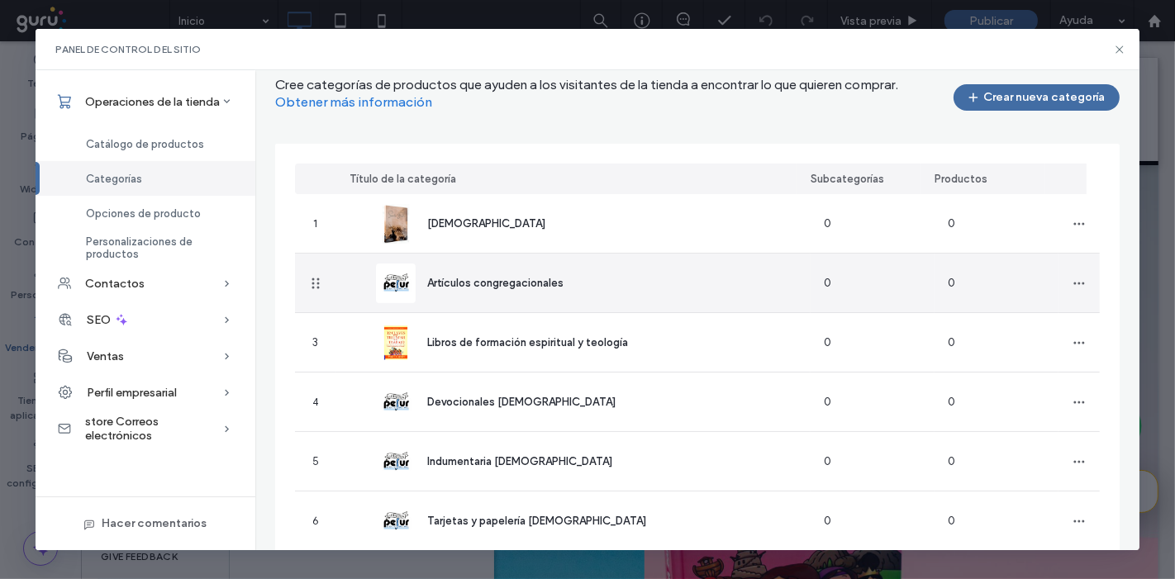
scroll to position [69, 0]
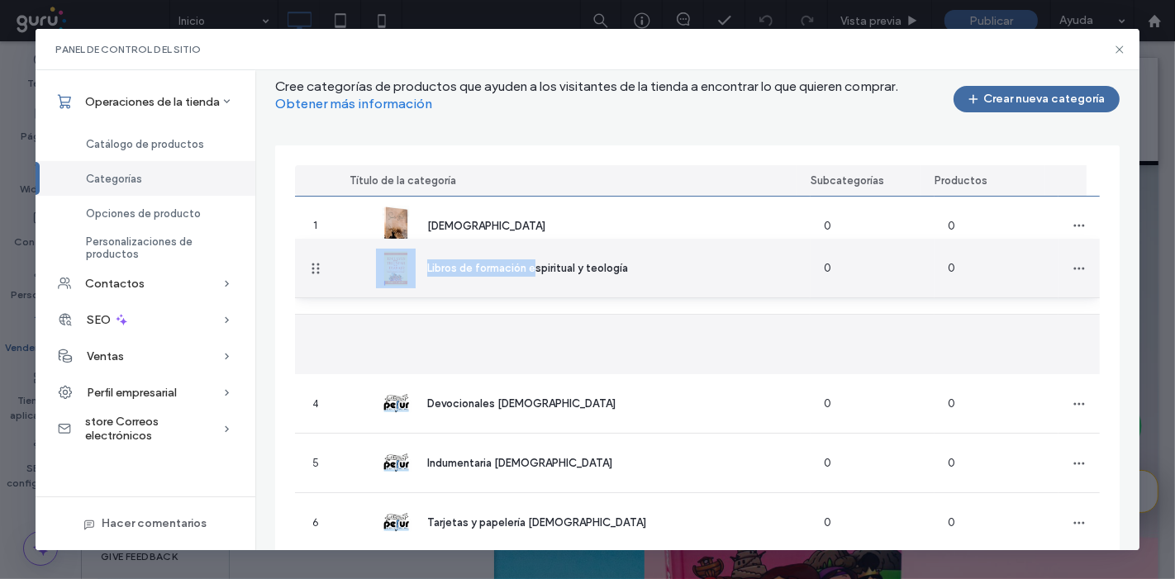
drag, startPoint x: 321, startPoint y: 334, endPoint x: 531, endPoint y: 241, distance: 230.5
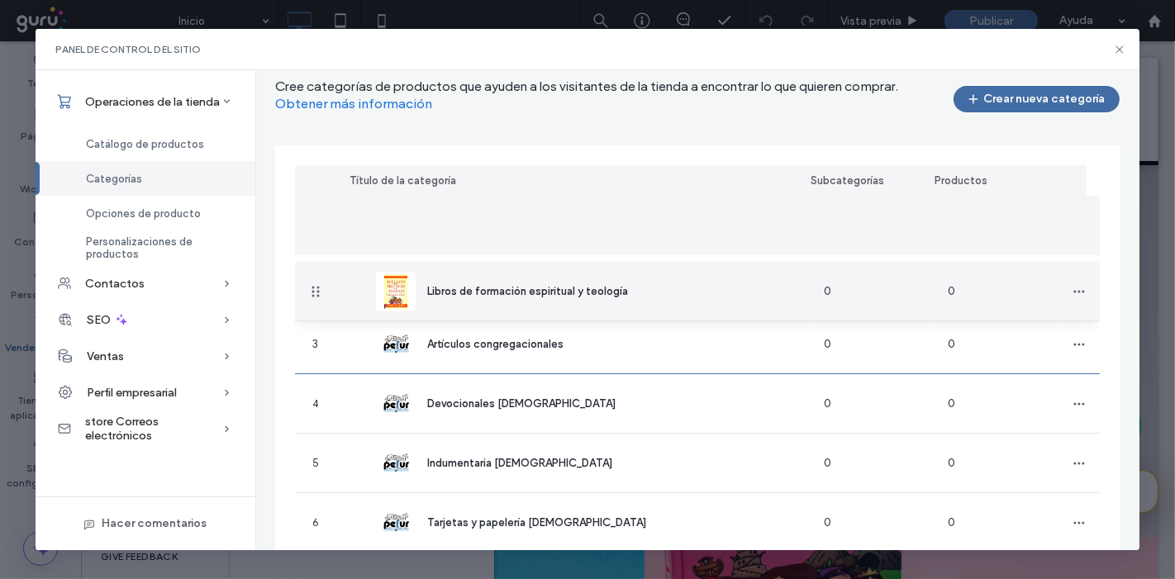
drag, startPoint x: 330, startPoint y: 241, endPoint x: 331, endPoint y: 293, distance: 52.1
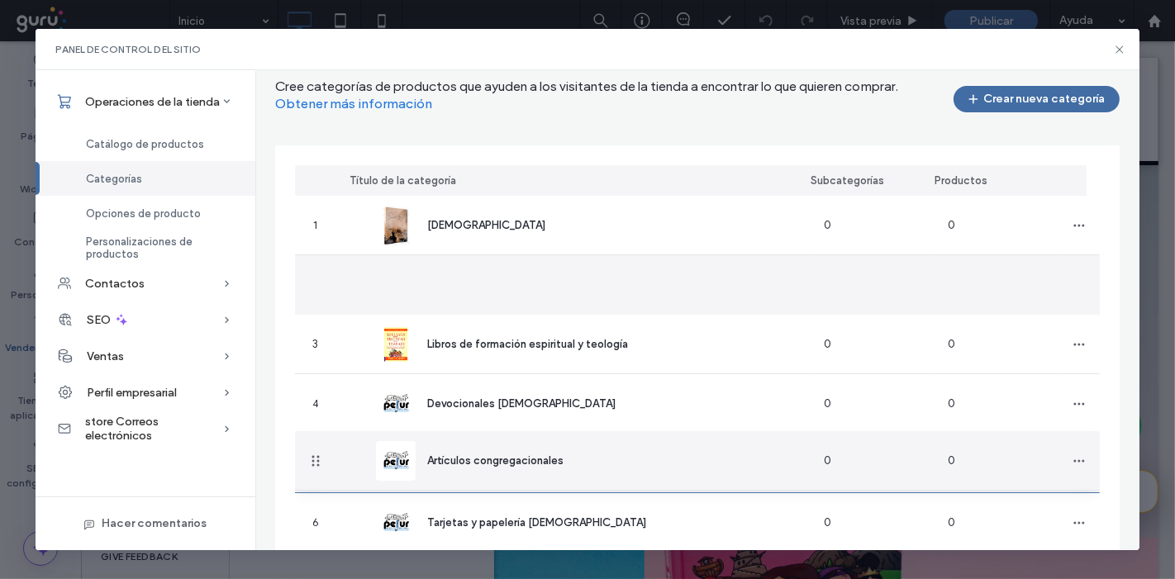
drag, startPoint x: 314, startPoint y: 289, endPoint x: 327, endPoint y: 462, distance: 173.3
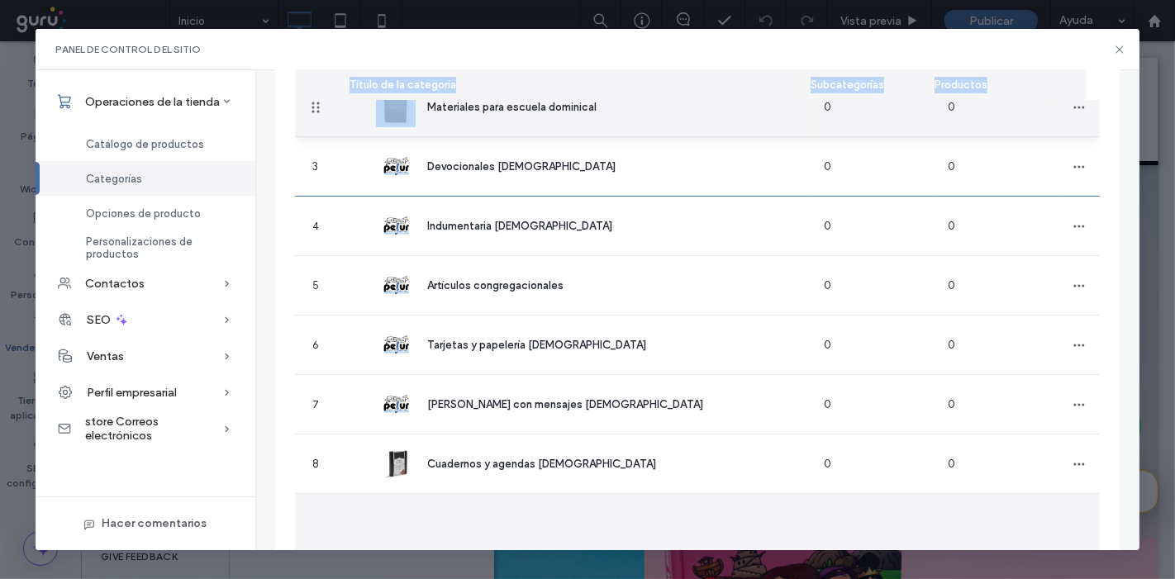
scroll to position [222, 0]
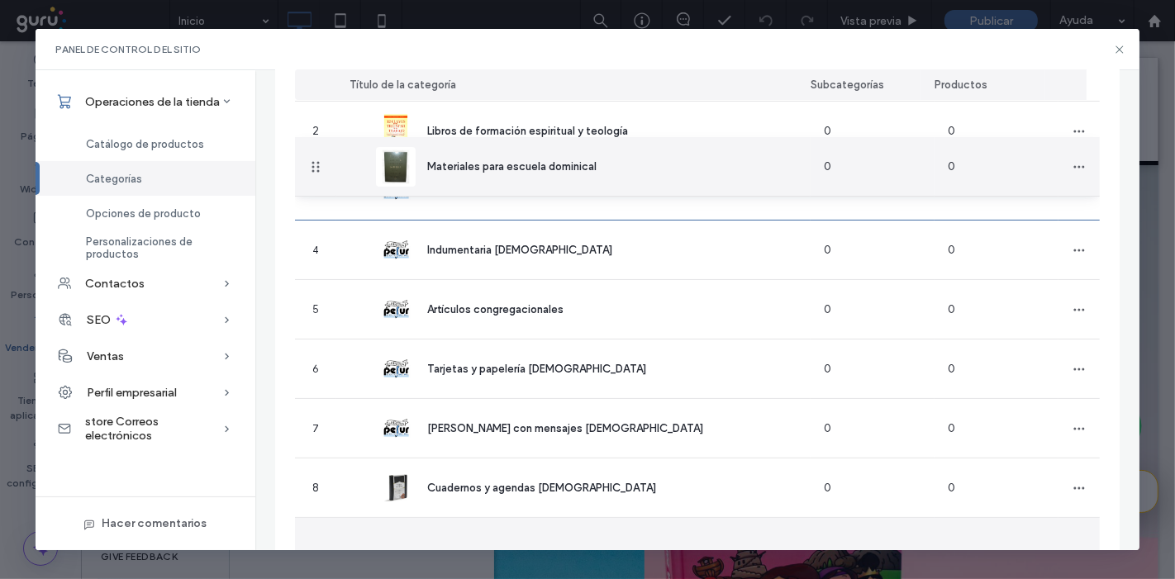
drag, startPoint x: 313, startPoint y: 499, endPoint x: 321, endPoint y: 169, distance: 329.9
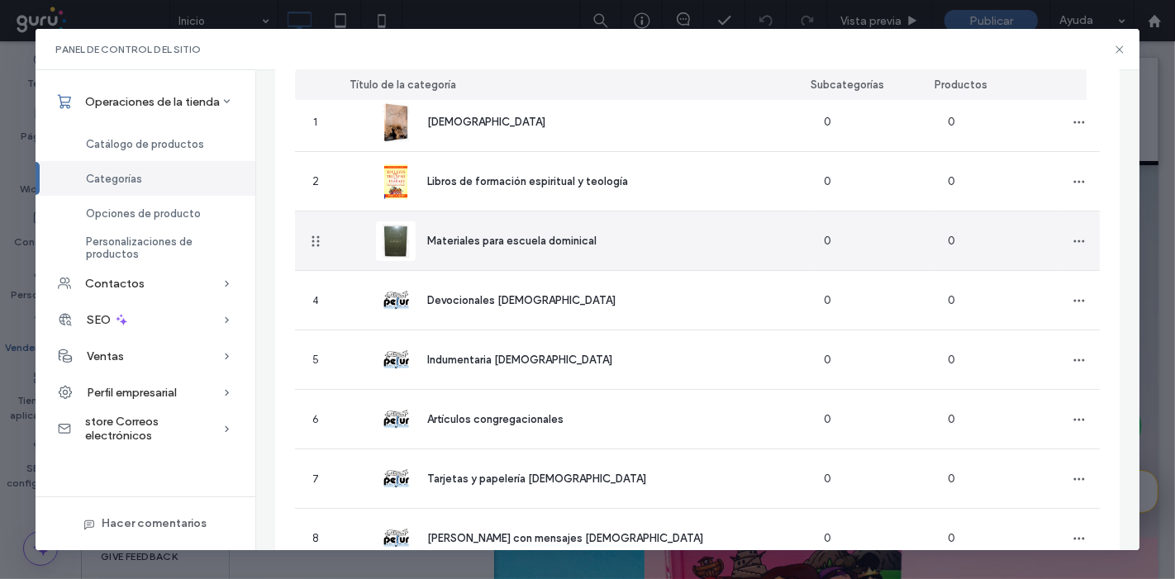
scroll to position [290, 0]
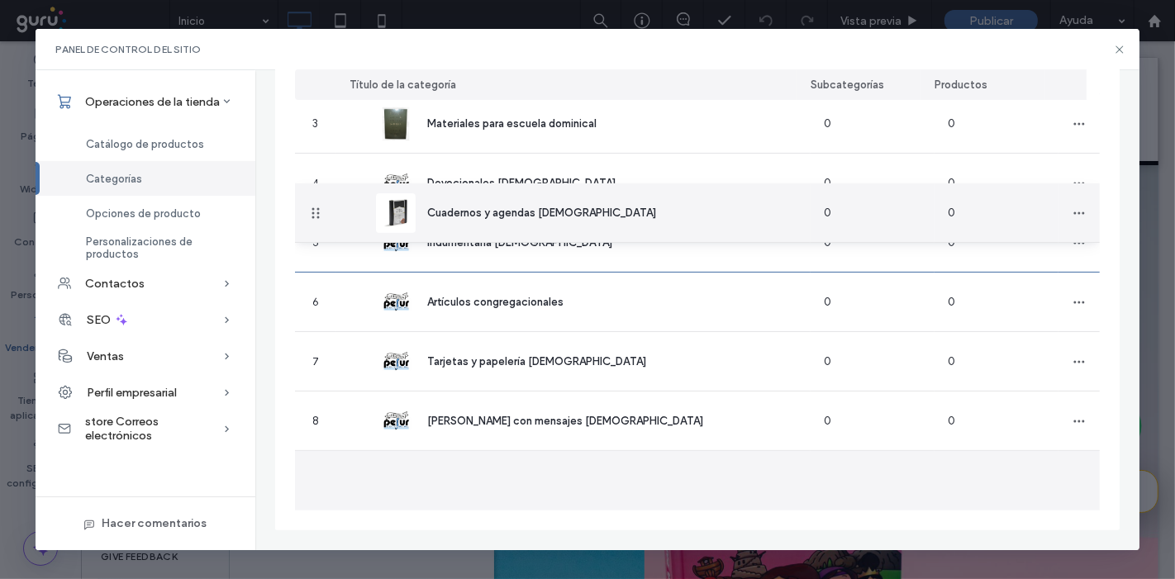
drag, startPoint x: 312, startPoint y: 488, endPoint x: 326, endPoint y: 211, distance: 277.3
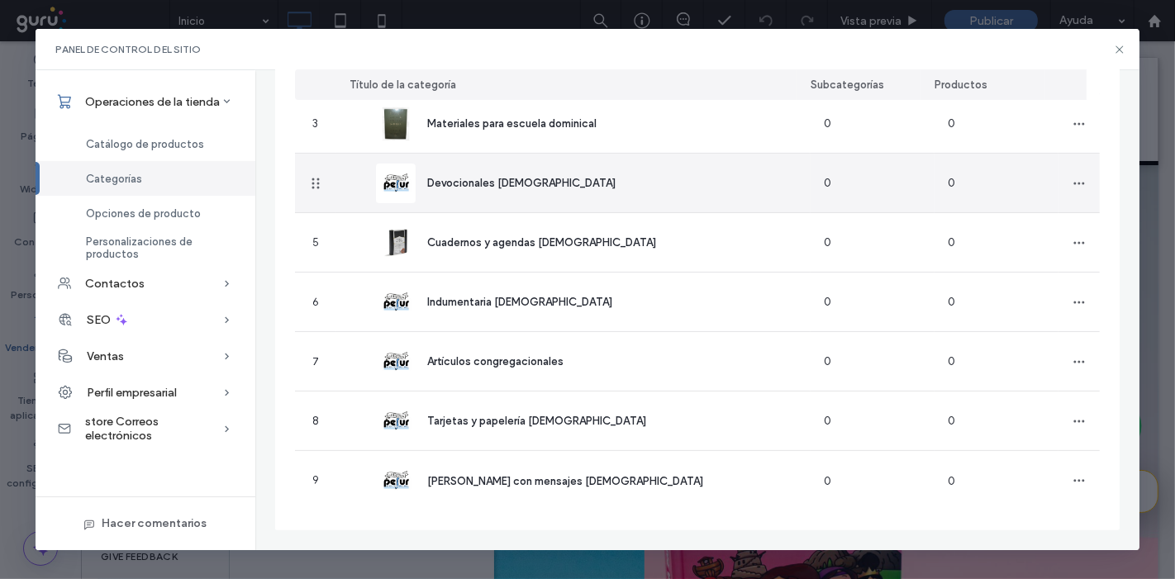
scroll to position [194, 0]
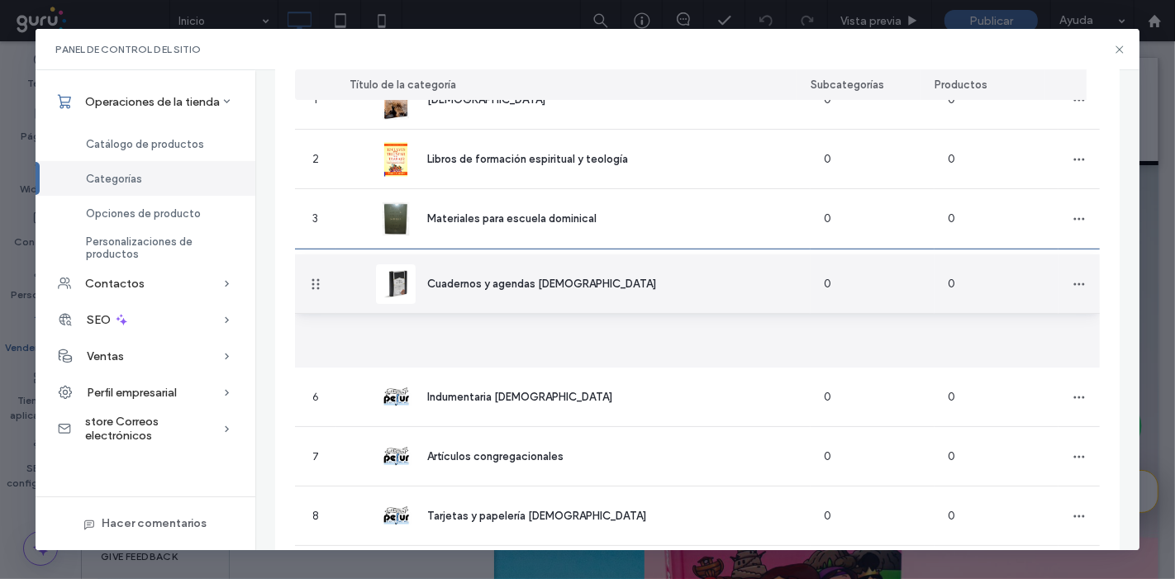
drag, startPoint x: 310, startPoint y: 338, endPoint x: 307, endPoint y: 284, distance: 53.8
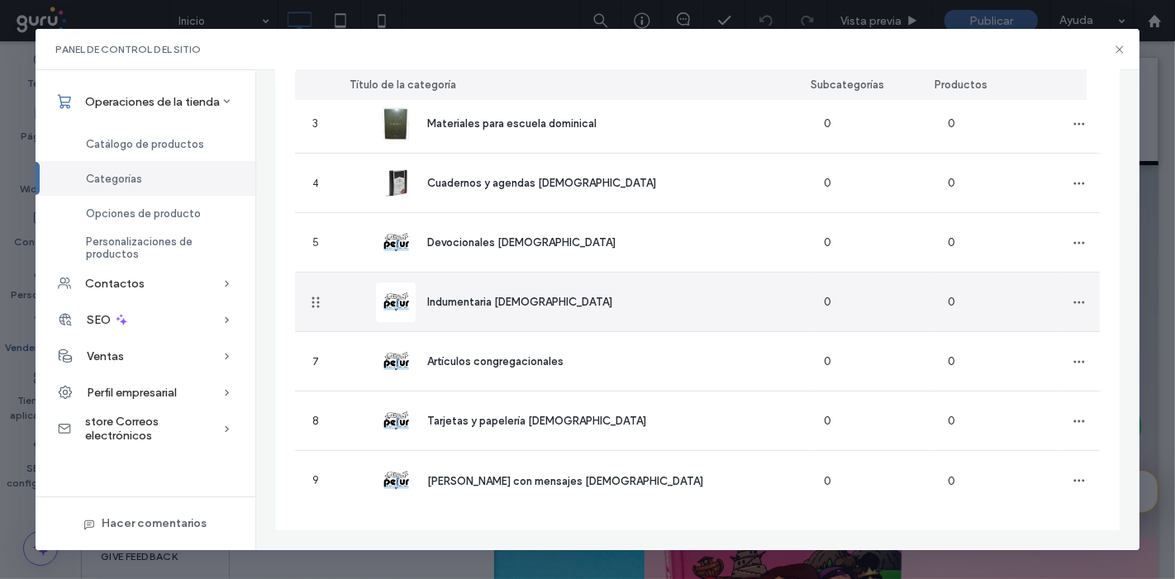
scroll to position [0, 0]
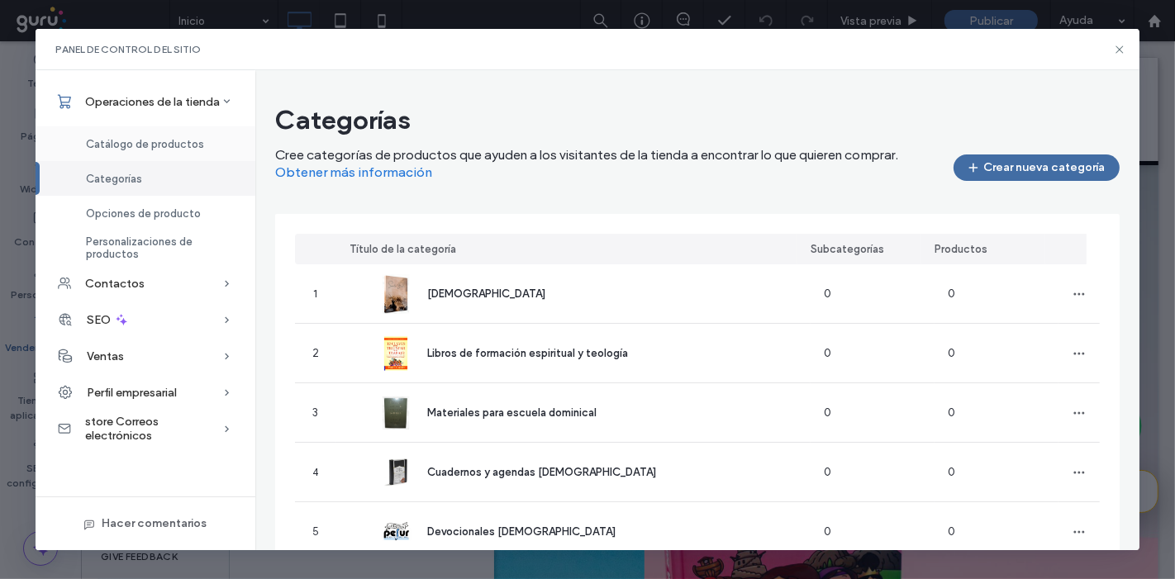
click at [158, 139] on span "Catálogo de productos" at bounding box center [145, 144] width 118 height 12
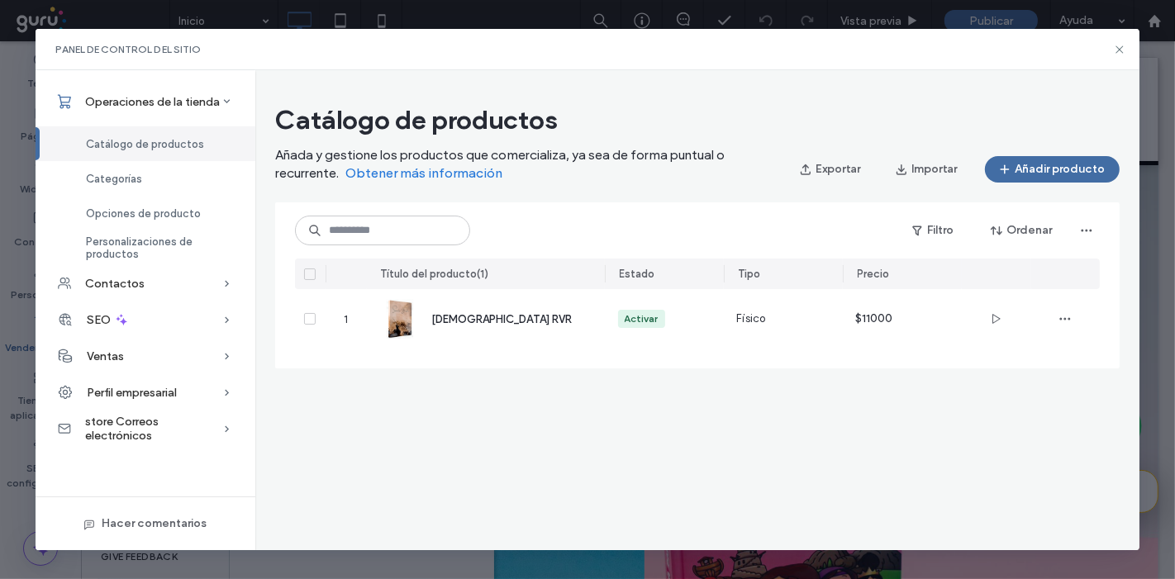
click at [646, 441] on div "Catálogo de productos Añada y gestione los productos que comercializa, ya sea d…" at bounding box center [697, 310] width 885 height 480
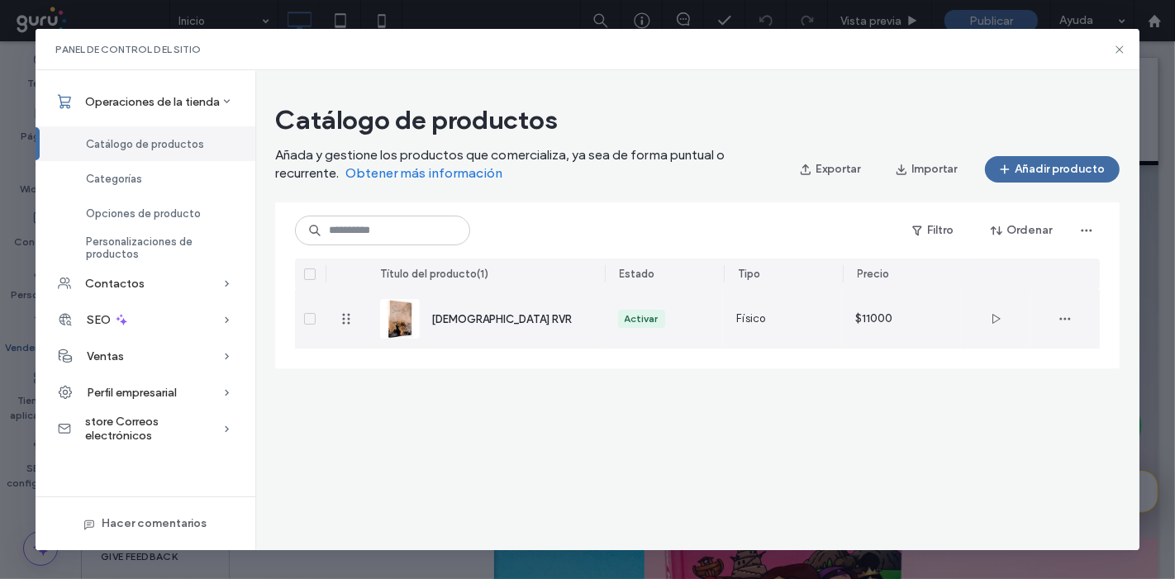
click at [860, 334] on div "$11000" at bounding box center [901, 319] width 93 height 60
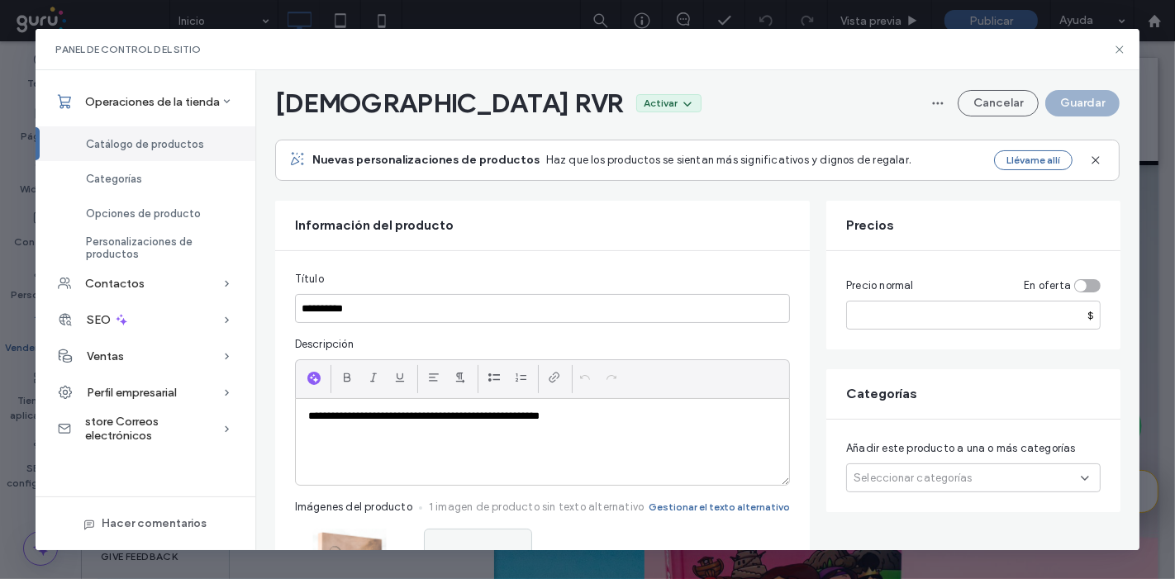
scroll to position [26, 0]
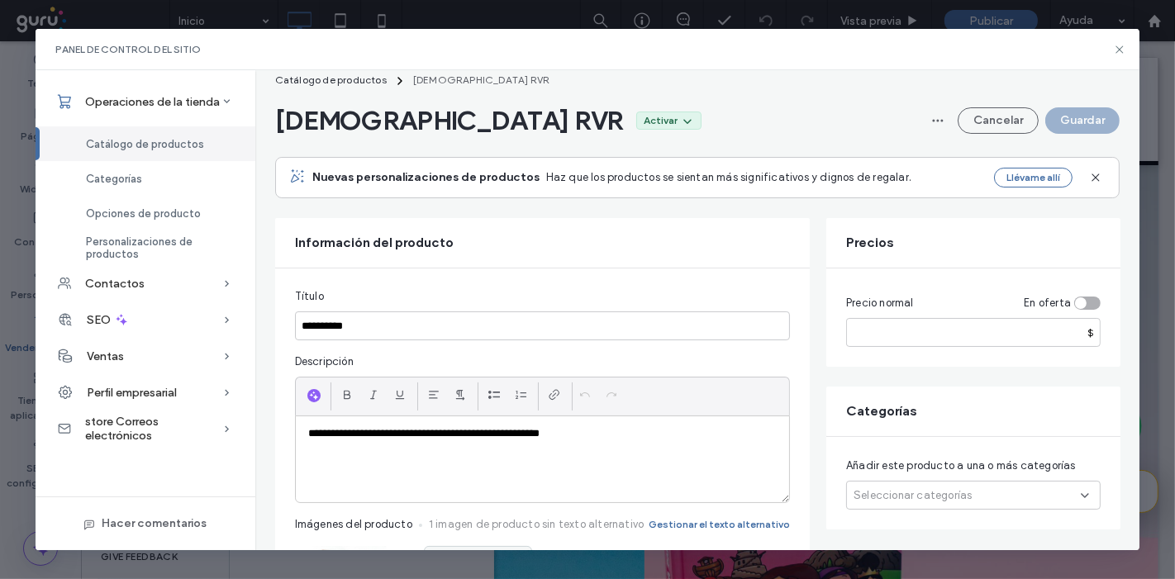
click at [883, 499] on span "Seleccionar categorías" at bounding box center [913, 496] width 118 height 17
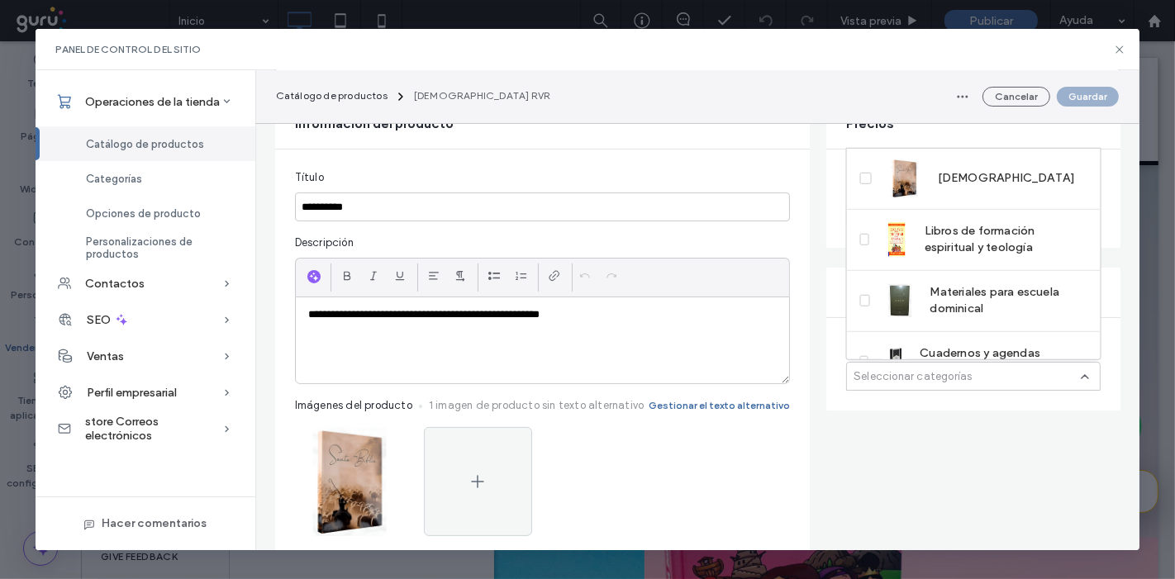
scroll to position [146, 0]
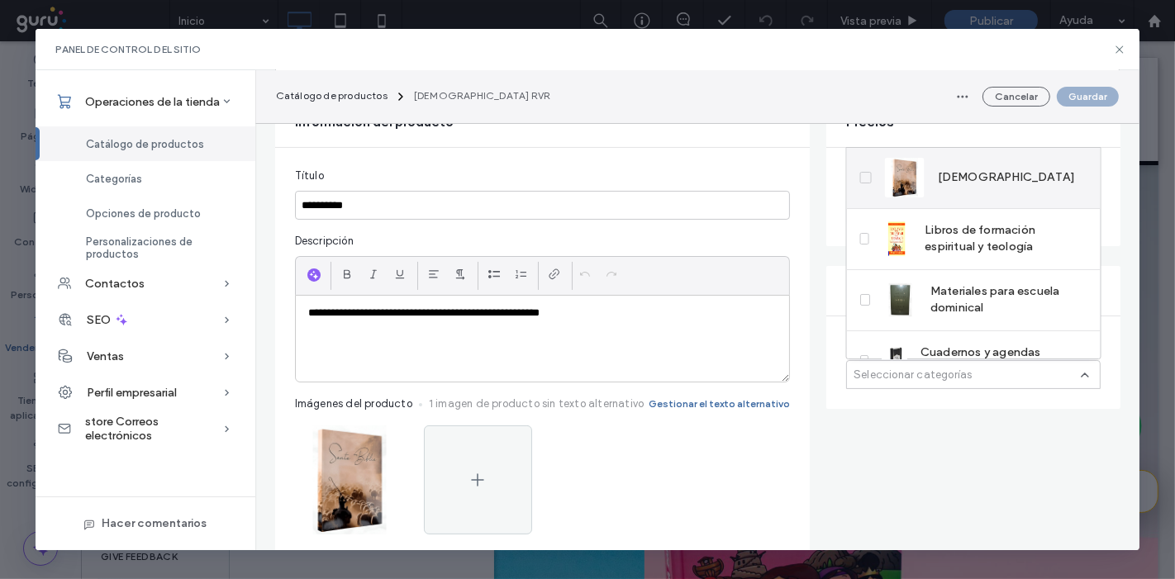
click at [972, 188] on div "[DEMOGRAPHIC_DATA]" at bounding box center [980, 178] width 191 height 40
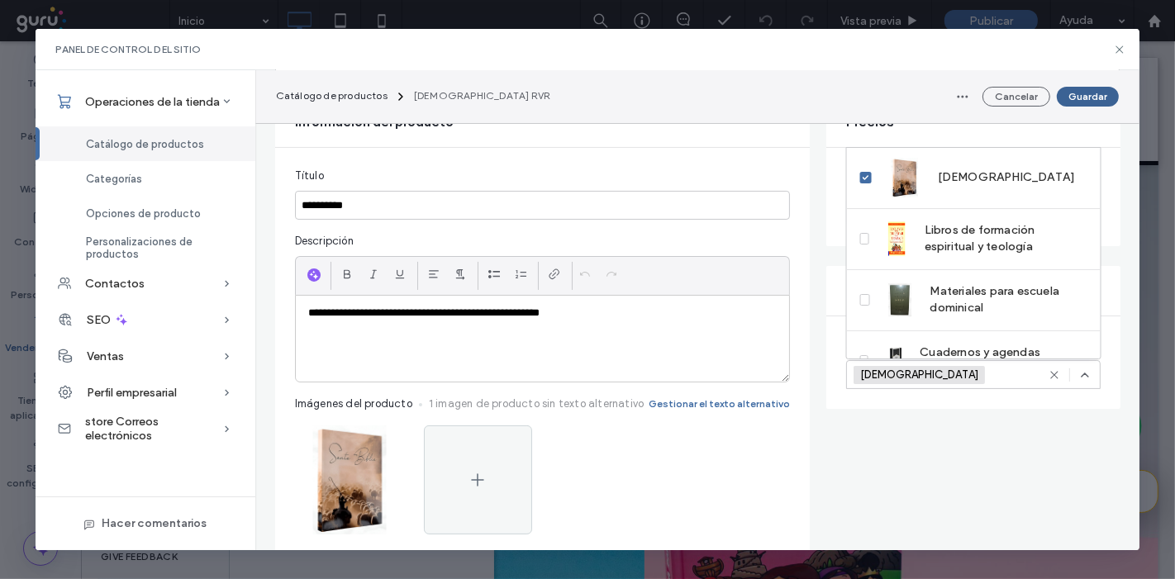
click at [1091, 92] on button "Guardar" at bounding box center [1088, 97] width 62 height 20
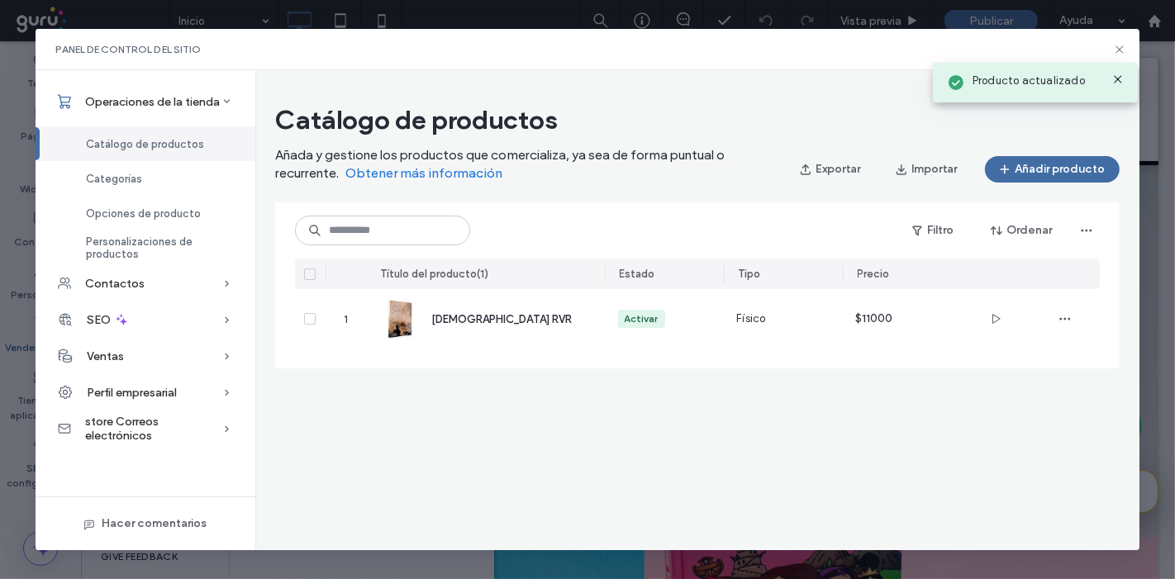
scroll to position [0, 0]
click at [1065, 157] on button "Añadir producto" at bounding box center [1052, 169] width 135 height 26
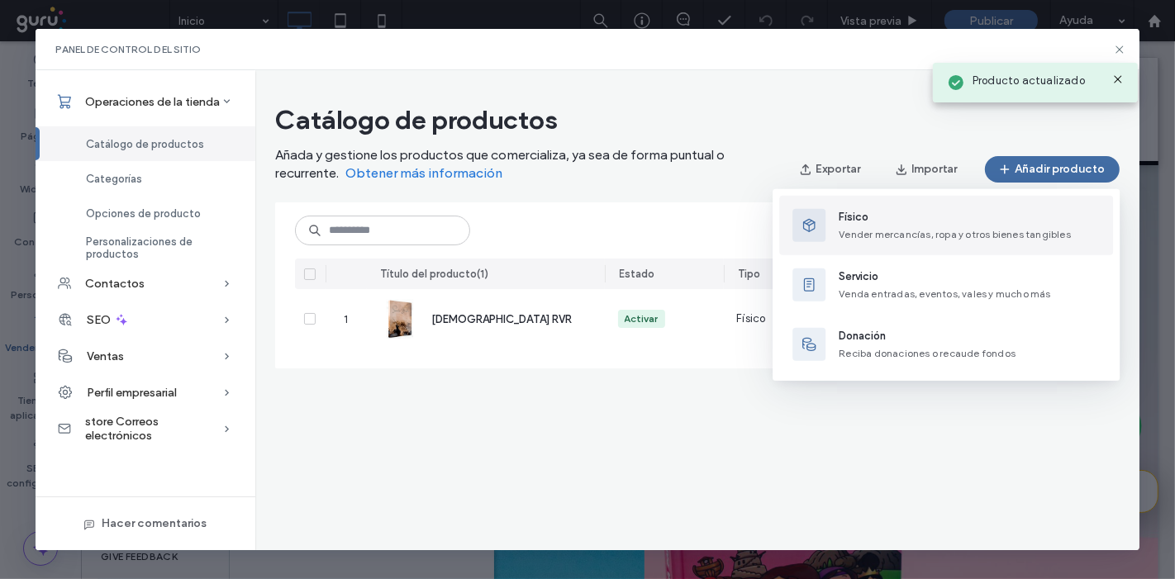
click at [915, 214] on span "Físico" at bounding box center [955, 217] width 232 height 17
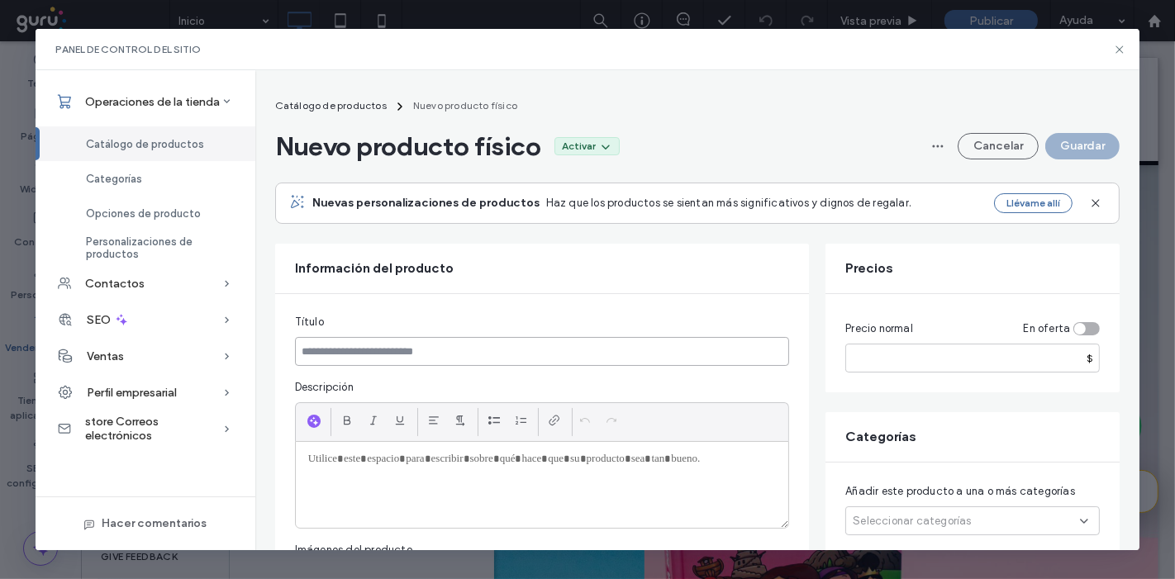
click at [541, 346] on input at bounding box center [542, 351] width 495 height 29
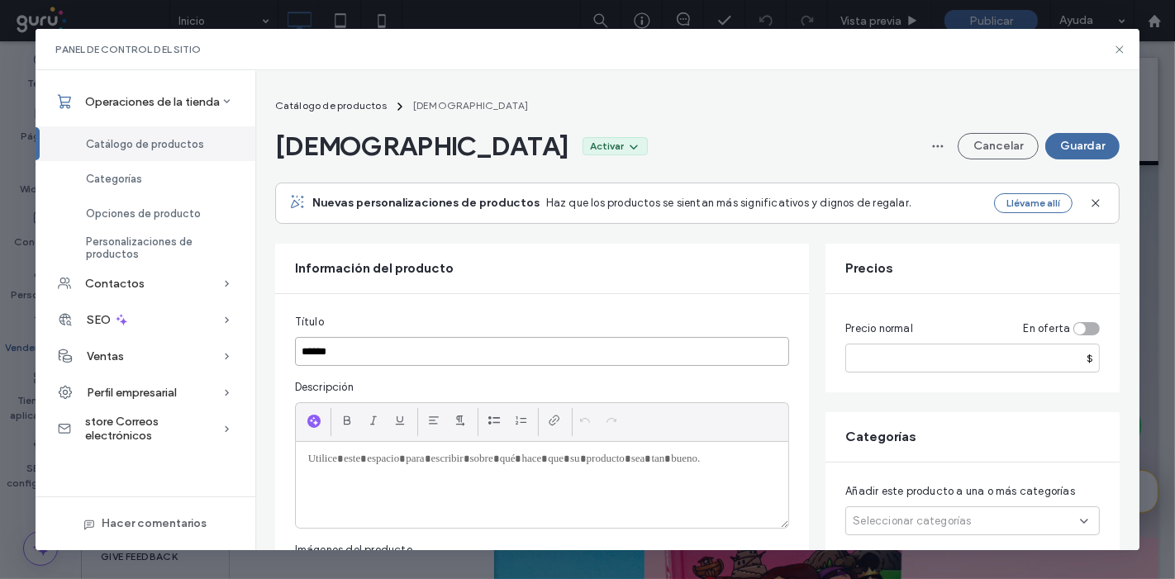
type input "******"
click at [510, 484] on div at bounding box center [542, 485] width 493 height 86
click at [941, 365] on input "number" at bounding box center [973, 358] width 255 height 29
type input "*****"
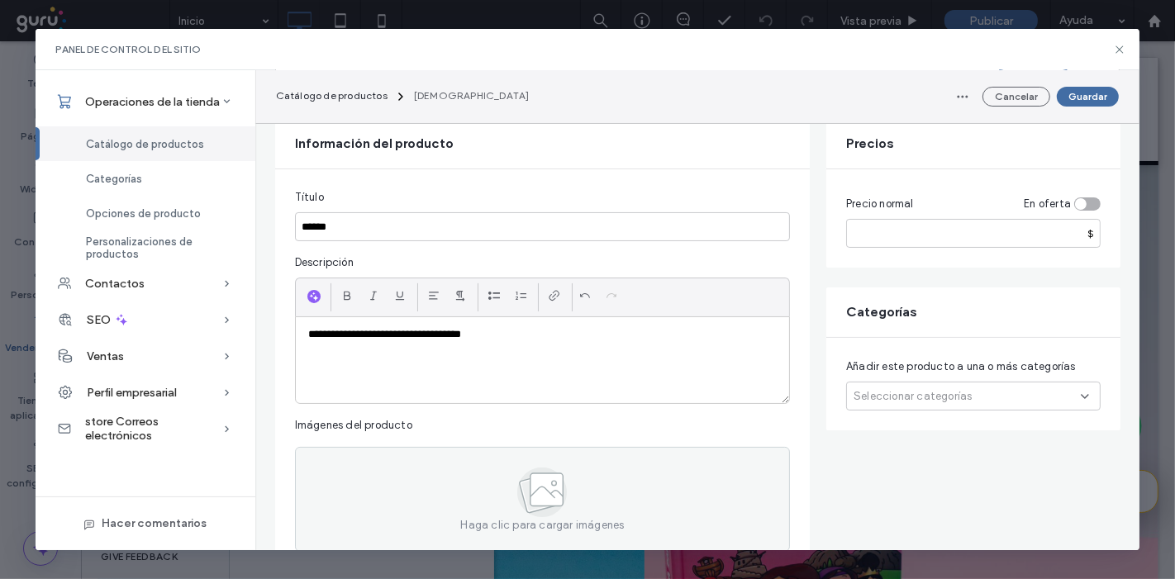
scroll to position [125, 0]
type input "*****"
click at [583, 359] on div "**********" at bounding box center [542, 360] width 493 height 86
click at [956, 390] on span "Seleccionar categorías" at bounding box center [913, 396] width 118 height 17
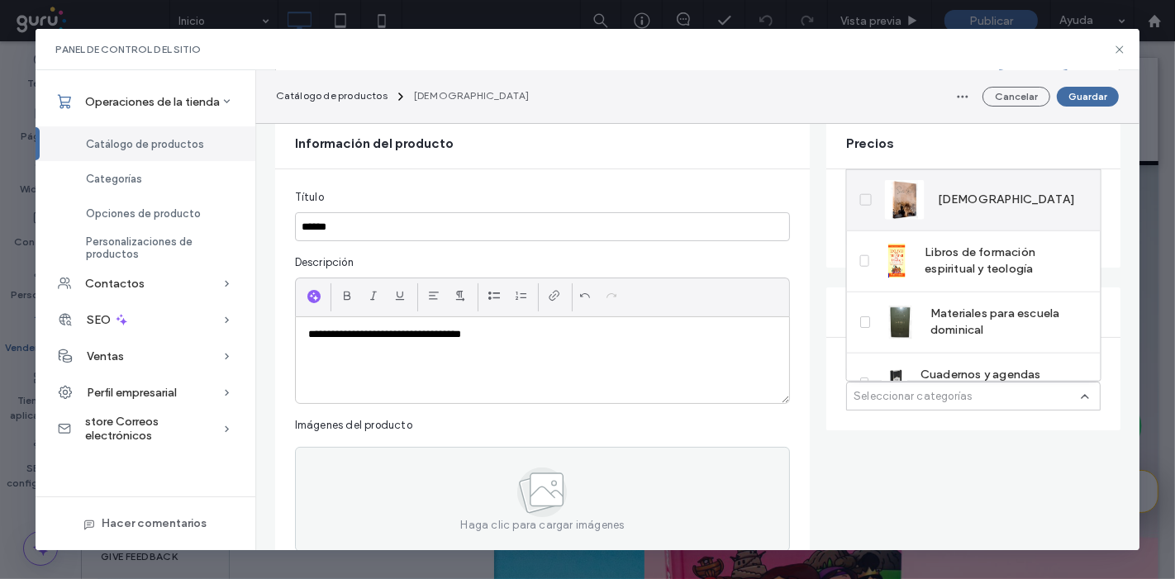
click at [923, 196] on img at bounding box center [905, 200] width 40 height 40
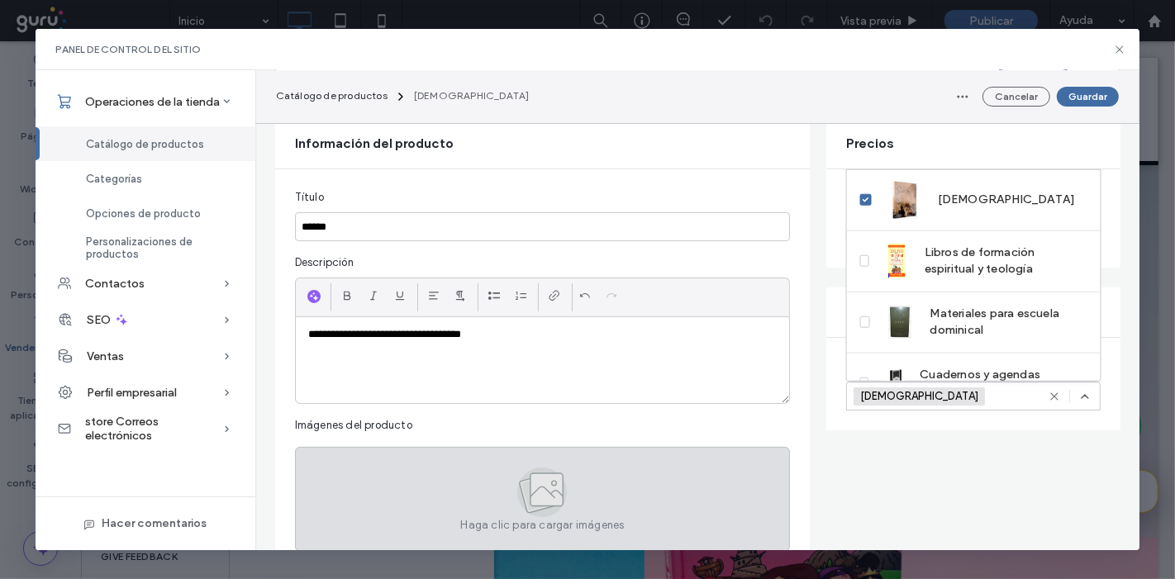
click at [627, 457] on div "Haga clic para cargar imágenes" at bounding box center [542, 499] width 495 height 105
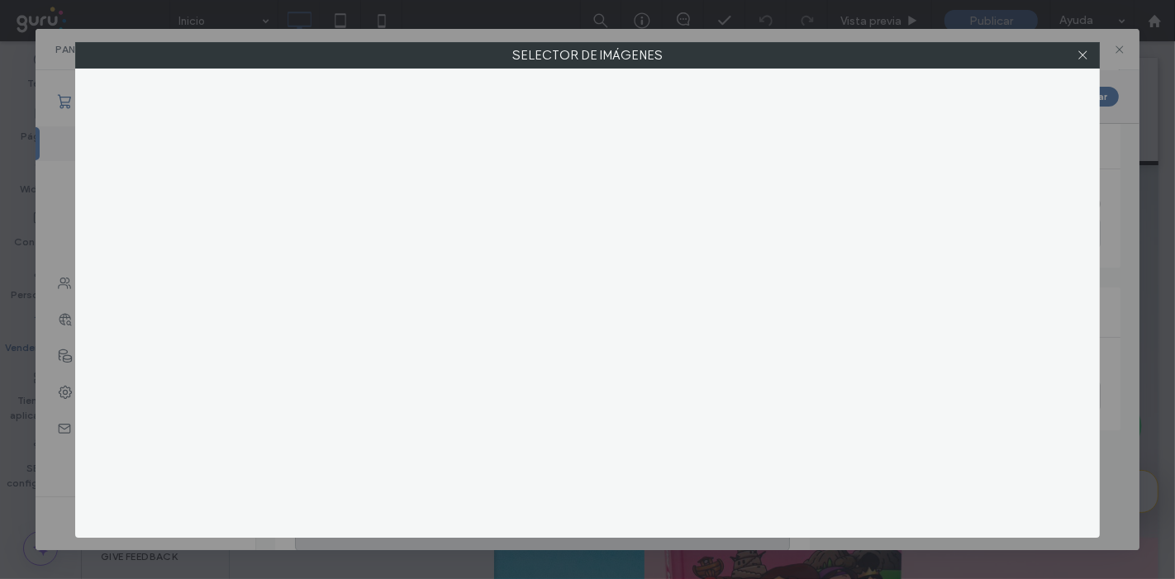
click at [627, 457] on div at bounding box center [549, 353] width 546 height 336
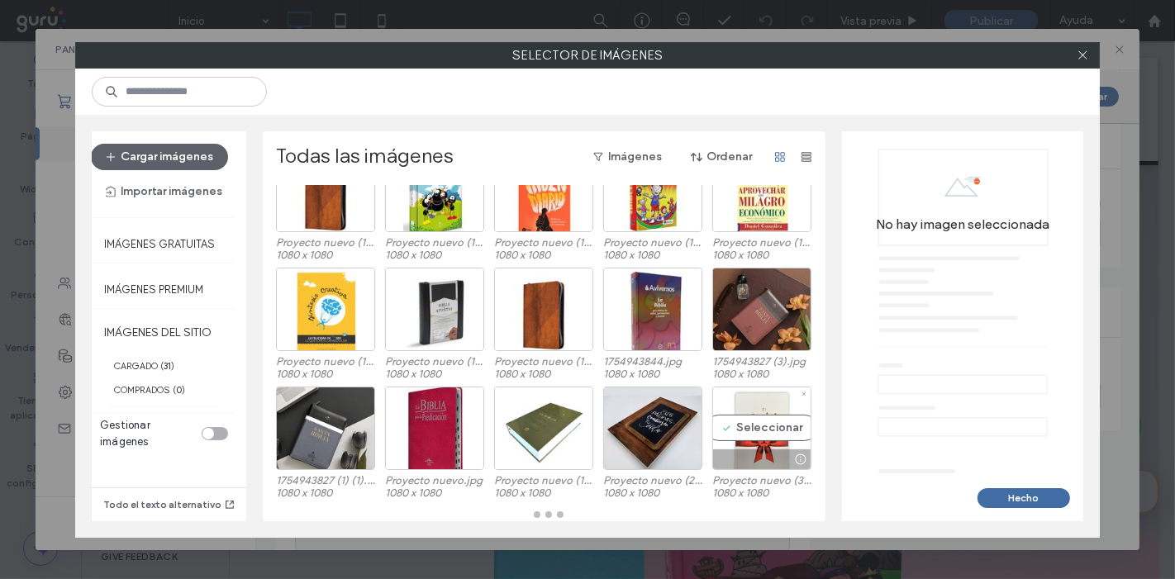
scroll to position [188, 0]
click at [790, 453] on div at bounding box center [800, 459] width 21 height 13
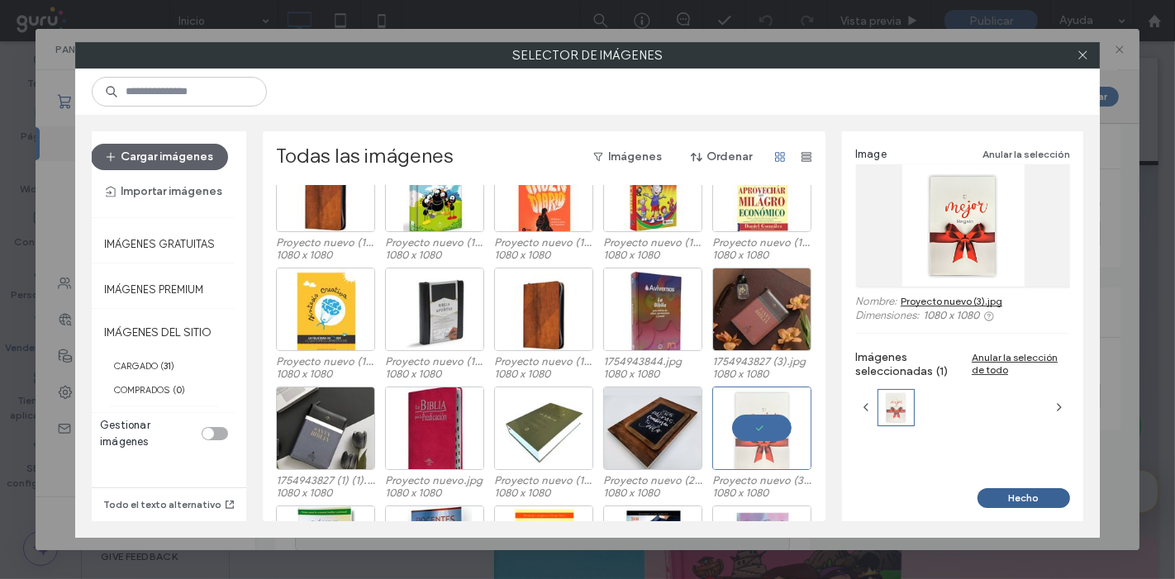
click at [1046, 494] on button "Hecho" at bounding box center [1024, 499] width 93 height 20
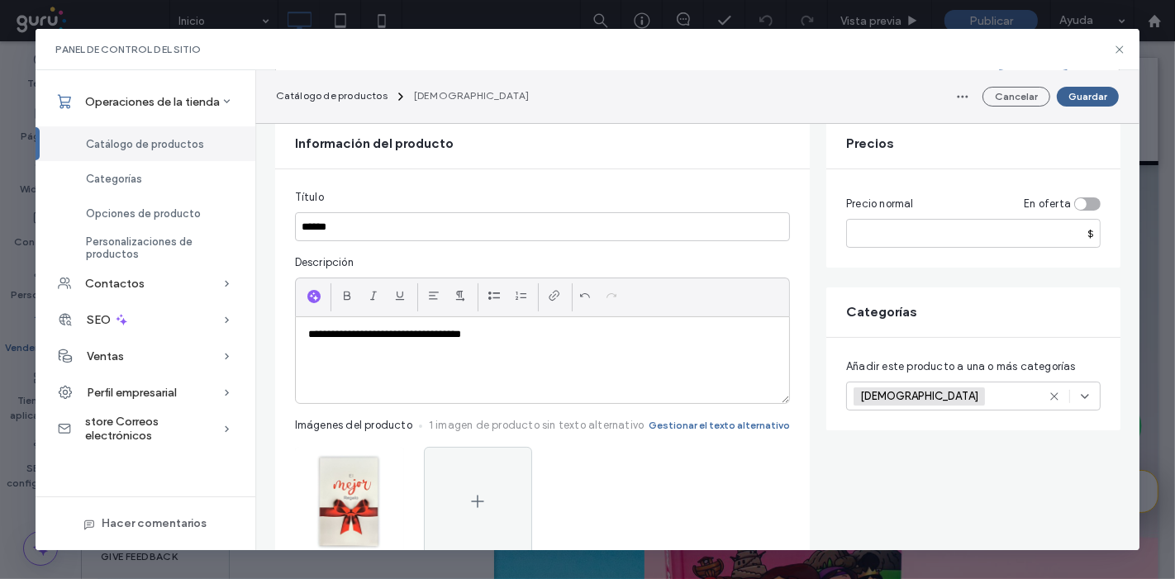
click at [1093, 100] on button "Guardar" at bounding box center [1088, 97] width 62 height 20
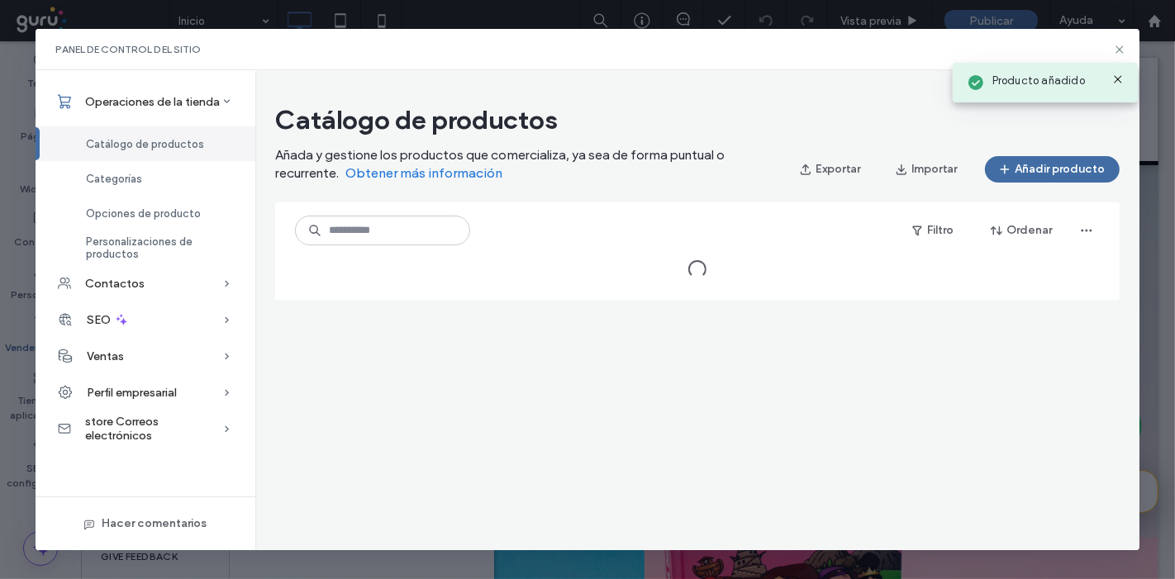
scroll to position [0, 0]
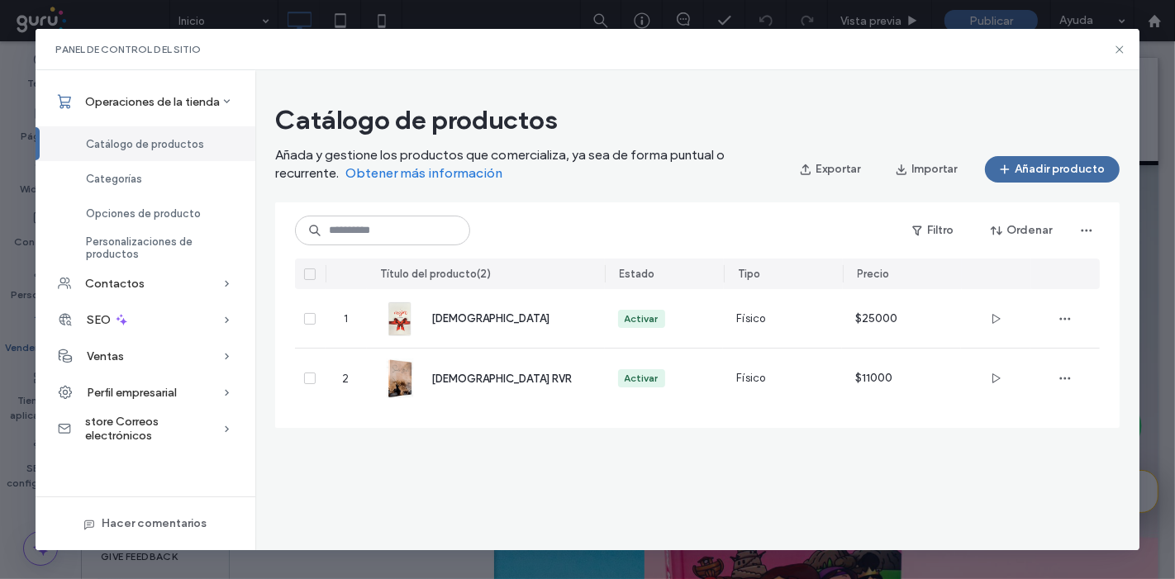
click at [674, 472] on div "Catálogo de productos Añada y gestione los productos que comercializa, ya sea d…" at bounding box center [697, 310] width 885 height 480
click at [1012, 174] on icon "button" at bounding box center [1004, 169] width 13 height 13
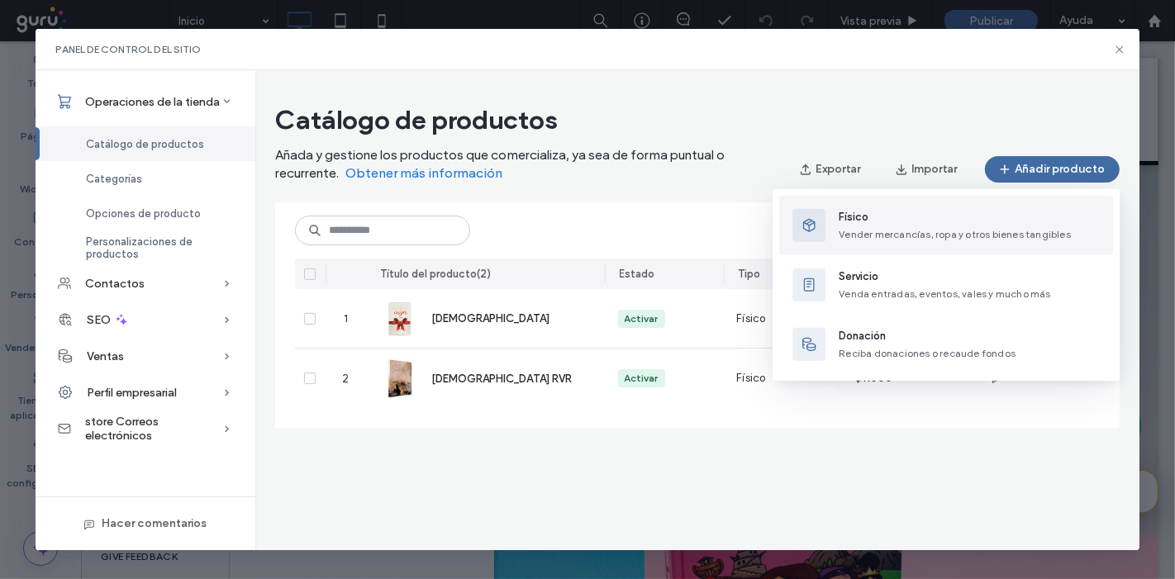
click at [875, 209] on span "Físico" at bounding box center [955, 217] width 232 height 17
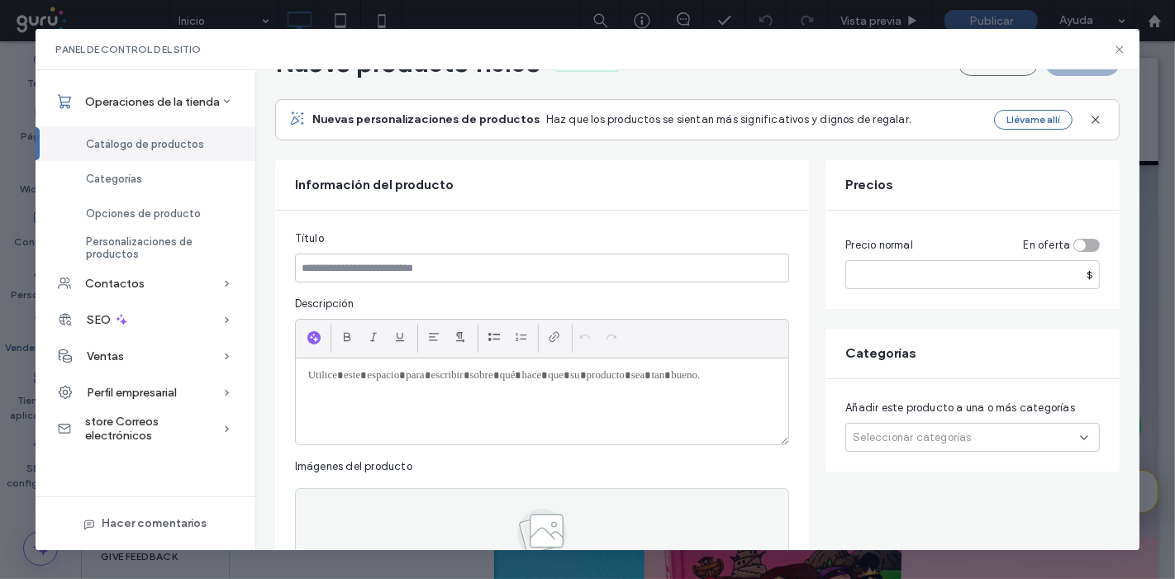
scroll to position [85, 0]
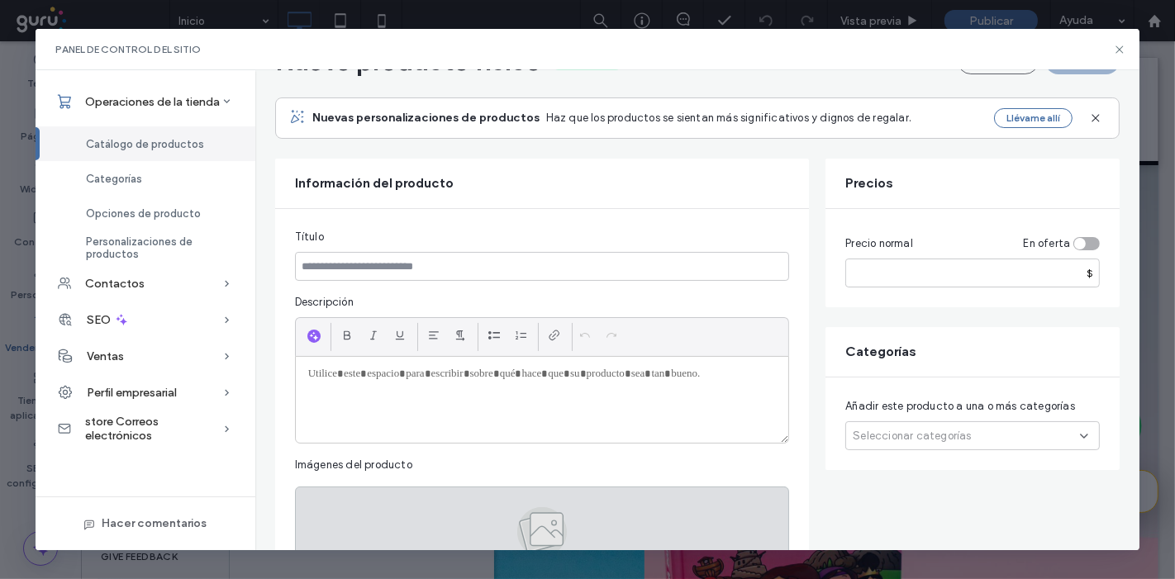
click at [578, 494] on div "Haga clic para cargar imágenes" at bounding box center [542, 539] width 495 height 105
